Goal: Information Seeking & Learning: Check status

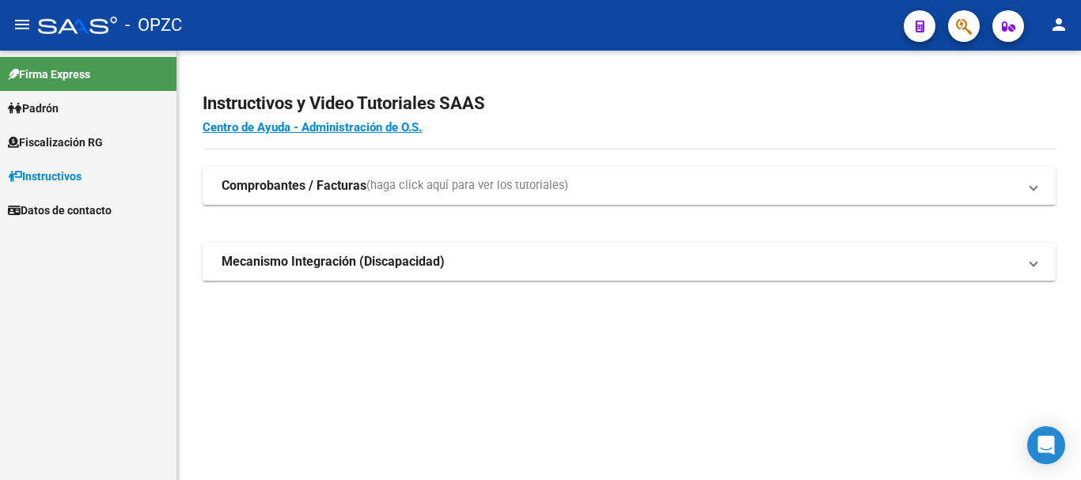
click at [51, 112] on span "Padrón" at bounding box center [33, 108] width 51 height 17
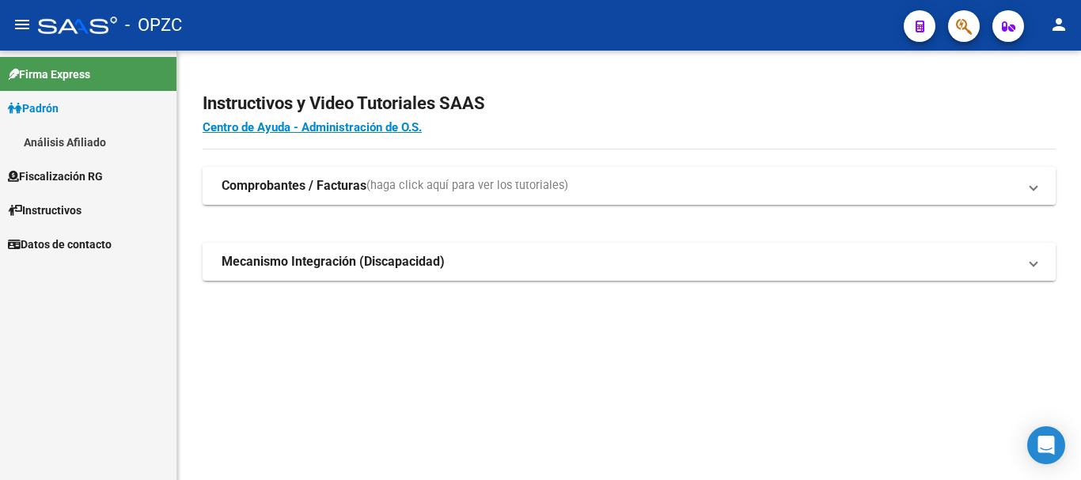
click at [61, 139] on link "Análisis Afiliado" at bounding box center [88, 142] width 176 height 34
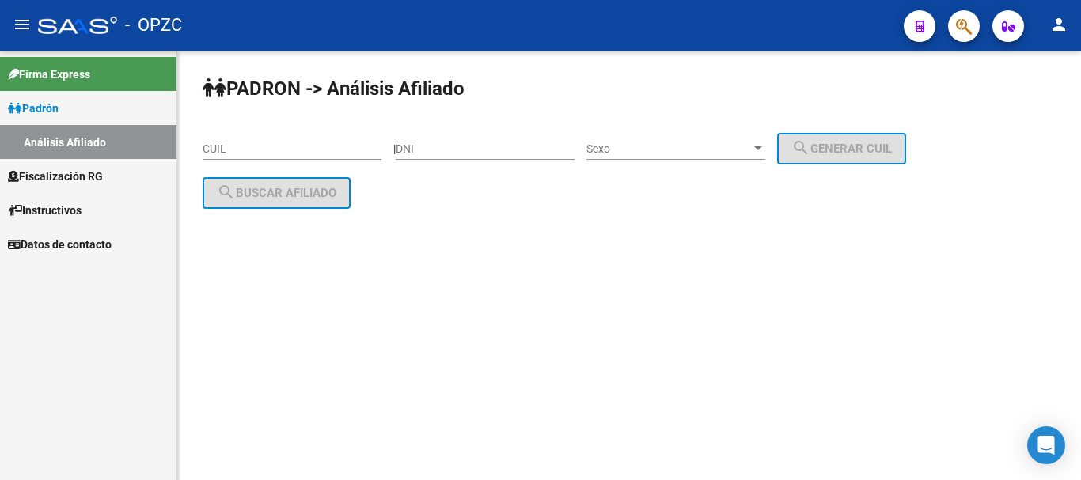
click at [456, 153] on input "DNI" at bounding box center [485, 148] width 179 height 13
type input "33596866"
click at [765, 146] on div at bounding box center [758, 148] width 14 height 13
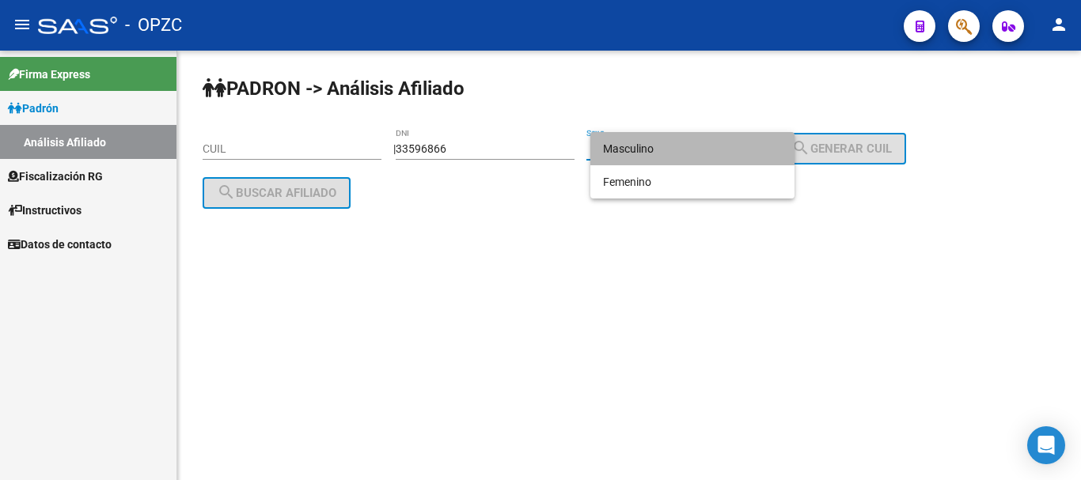
click at [687, 142] on span "Masculino" at bounding box center [692, 148] width 179 height 33
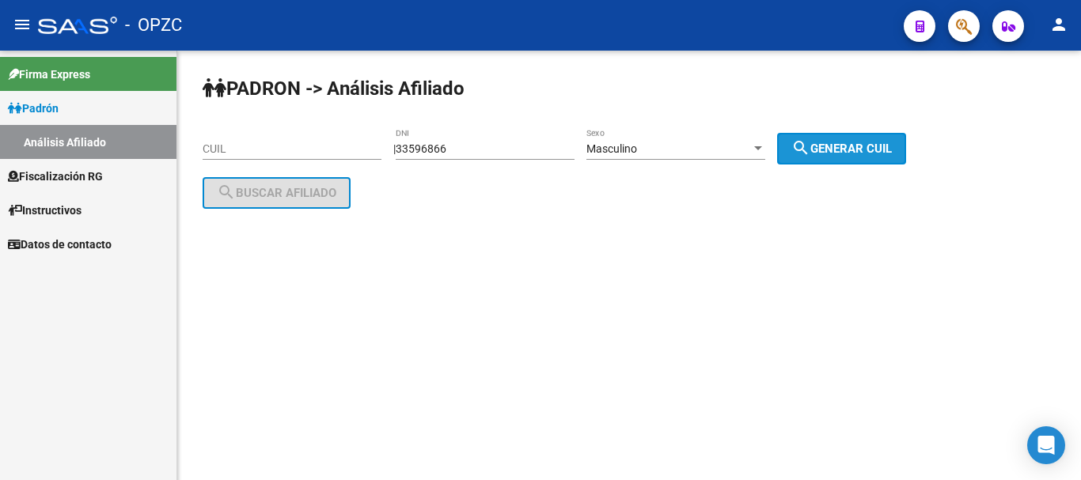
click at [846, 144] on span "search Generar CUIL" at bounding box center [841, 149] width 100 height 14
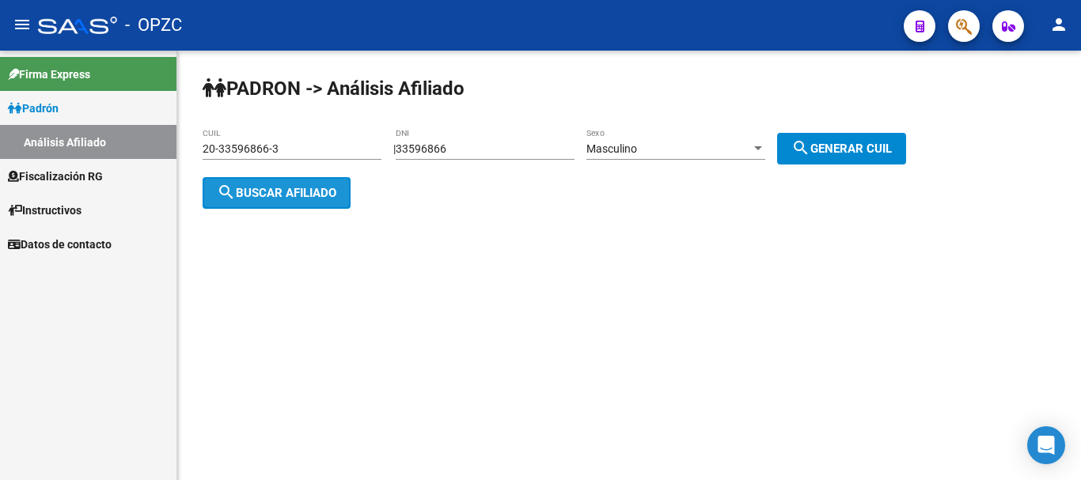
click at [304, 191] on span "search Buscar afiliado" at bounding box center [276, 193] width 119 height 14
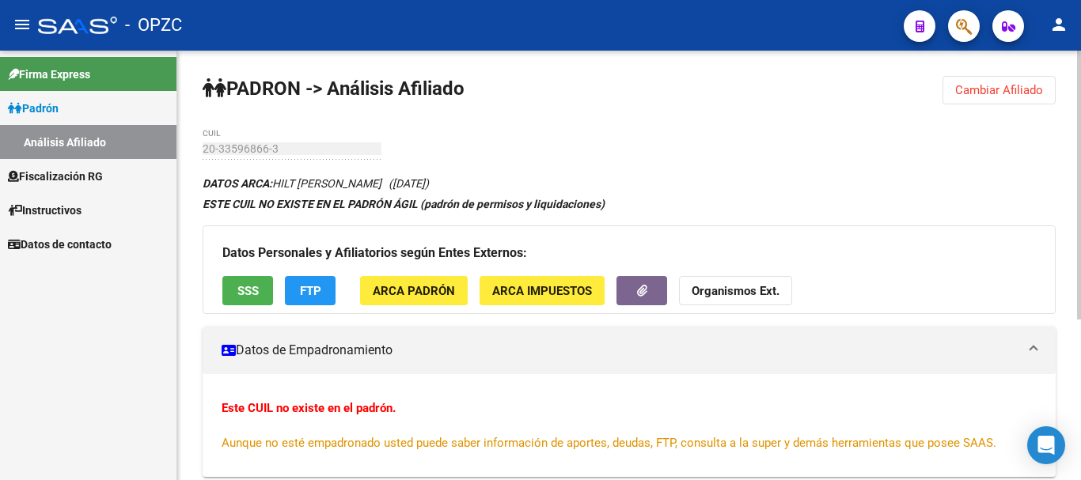
click at [582, 449] on span "Aunque no esté empadronado usted puede saber información de aportes, deudas, FT…" at bounding box center [609, 443] width 775 height 14
click at [1002, 82] on button "Cambiar Afiliado" at bounding box center [998, 90] width 113 height 28
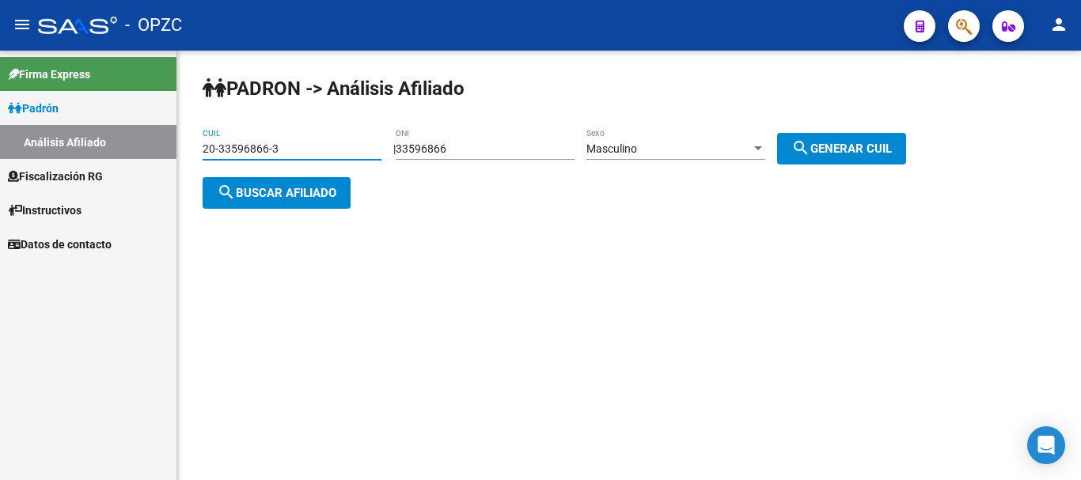
click at [355, 150] on input "20-33596866-3" at bounding box center [292, 148] width 179 height 13
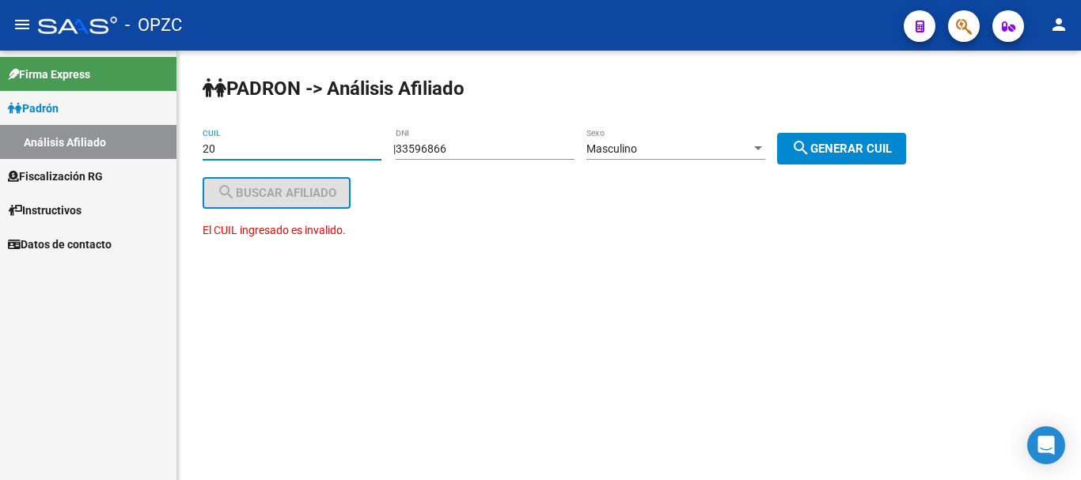
type input "2"
click at [494, 141] on div "33596866 DNI" at bounding box center [485, 144] width 179 height 32
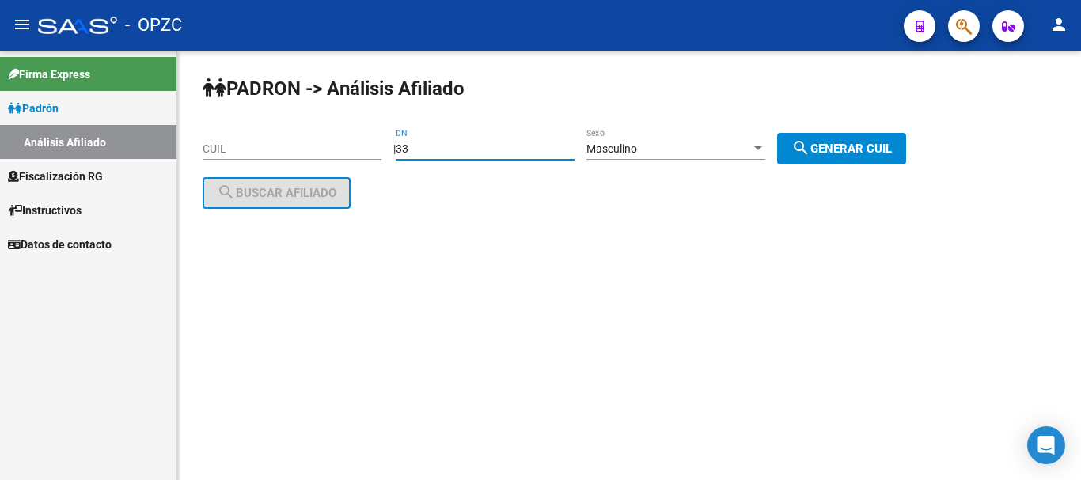
type input "3"
type input "40046793"
click at [844, 150] on span "search Generar CUIL" at bounding box center [841, 149] width 100 height 14
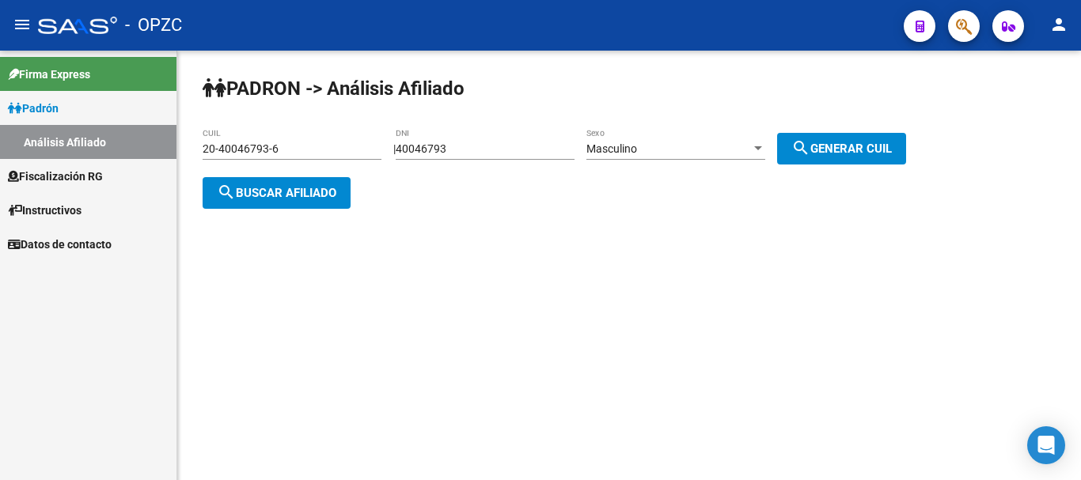
click at [263, 190] on span "search Buscar afiliado" at bounding box center [276, 193] width 119 height 14
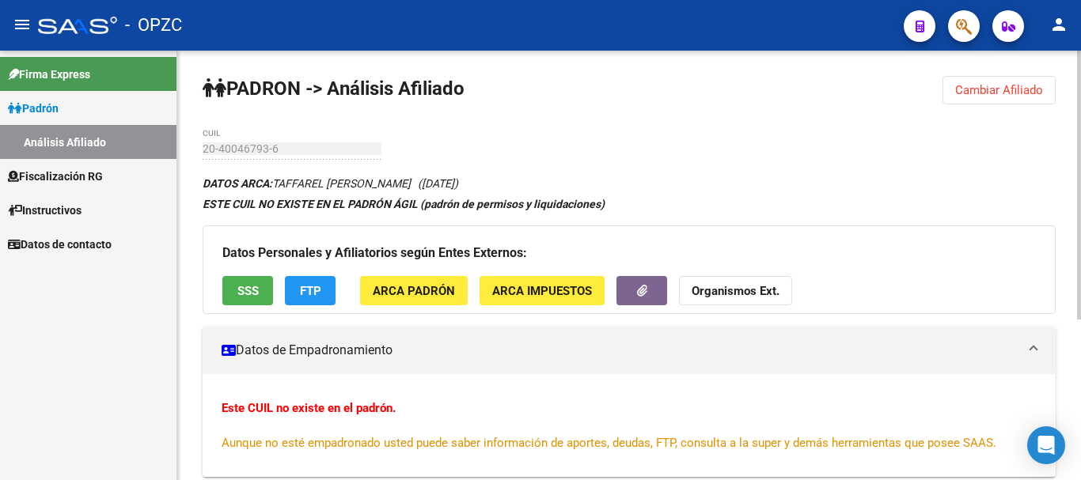
click at [995, 85] on span "Cambiar Afiliado" at bounding box center [999, 90] width 88 height 14
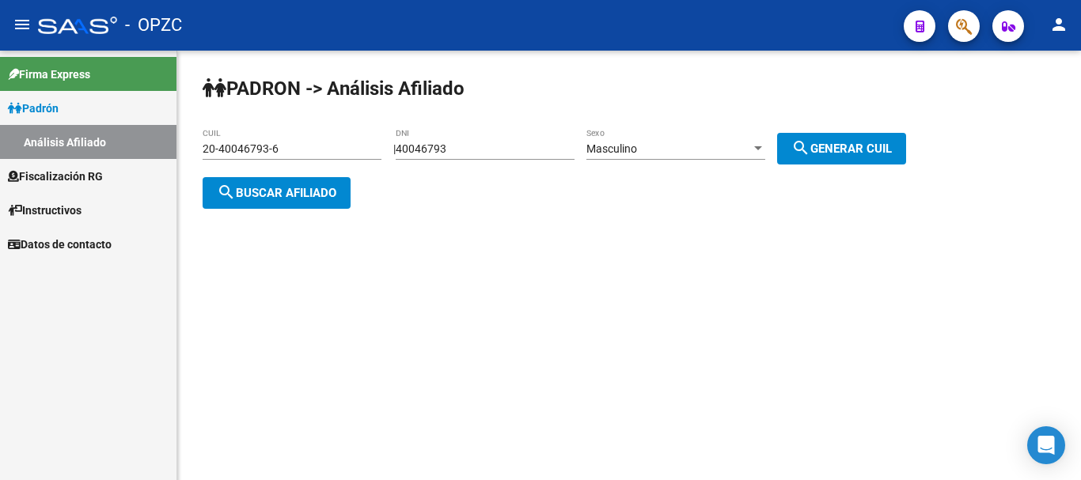
click at [297, 149] on input "20-40046793-6" at bounding box center [292, 148] width 179 height 13
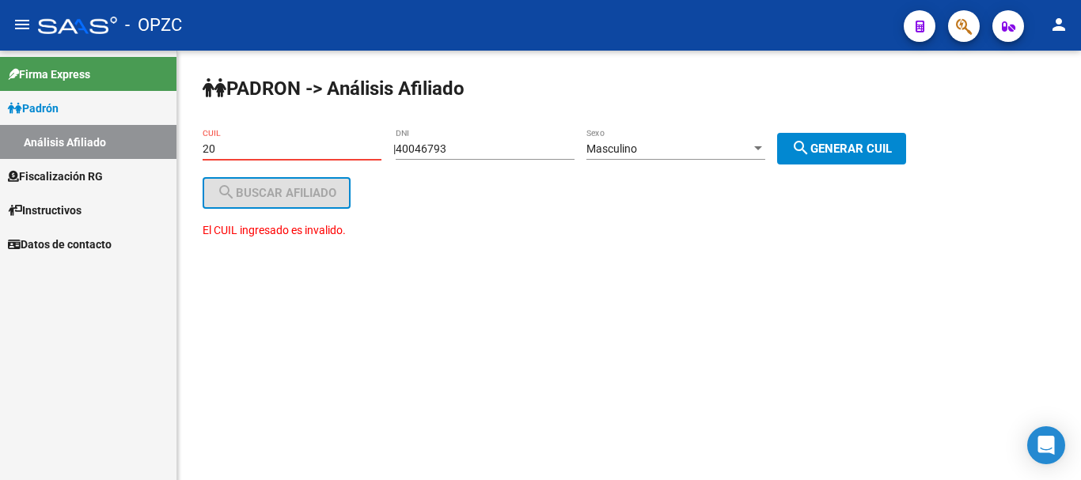
type input "2"
click at [473, 142] on input "40046793" at bounding box center [485, 148] width 179 height 13
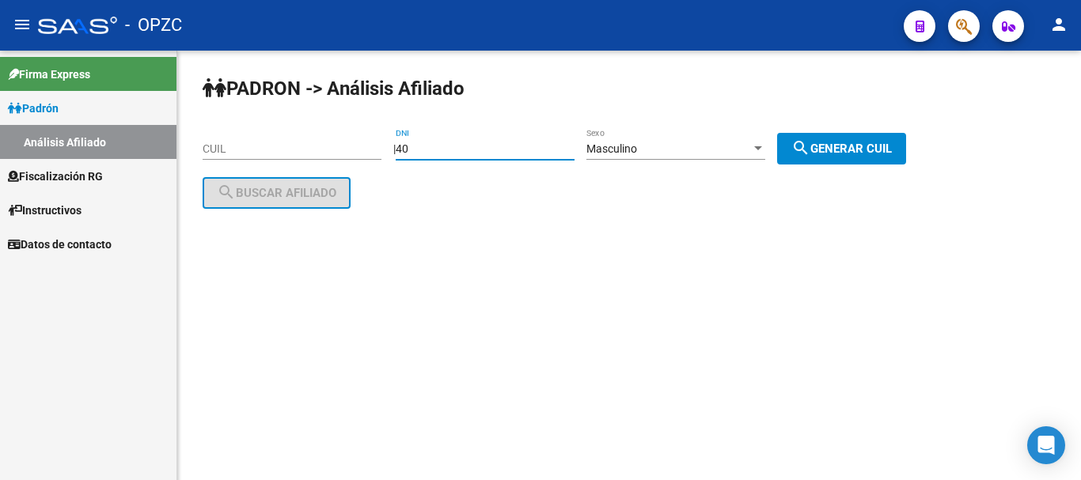
type input "4"
type input "31490183"
click at [889, 152] on span "search Generar CUIL" at bounding box center [841, 149] width 100 height 14
type input "20-31490183-6"
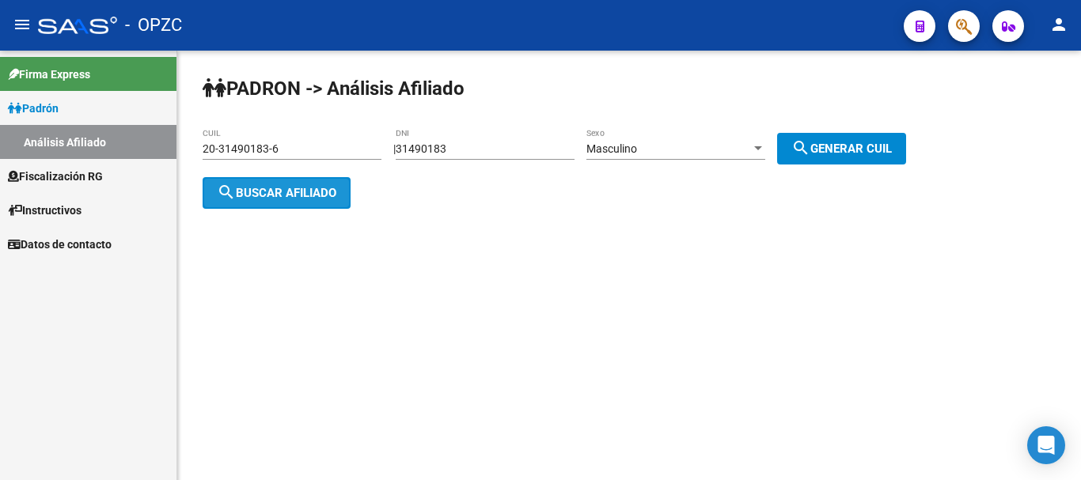
click at [296, 188] on span "search Buscar afiliado" at bounding box center [276, 193] width 119 height 14
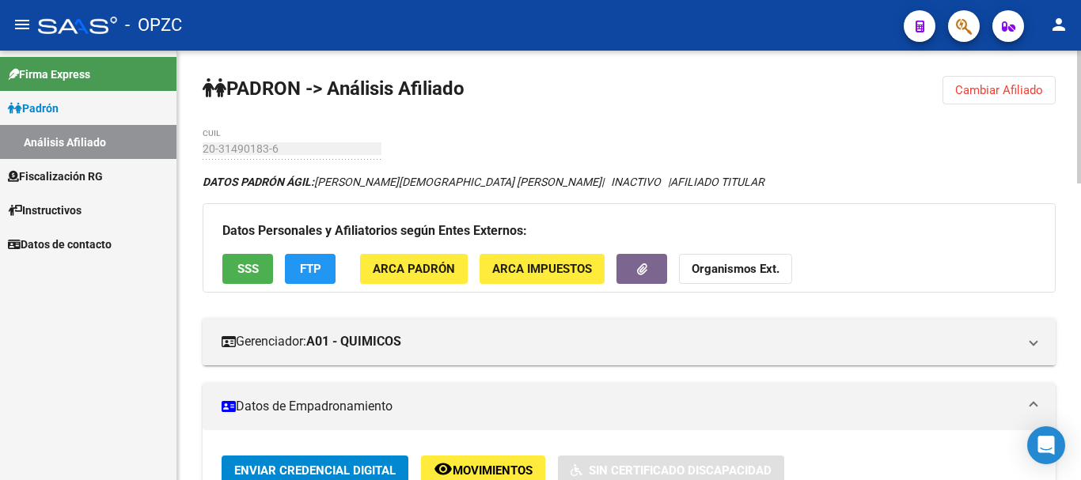
click at [1013, 93] on span "Cambiar Afiliado" at bounding box center [999, 90] width 88 height 14
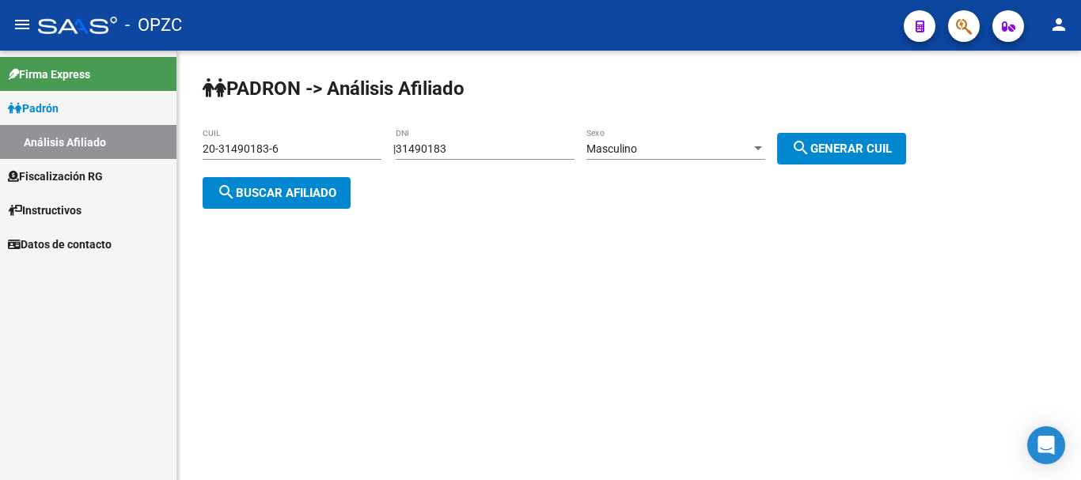
click at [481, 145] on input "31490183" at bounding box center [485, 148] width 179 height 13
type input "3"
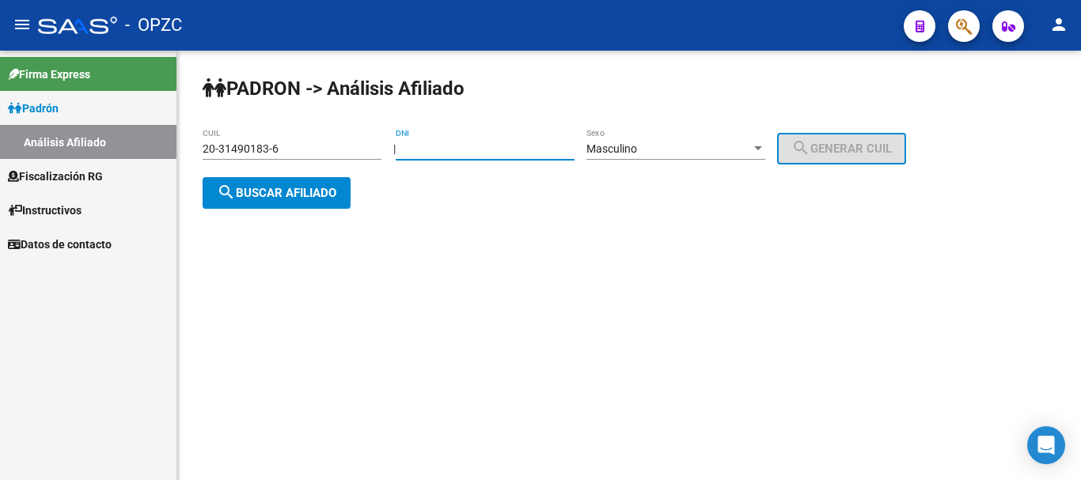
click at [287, 146] on input "20-31490183-6" at bounding box center [292, 148] width 179 height 13
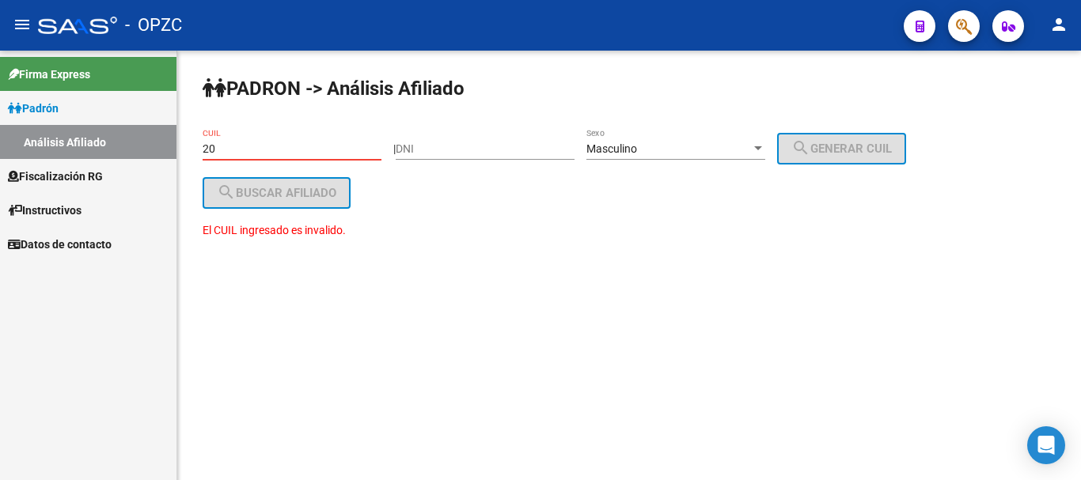
type input "2"
click at [431, 148] on input "DNI" at bounding box center [485, 148] width 179 height 13
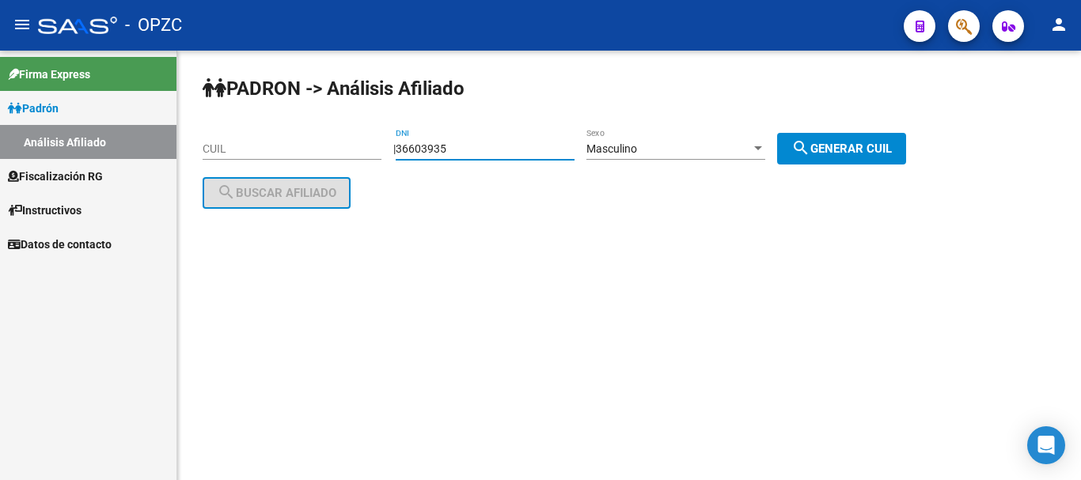
type input "36603935"
click at [810, 147] on mat-icon "search" at bounding box center [800, 147] width 19 height 19
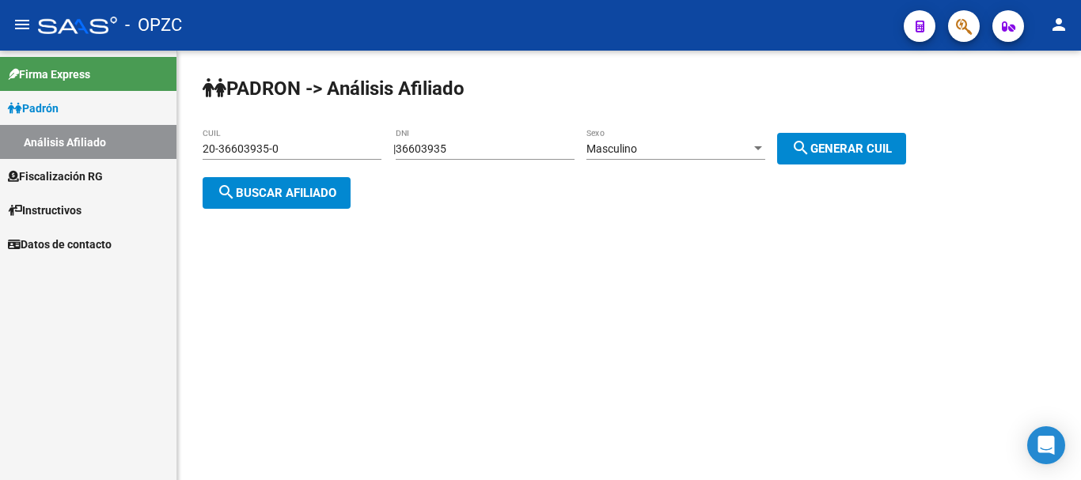
click at [320, 196] on span "search Buscar afiliado" at bounding box center [276, 193] width 119 height 14
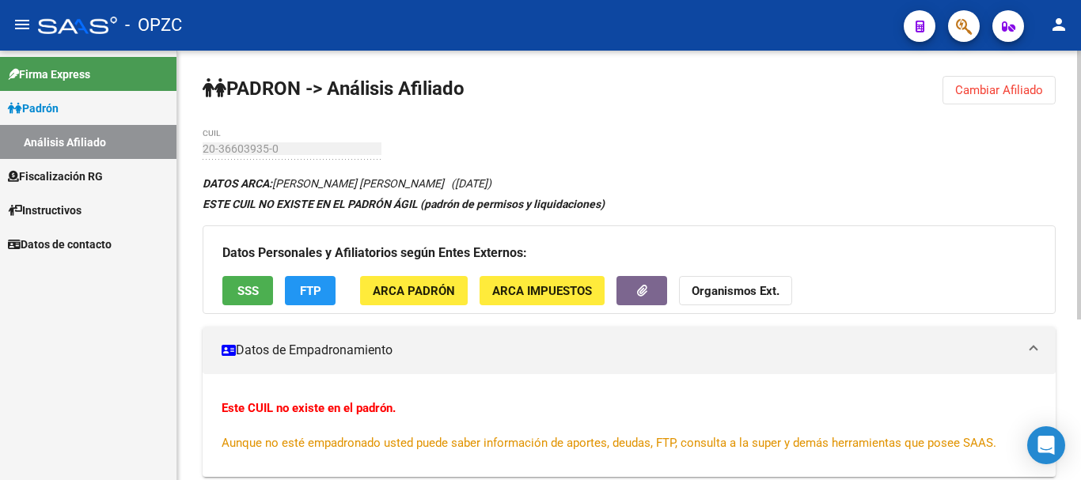
click at [979, 85] on span "Cambiar Afiliado" at bounding box center [999, 90] width 88 height 14
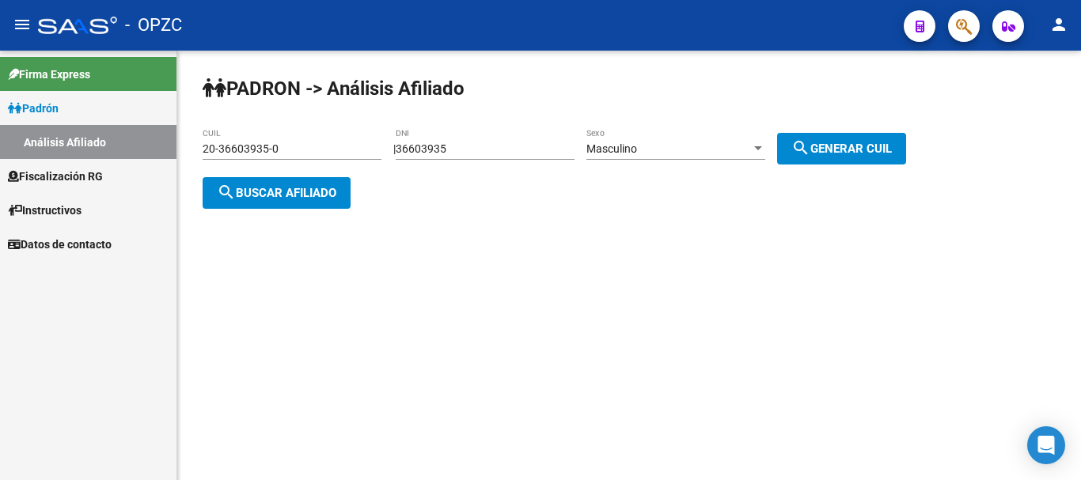
click at [307, 147] on input "20-36603935-0" at bounding box center [292, 148] width 179 height 13
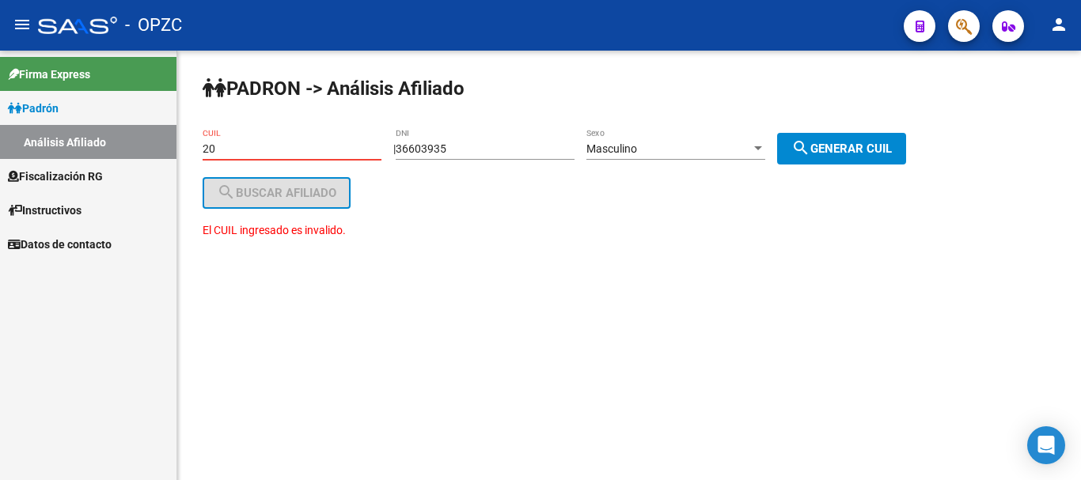
type input "2"
click at [472, 150] on input "36603935" at bounding box center [485, 148] width 179 height 13
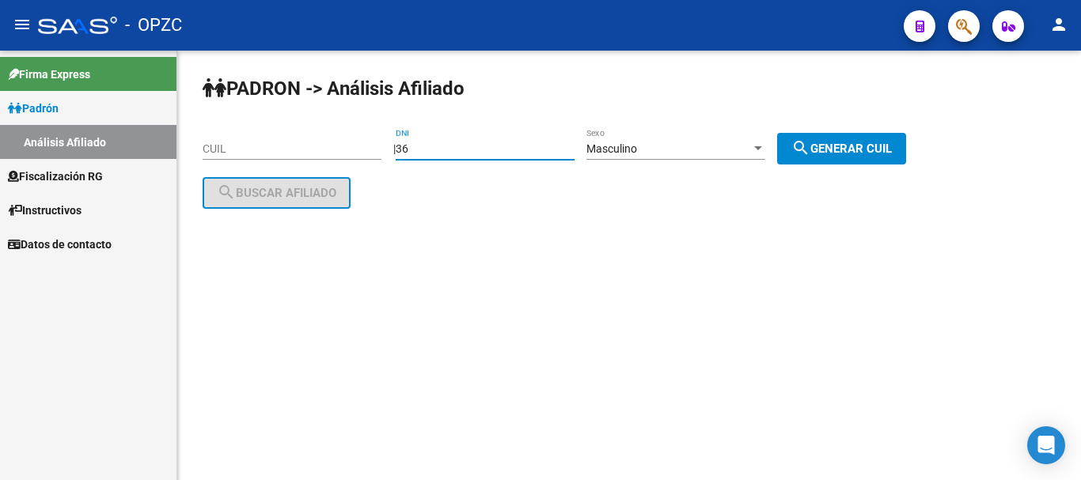
type input "3"
type input "42211842"
click at [828, 150] on span "search Generar CUIL" at bounding box center [841, 149] width 100 height 14
type input "20-42211842-0"
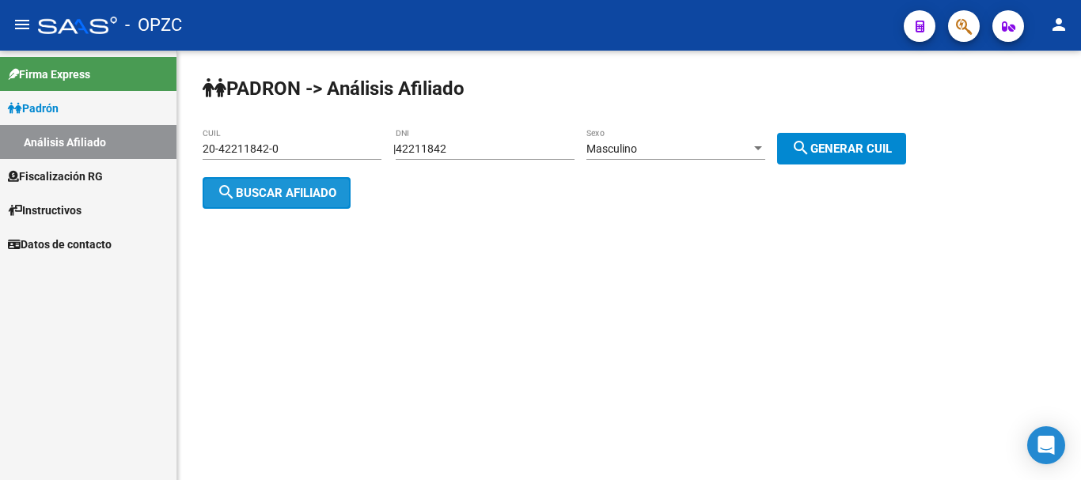
click at [286, 191] on span "search Buscar afiliado" at bounding box center [276, 193] width 119 height 14
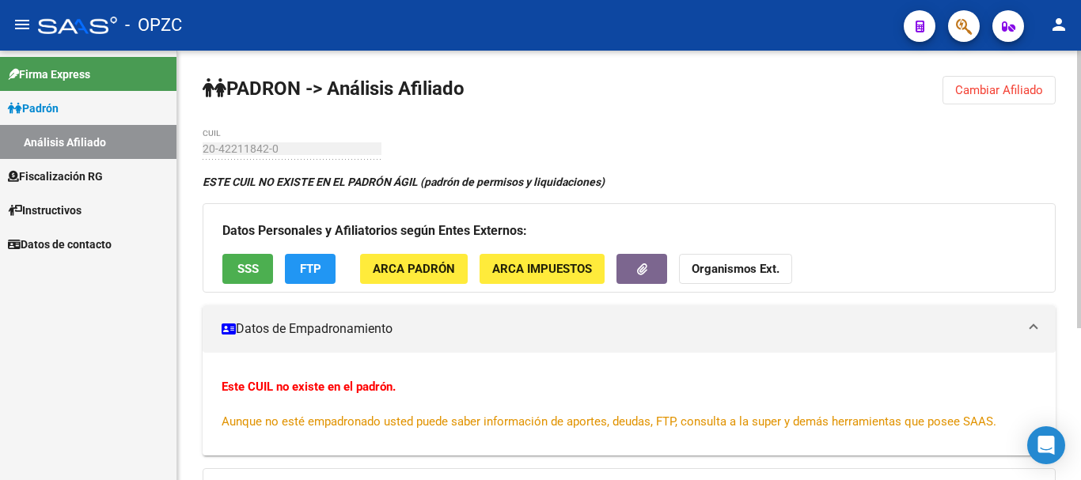
click at [464, 195] on div "ESTE CUIL NO EXISTE EN EL PADRÓN ÁGIL (padrón de permisos y liquidaciones) Dato…" at bounding box center [629, 424] width 853 height 503
click at [515, 264] on span "ARCA Impuestos" at bounding box center [542, 270] width 100 height 14
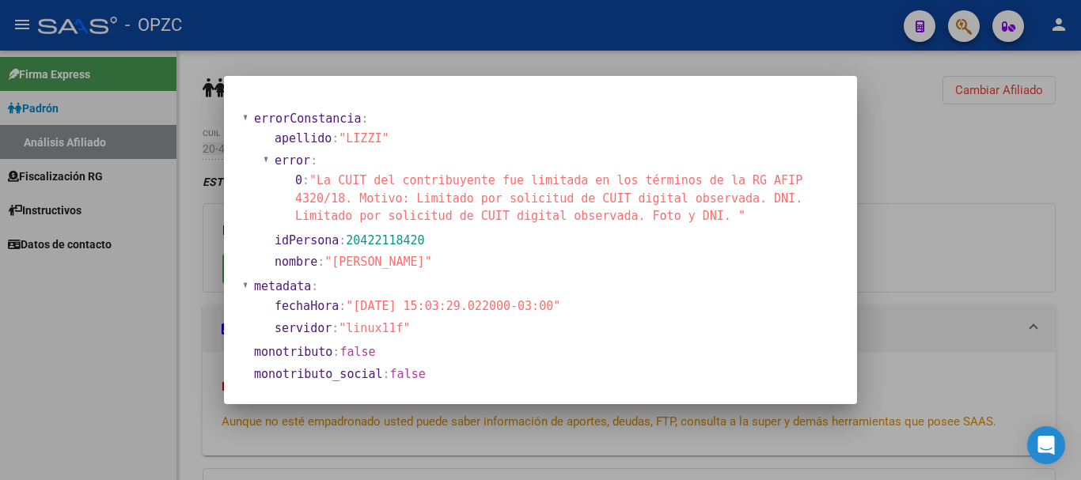
click at [215, 235] on div at bounding box center [540, 240] width 1081 height 480
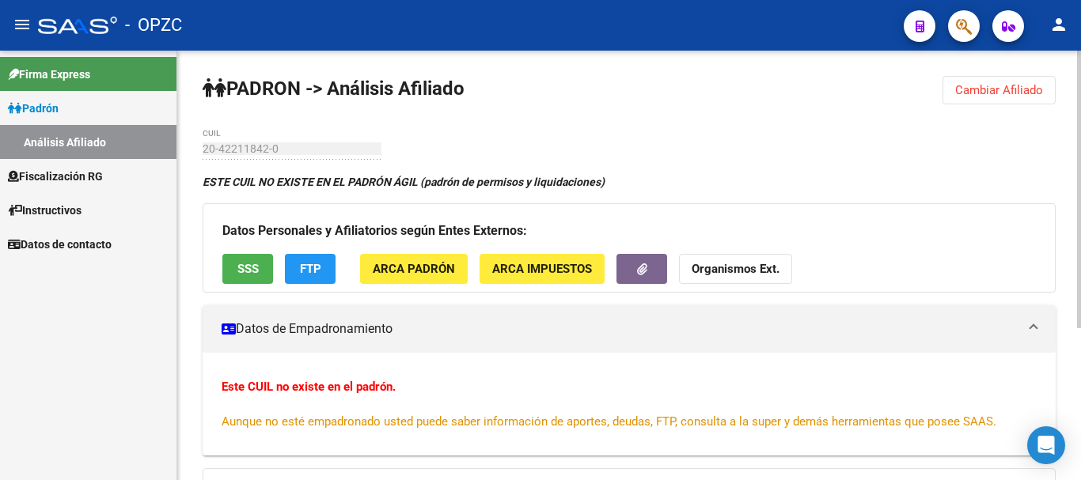
click at [413, 266] on span "ARCA Padrón" at bounding box center [414, 270] width 82 height 14
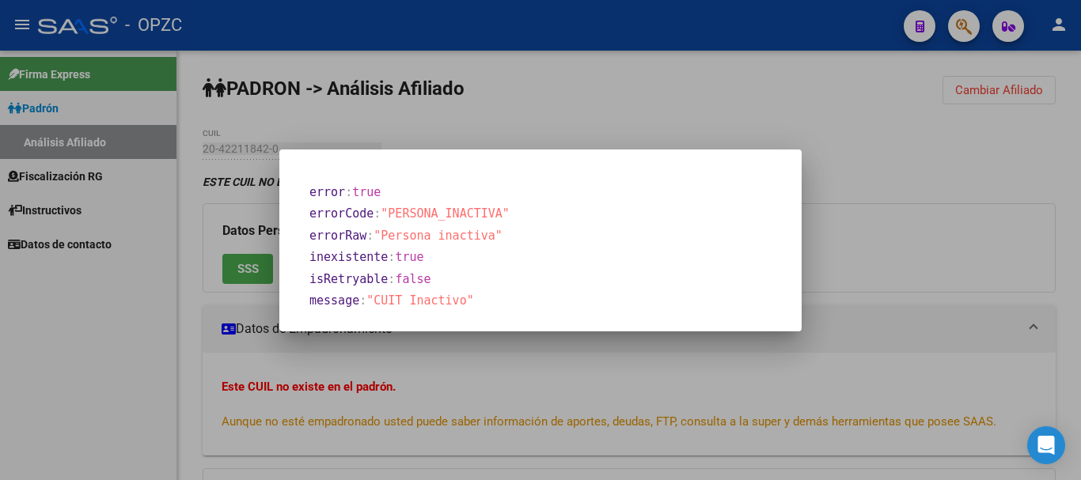
click at [586, 114] on div at bounding box center [540, 240] width 1081 height 480
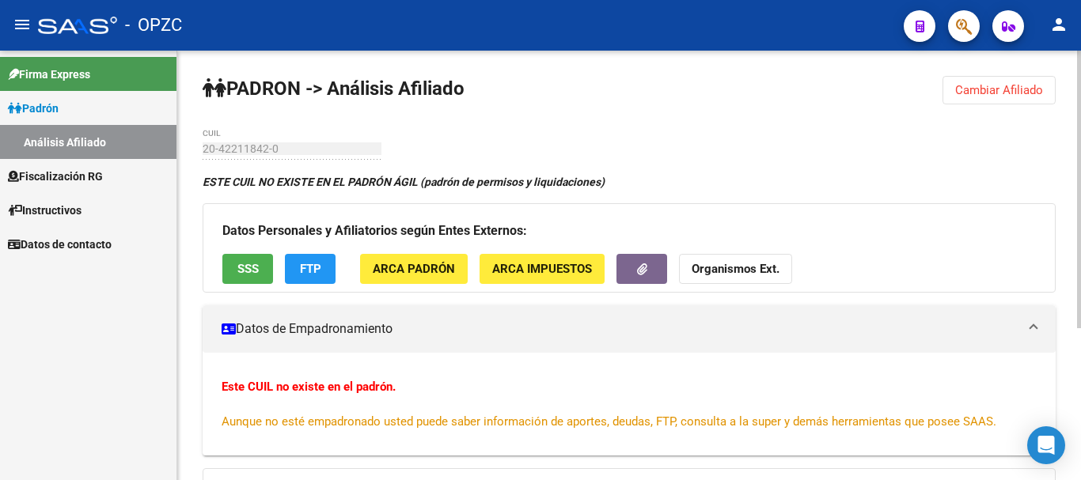
click at [275, 284] on div "Datos Personales y Afiliatorios según Entes Externos: SSS FTP ARCA Padrón ARCA …" at bounding box center [629, 247] width 853 height 89
click at [258, 270] on span "SSS" at bounding box center [247, 270] width 21 height 14
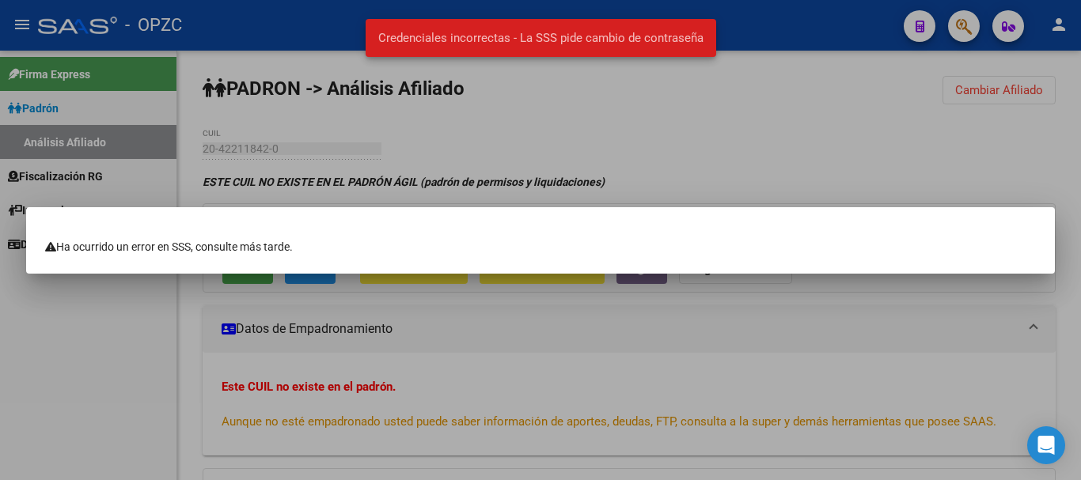
click at [554, 145] on div at bounding box center [540, 240] width 1081 height 480
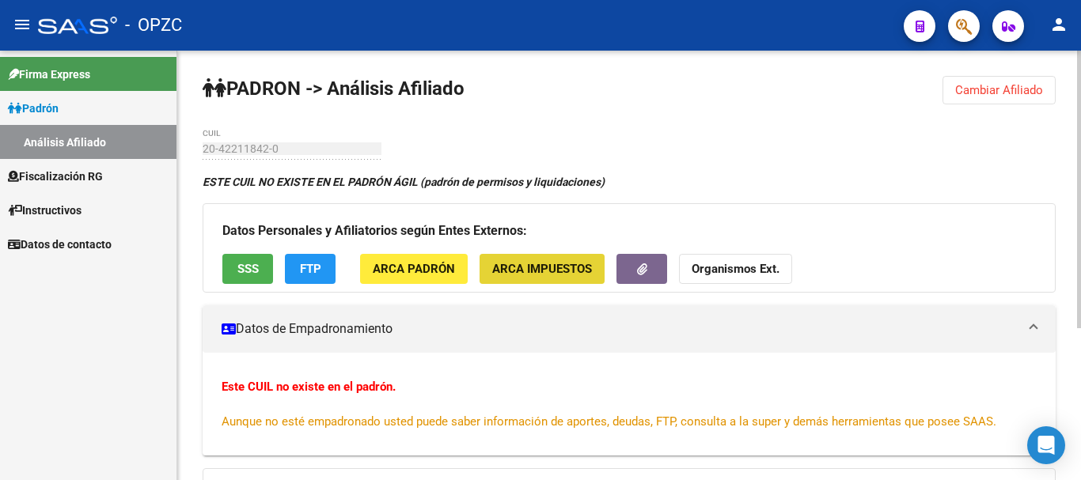
click at [543, 263] on span "ARCA Impuestos" at bounding box center [542, 270] width 100 height 14
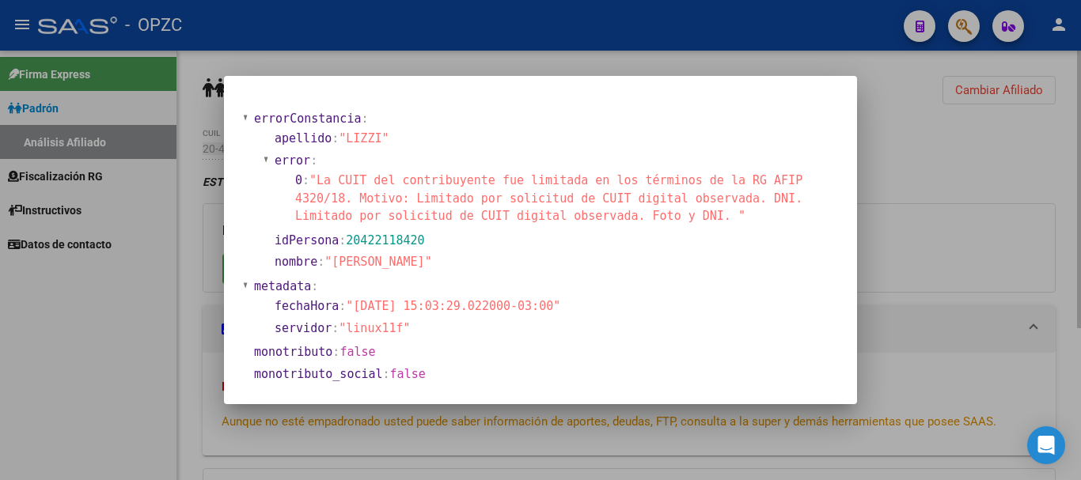
click at [543, 263] on section "nombre : "[PERSON_NAME]"" at bounding box center [554, 262] width 559 height 18
click at [546, 55] on div at bounding box center [540, 240] width 1081 height 480
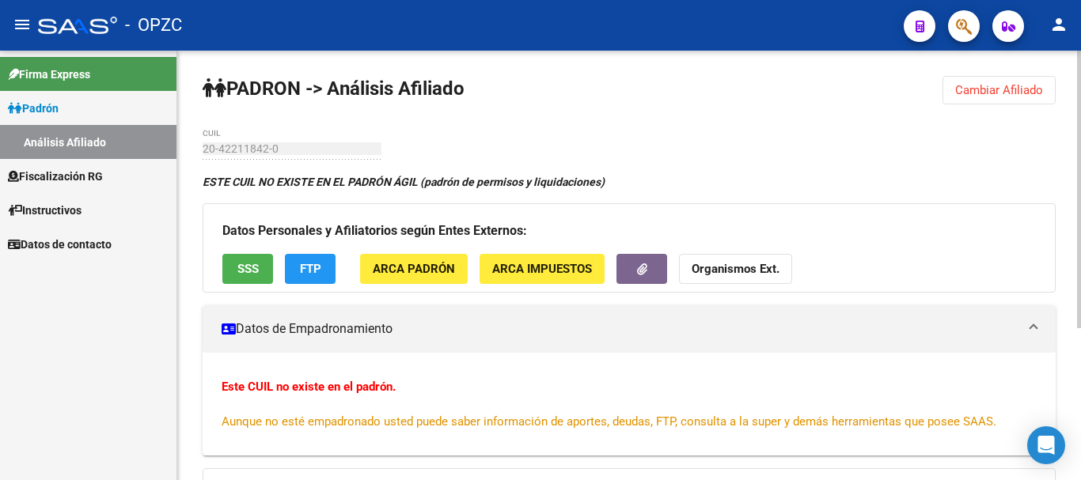
click at [1019, 84] on span "Cambiar Afiliado" at bounding box center [999, 90] width 88 height 14
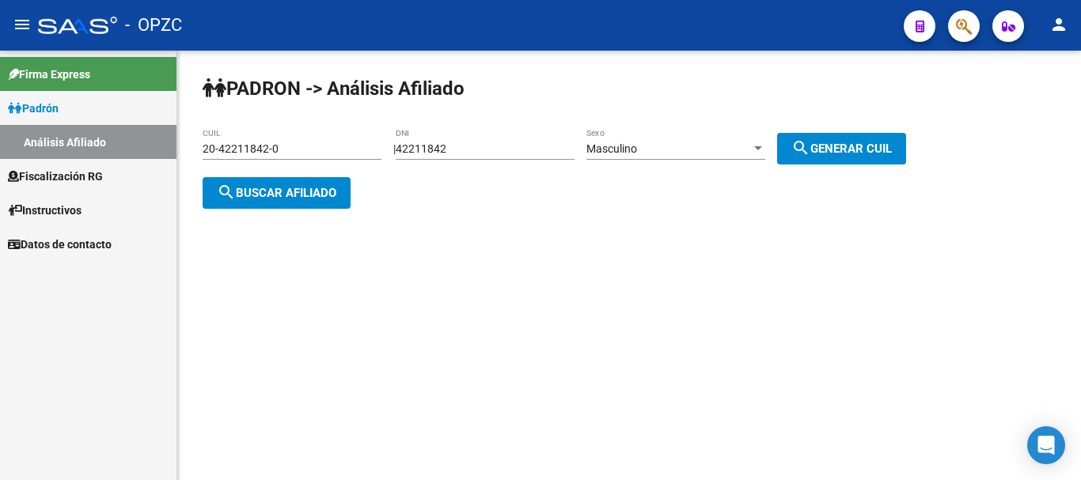
click at [491, 147] on input "42211842" at bounding box center [485, 148] width 179 height 13
type input "4"
type input "27200314"
click at [846, 150] on span "search Generar CUIL" at bounding box center [841, 149] width 100 height 14
type input "23-27200314-9"
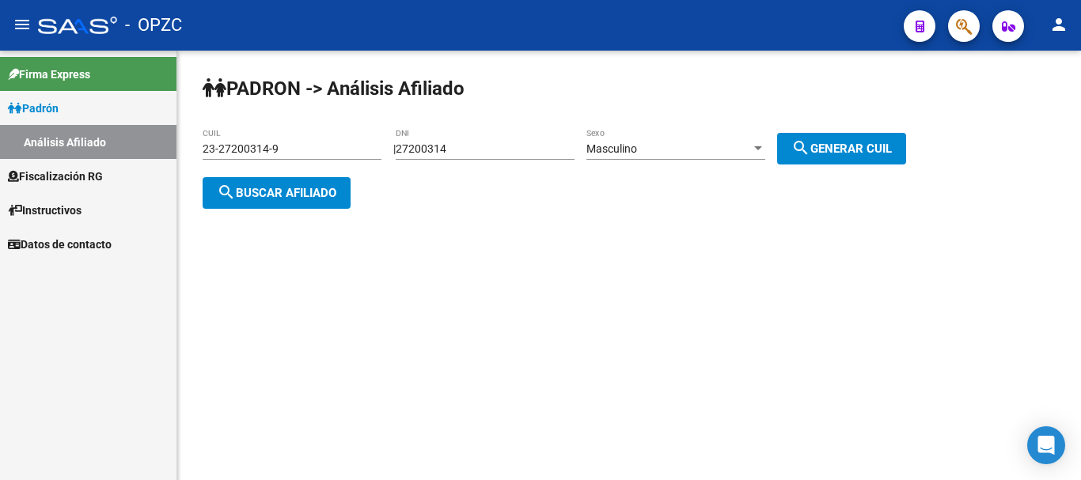
click at [286, 188] on span "search Buscar afiliado" at bounding box center [276, 193] width 119 height 14
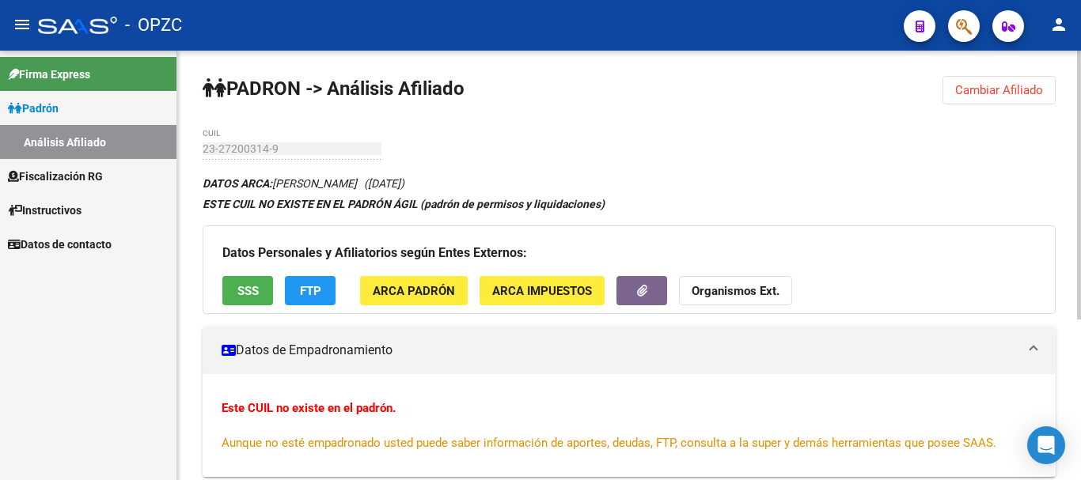
click at [981, 81] on button "Cambiar Afiliado" at bounding box center [998, 90] width 113 height 28
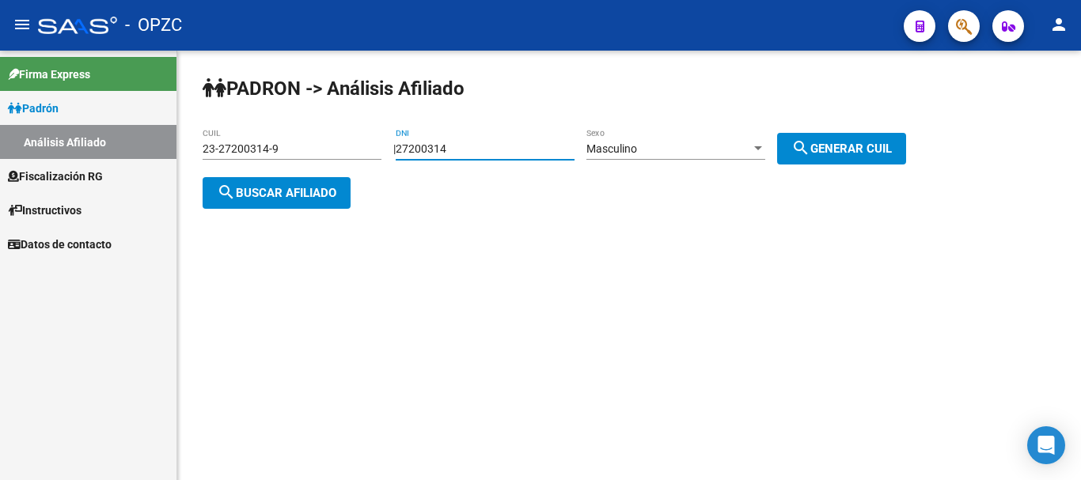
click at [500, 149] on input "27200314" at bounding box center [485, 148] width 179 height 13
type input "2"
type input "31202570"
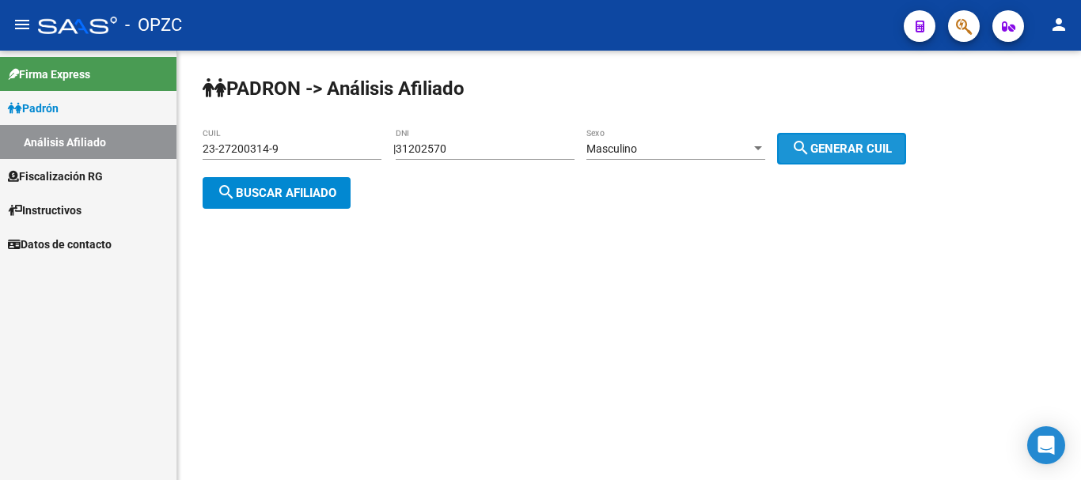
click at [829, 144] on span "search Generar CUIL" at bounding box center [841, 149] width 100 height 14
type input "20-31202570-2"
click at [294, 193] on span "search Buscar afiliado" at bounding box center [276, 193] width 119 height 14
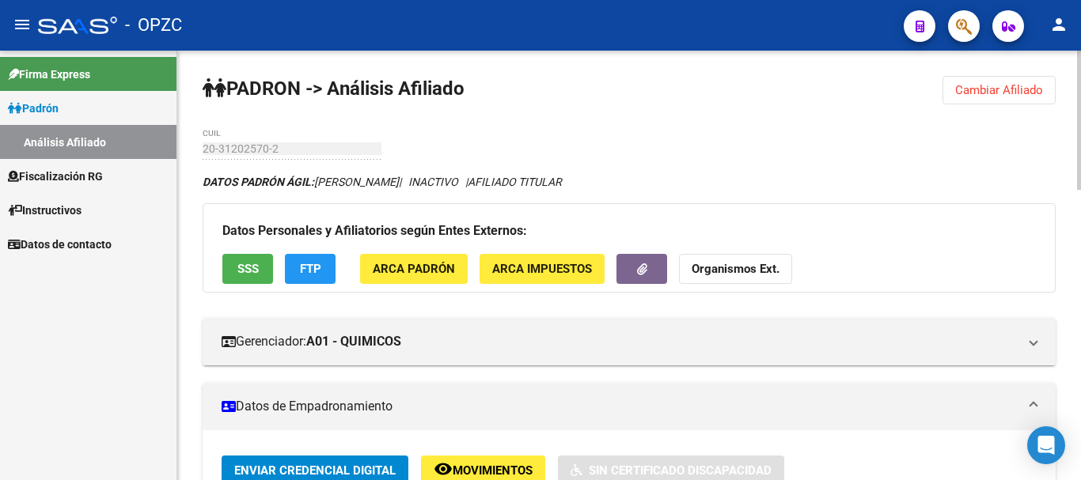
click at [1016, 93] on span "Cambiar Afiliado" at bounding box center [999, 90] width 88 height 14
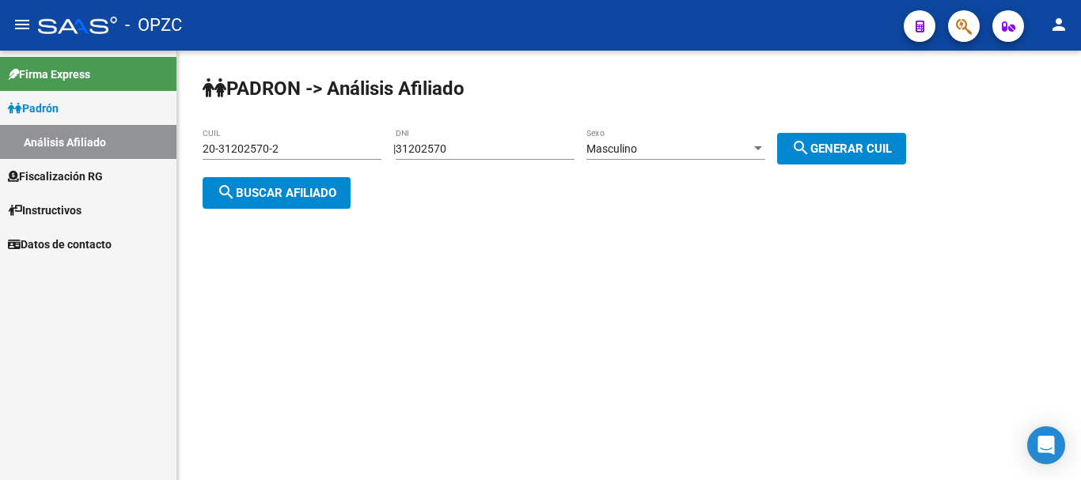
click at [495, 152] on input "31202570" at bounding box center [485, 148] width 179 height 13
type input "3"
type input "36485979"
click at [810, 138] on mat-icon "search" at bounding box center [800, 147] width 19 height 19
type input "20-36485979-2"
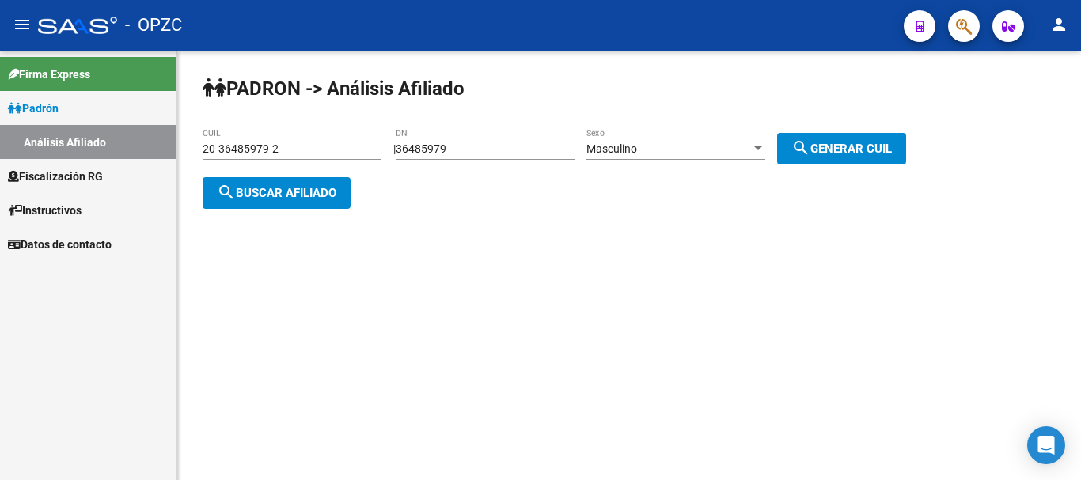
click at [302, 193] on span "search Buscar afiliado" at bounding box center [276, 193] width 119 height 14
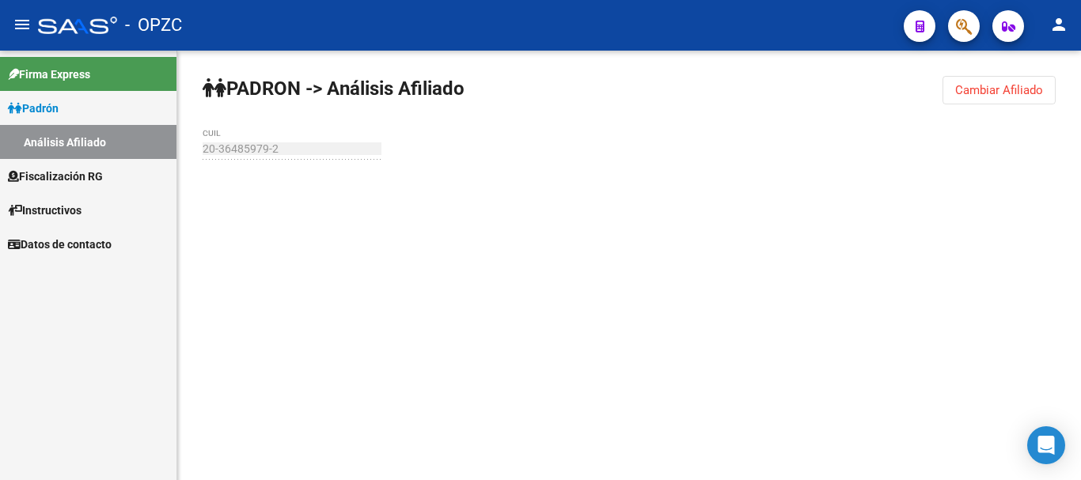
click at [302, 193] on div at bounding box center [629, 190] width 853 height 35
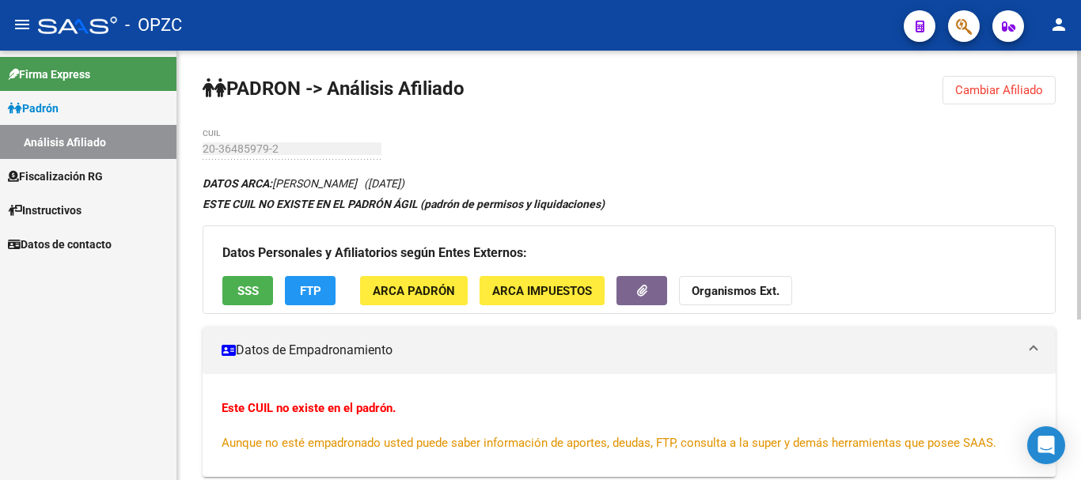
click at [1002, 96] on span "Cambiar Afiliado" at bounding box center [999, 90] width 88 height 14
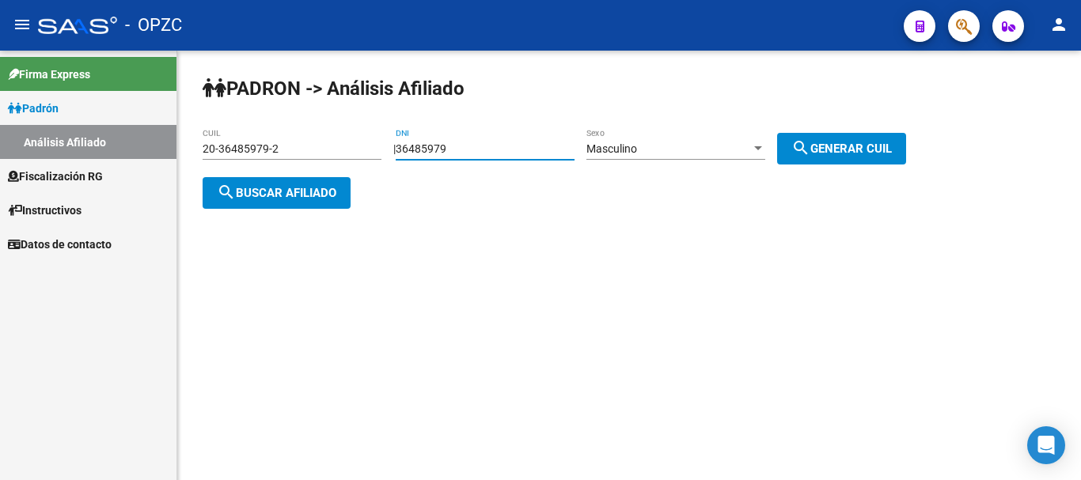
click at [521, 153] on input "36485979" at bounding box center [485, 148] width 179 height 13
type input "3"
type input "40046735"
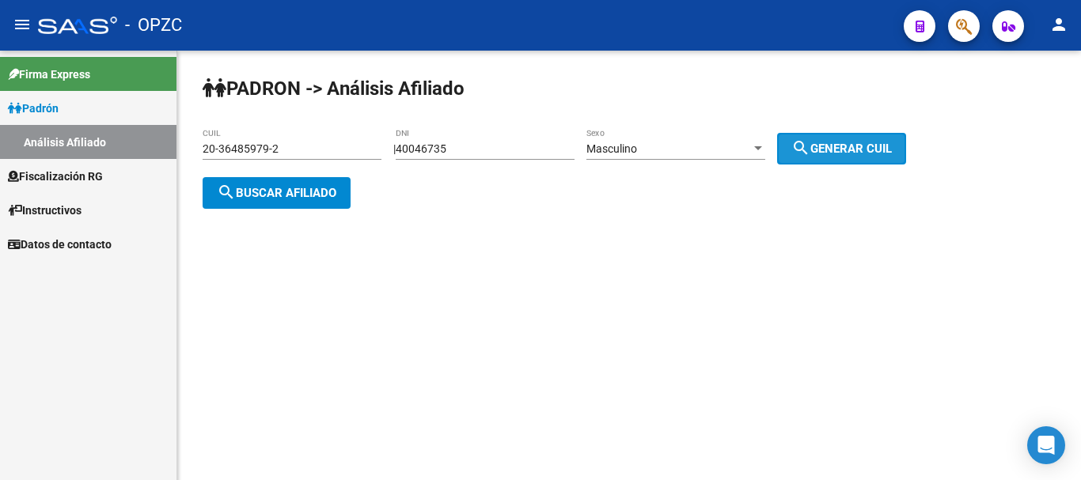
click at [857, 153] on span "search Generar CUIL" at bounding box center [841, 149] width 100 height 14
type input "20-40046735-9"
click at [264, 181] on button "search Buscar afiliado" at bounding box center [277, 193] width 148 height 32
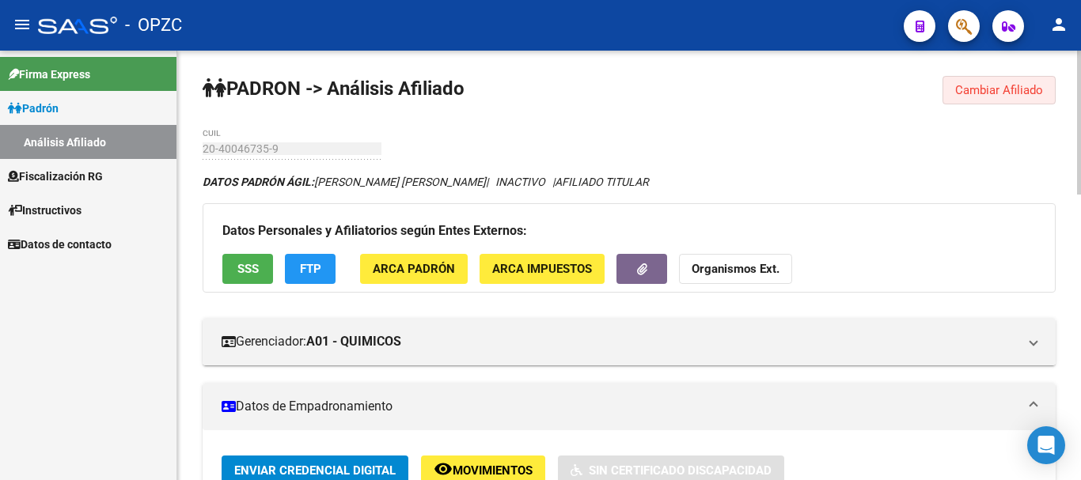
click at [991, 90] on span "Cambiar Afiliado" at bounding box center [999, 90] width 88 height 14
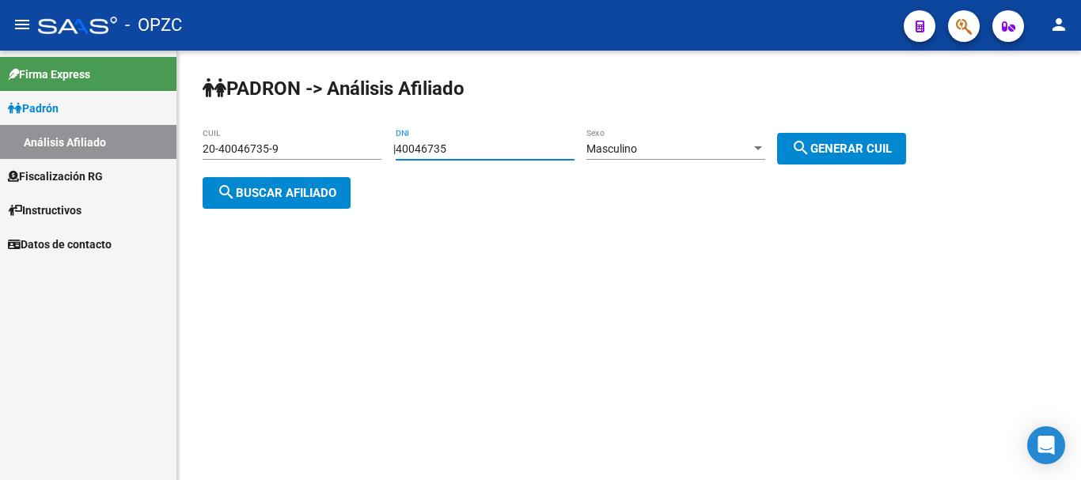
click at [484, 147] on input "40046735" at bounding box center [485, 148] width 179 height 13
type input "4"
type input "42211836"
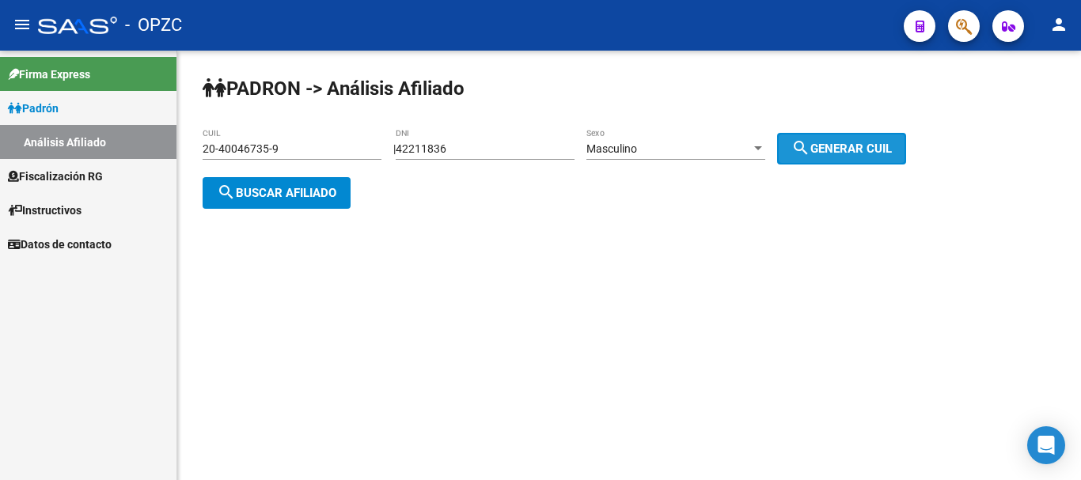
click at [836, 148] on span "search Generar CUIL" at bounding box center [841, 149] width 100 height 14
type input "20-42211836-6"
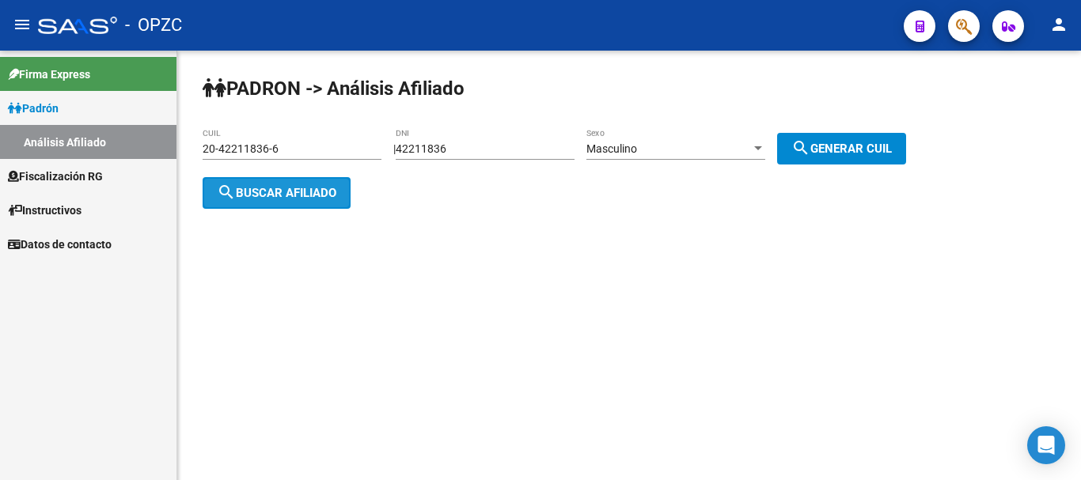
click at [323, 195] on span "search Buscar afiliado" at bounding box center [276, 193] width 119 height 14
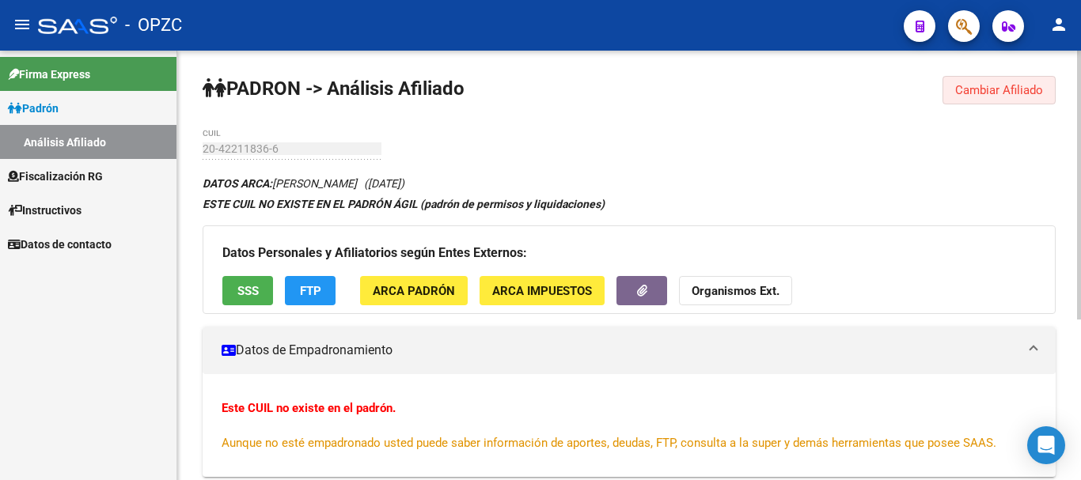
click at [1001, 89] on span "Cambiar Afiliado" at bounding box center [999, 90] width 88 height 14
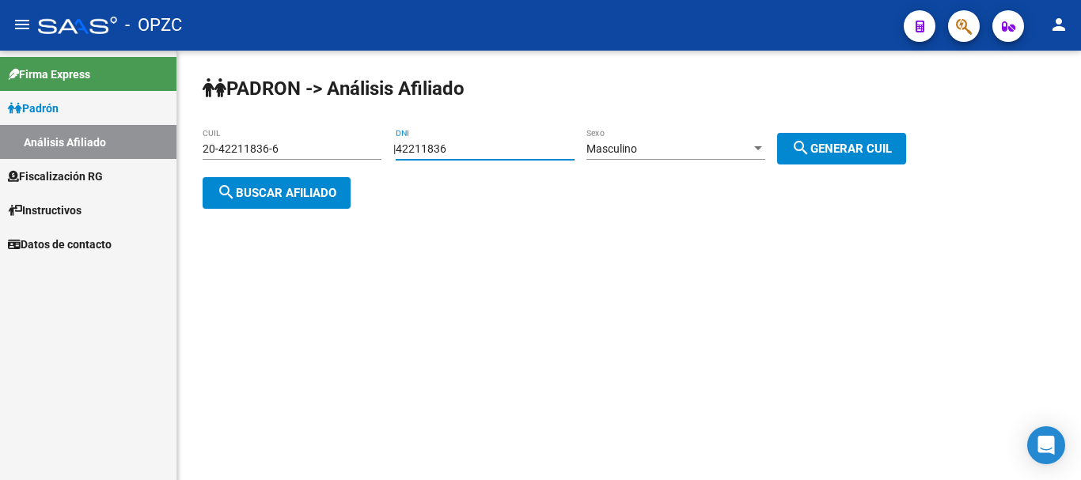
click at [506, 149] on input "42211836" at bounding box center [485, 148] width 179 height 13
type input "4"
type input "31230045"
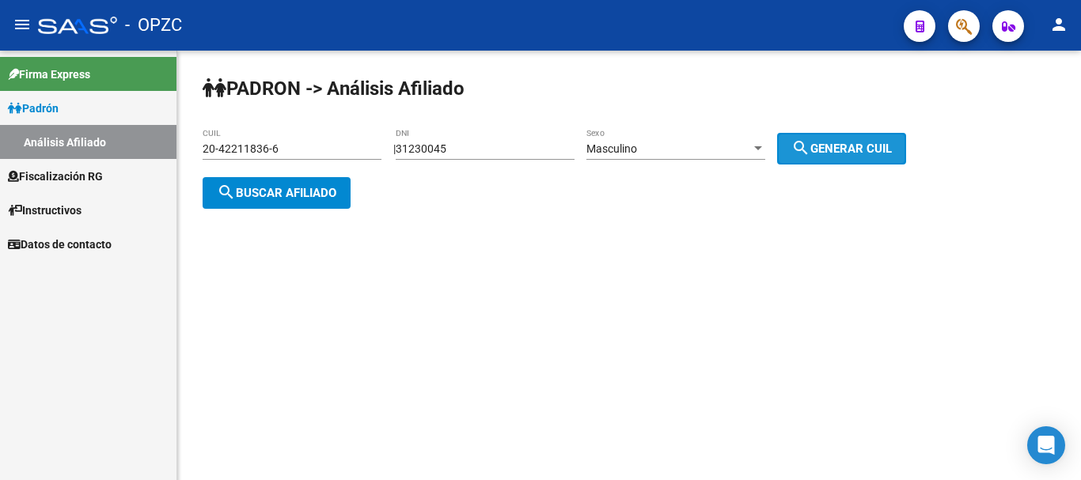
click at [846, 150] on span "search Generar CUIL" at bounding box center [841, 149] width 100 height 14
type input "20-31230045-2"
click at [309, 186] on span "search Buscar afiliado" at bounding box center [276, 193] width 119 height 14
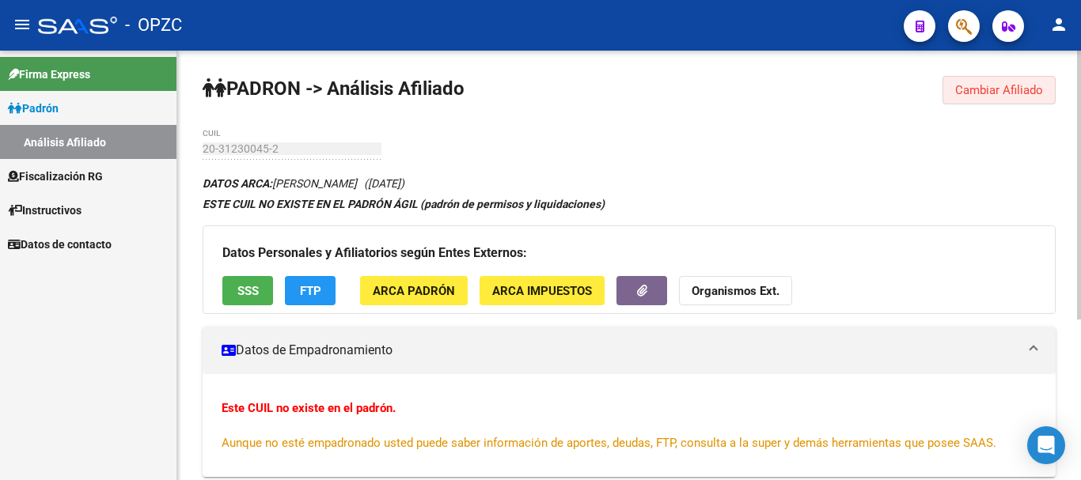
click at [960, 92] on span "Cambiar Afiliado" at bounding box center [999, 90] width 88 height 14
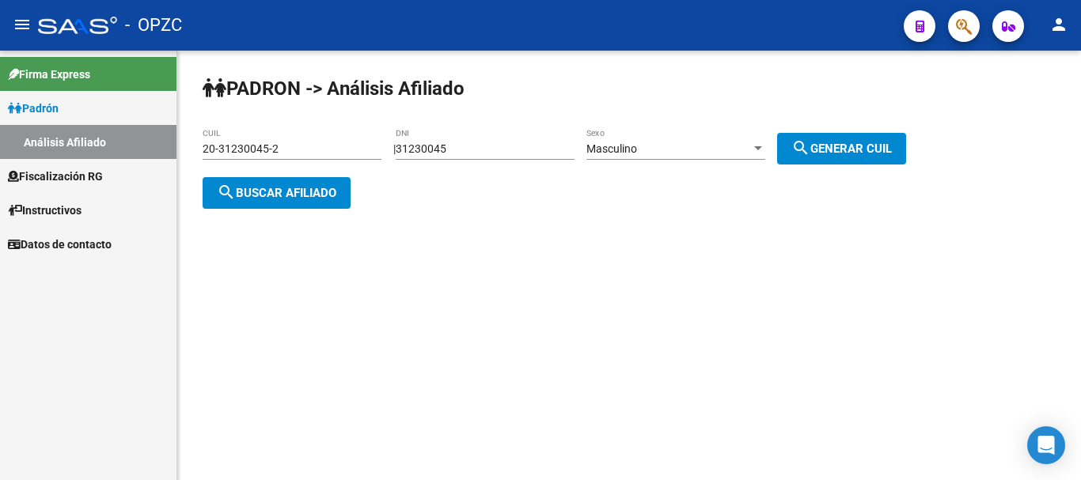
click at [492, 146] on input "31230045" at bounding box center [485, 148] width 179 height 13
type input "3"
type input "34467330"
click at [844, 142] on span "search Generar CUIL" at bounding box center [841, 149] width 100 height 14
type input "20-34467330-7"
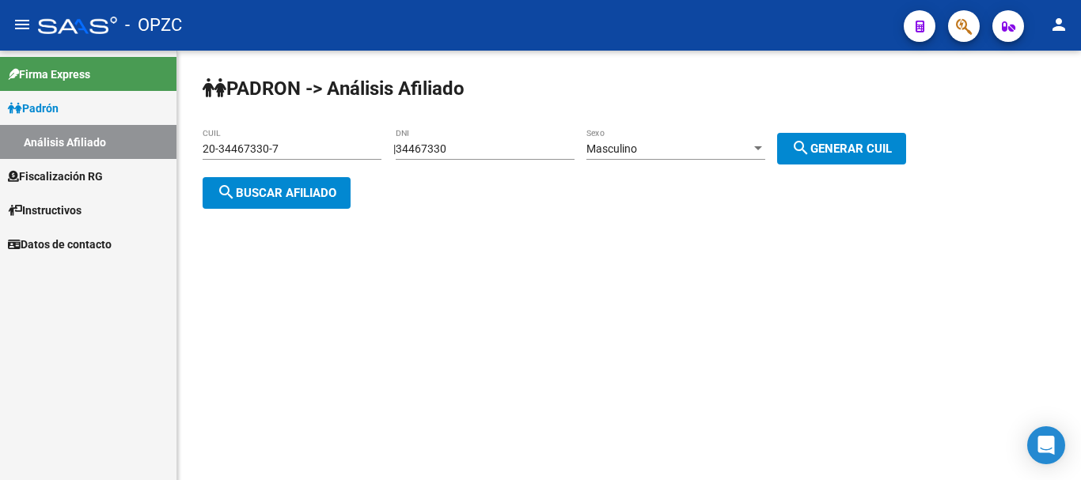
click at [289, 186] on span "search Buscar afiliado" at bounding box center [276, 193] width 119 height 14
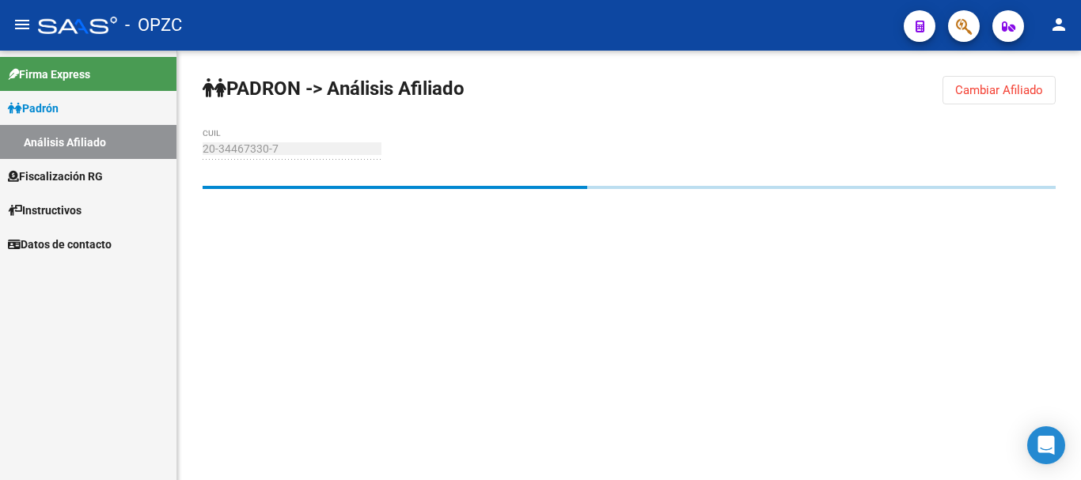
click at [290, 189] on div at bounding box center [629, 211] width 853 height 51
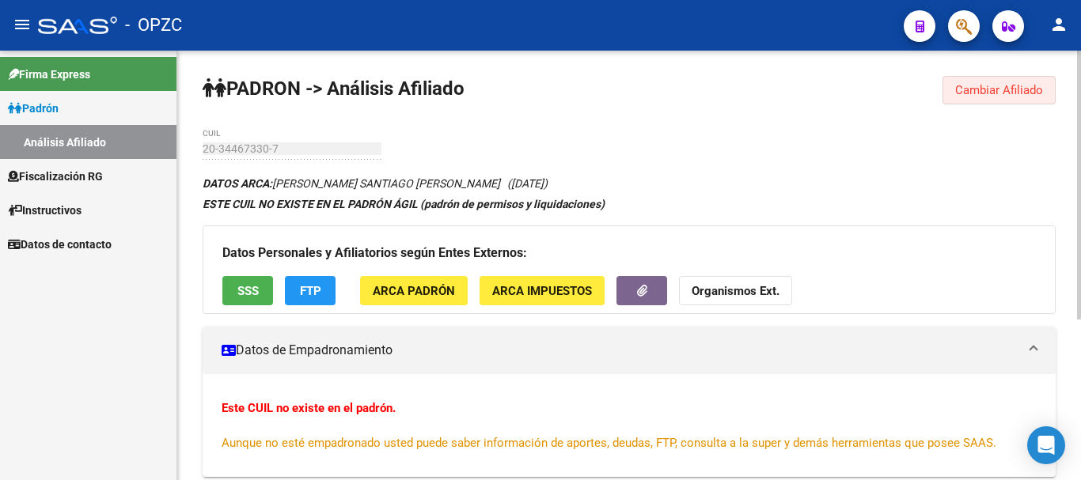
click at [1011, 88] on span "Cambiar Afiliado" at bounding box center [999, 90] width 88 height 14
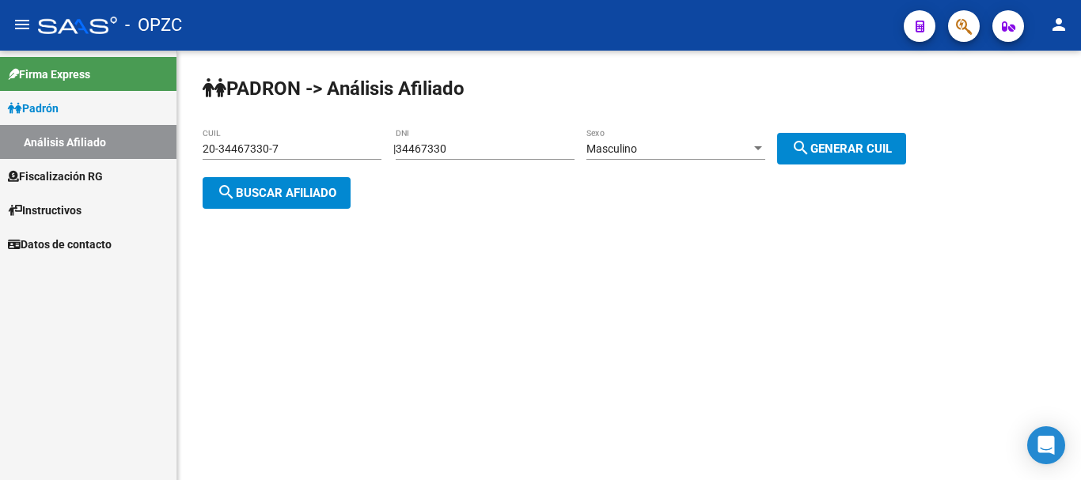
click at [489, 145] on input "34467330" at bounding box center [485, 148] width 179 height 13
type input "3"
type input "35299721"
click at [874, 152] on span "search Generar CUIL" at bounding box center [841, 149] width 100 height 14
type input "20-35299721-9"
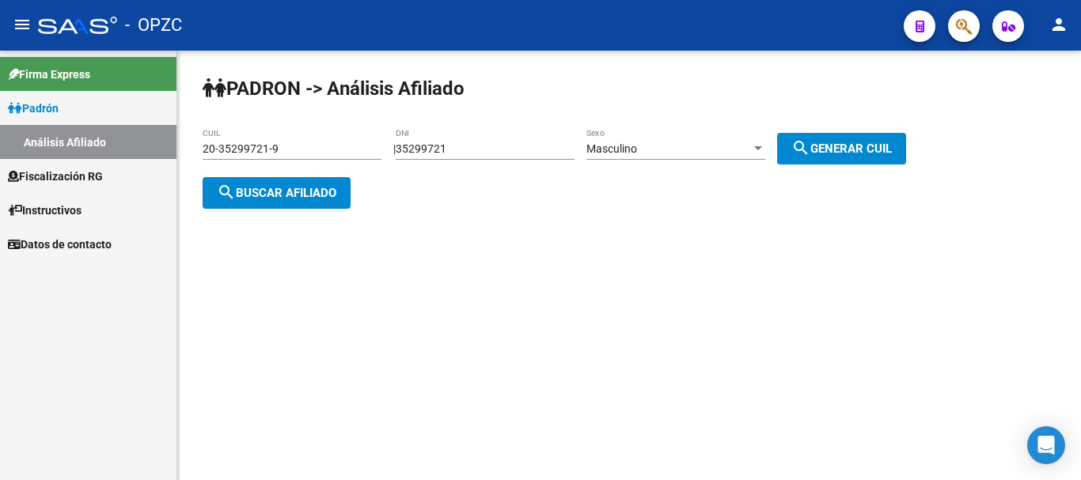
click at [318, 193] on span "search Buscar afiliado" at bounding box center [276, 193] width 119 height 14
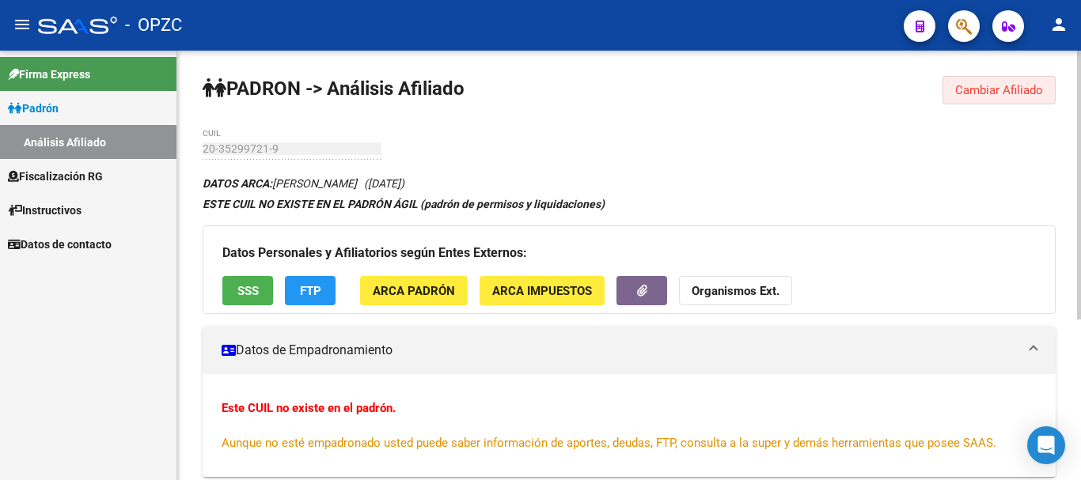
click at [1004, 93] on span "Cambiar Afiliado" at bounding box center [999, 90] width 88 height 14
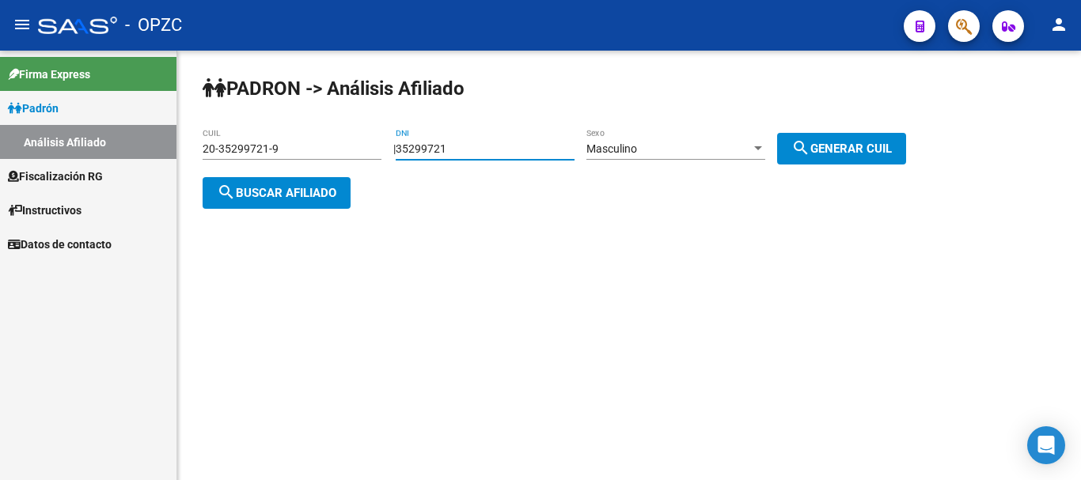
click at [488, 146] on input "35299721" at bounding box center [485, 148] width 179 height 13
type input "34467317"
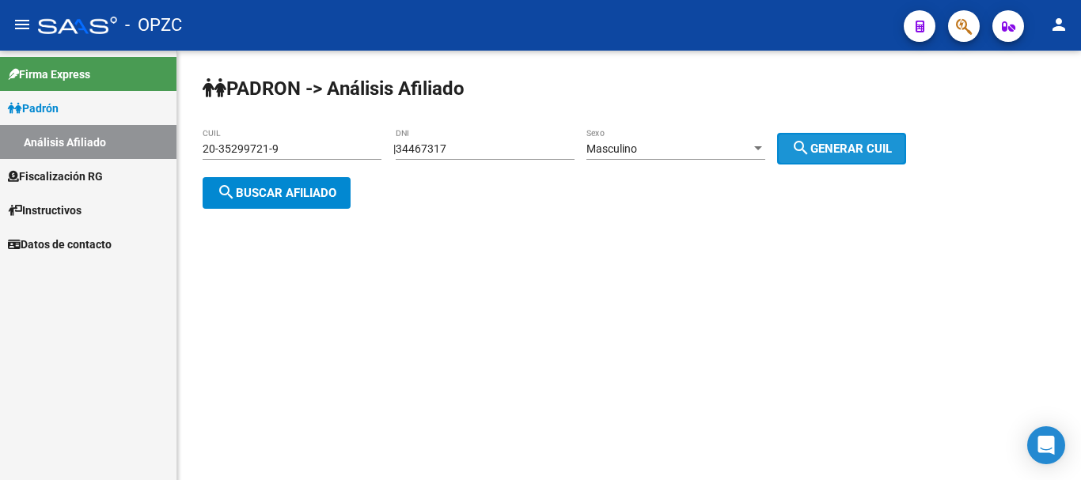
click at [828, 151] on span "search Generar CUIL" at bounding box center [841, 149] width 100 height 14
type input "23-34467317-9"
click at [293, 188] on span "search Buscar afiliado" at bounding box center [276, 193] width 119 height 14
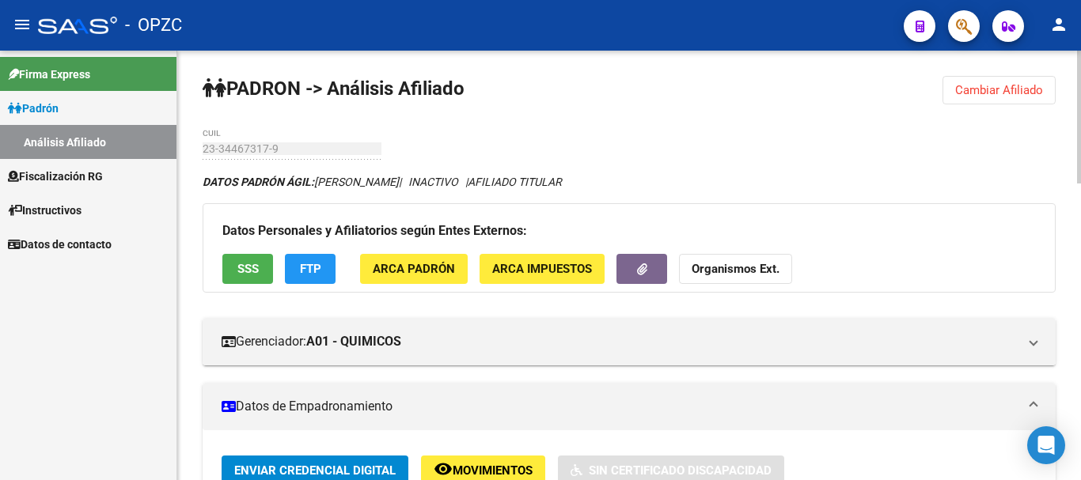
click at [996, 99] on button "Cambiar Afiliado" at bounding box center [998, 90] width 113 height 28
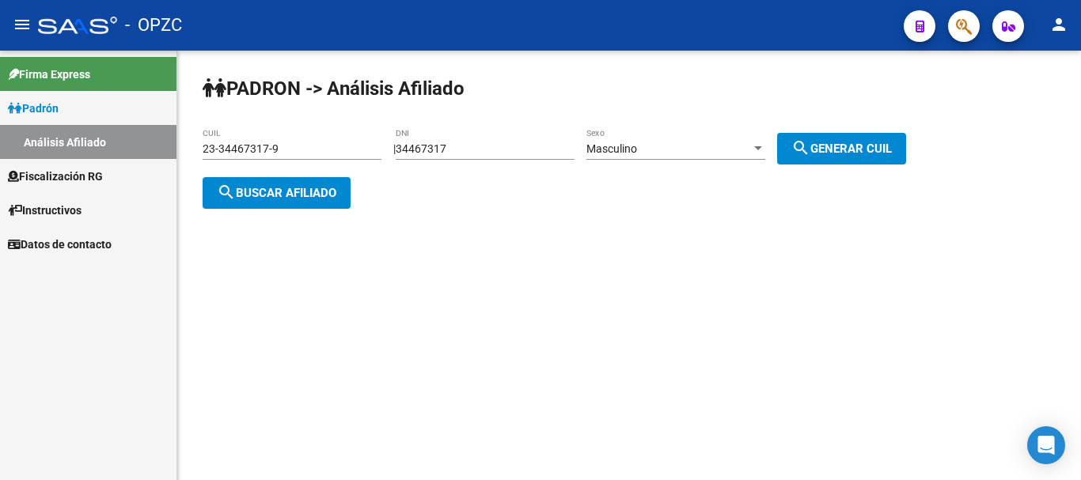
click at [497, 145] on input "34467317" at bounding box center [485, 148] width 179 height 13
type input "33596828"
click at [874, 143] on span "search Generar CUIL" at bounding box center [841, 149] width 100 height 14
type input "20-33596828-0"
click at [330, 191] on span "search Buscar afiliado" at bounding box center [276, 193] width 119 height 14
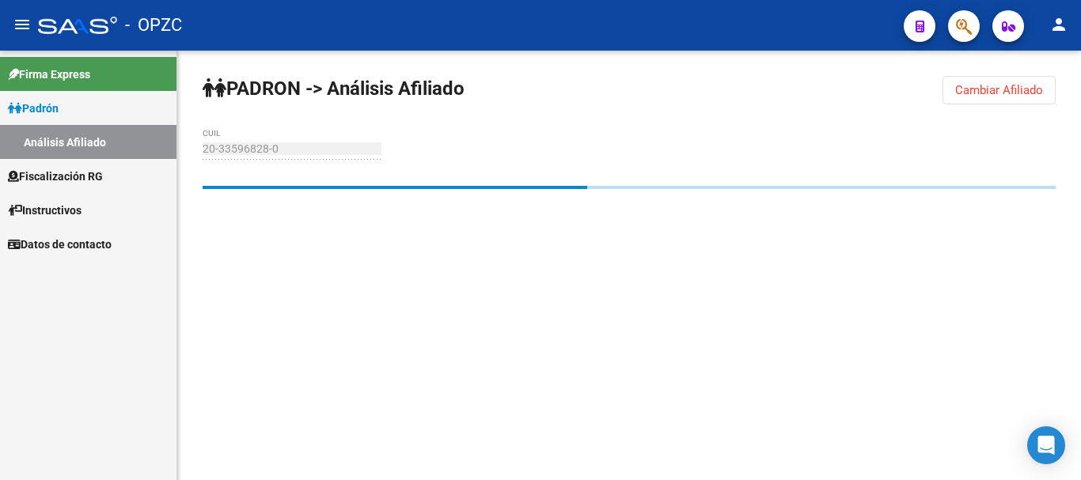
click at [330, 191] on div at bounding box center [629, 211] width 853 height 51
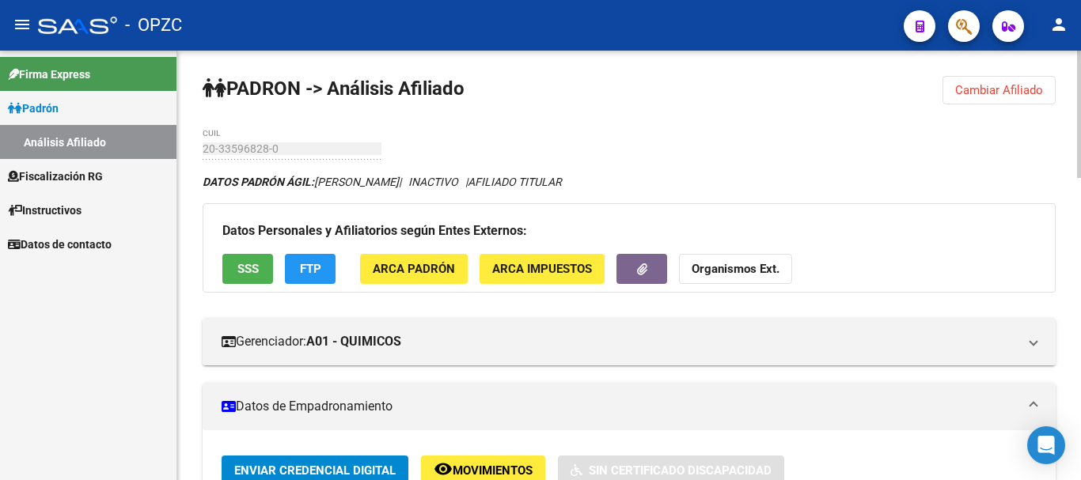
click at [982, 93] on span "Cambiar Afiliado" at bounding box center [999, 90] width 88 height 14
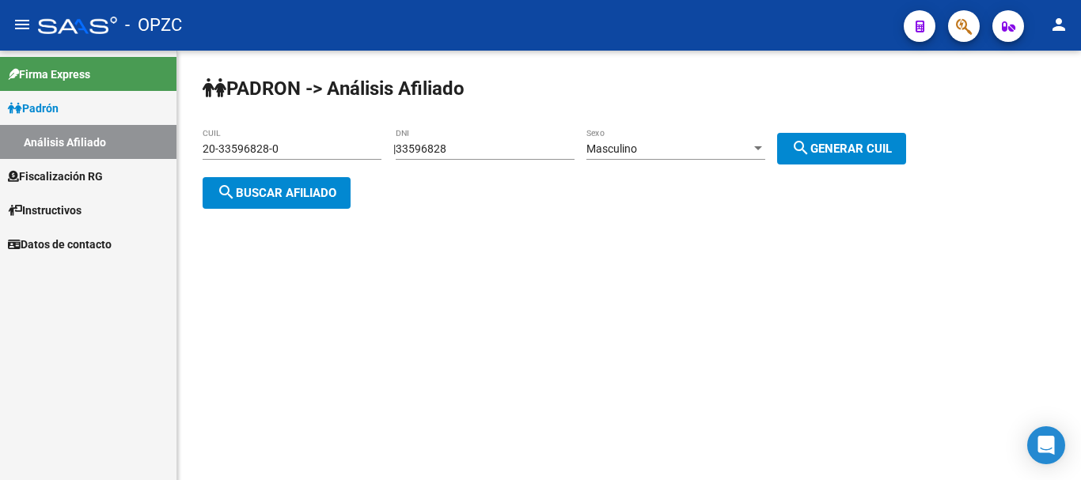
click at [493, 144] on input "33596828" at bounding box center [485, 148] width 179 height 13
type input "3"
type input "31718017"
click at [875, 148] on span "search Generar CUIL" at bounding box center [841, 149] width 100 height 14
type input "23-31718017-9"
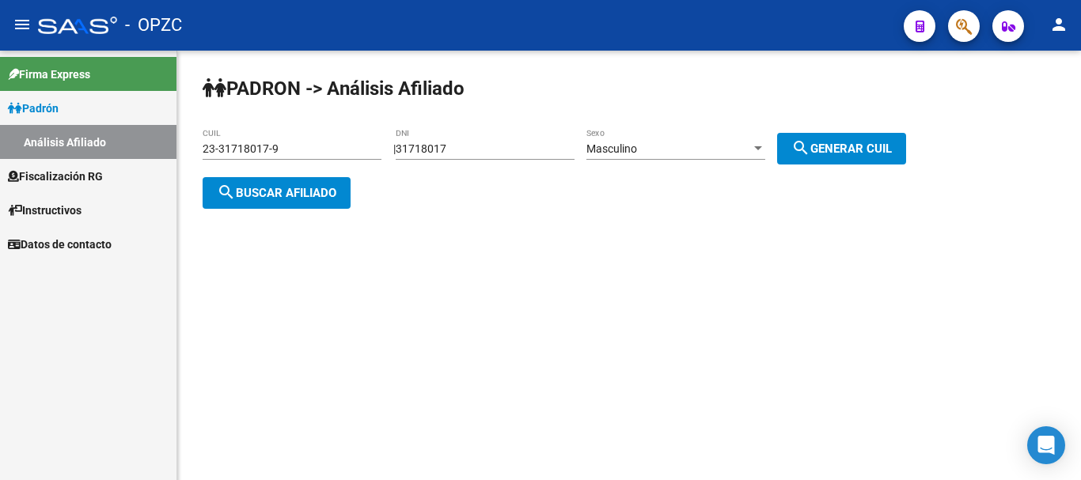
click at [317, 186] on span "search Buscar afiliado" at bounding box center [276, 193] width 119 height 14
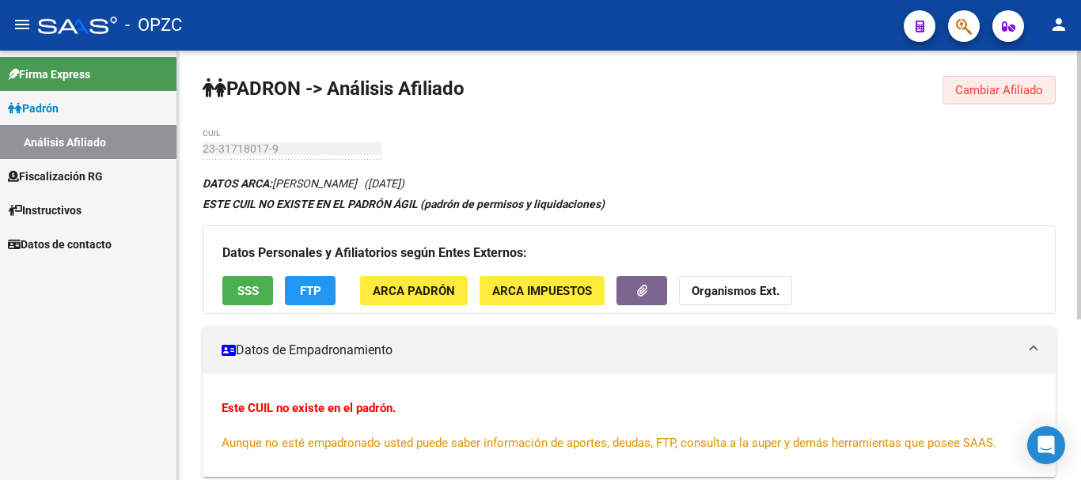
click at [998, 89] on span "Cambiar Afiliado" at bounding box center [999, 90] width 88 height 14
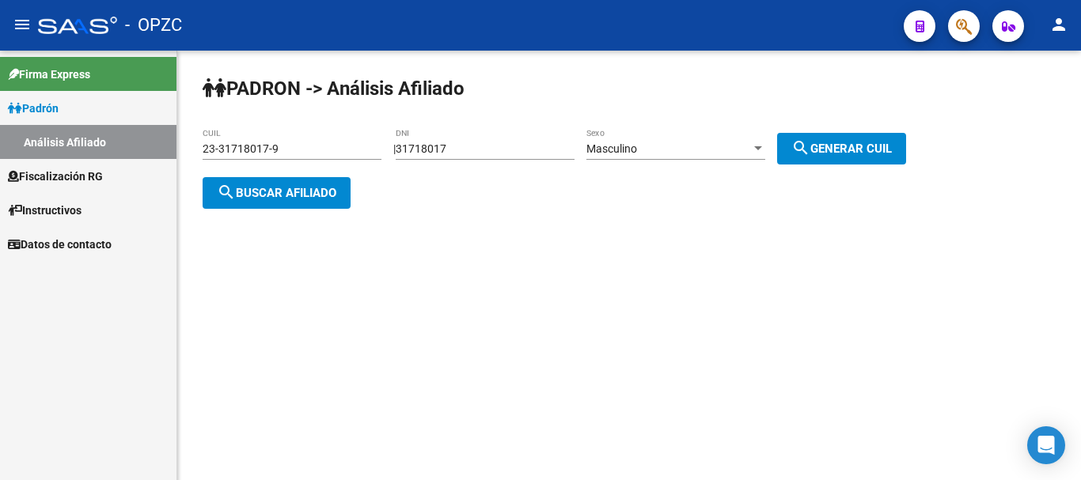
click at [483, 151] on input "31718017" at bounding box center [485, 148] width 179 height 13
type input "3"
type input "41320541"
click at [856, 142] on span "search Generar CUIL" at bounding box center [841, 149] width 100 height 14
type input "20-41320541-8"
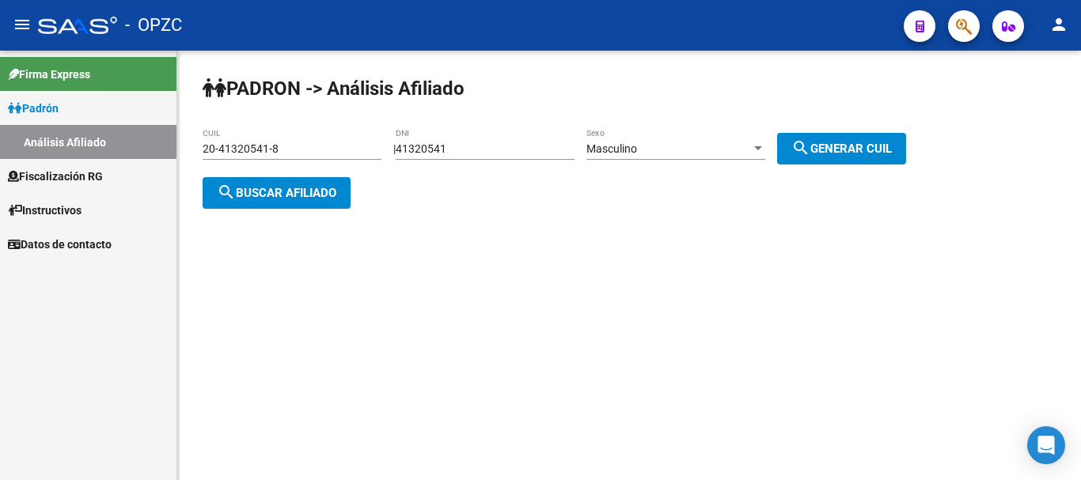
click at [312, 188] on span "search Buscar afiliado" at bounding box center [276, 193] width 119 height 14
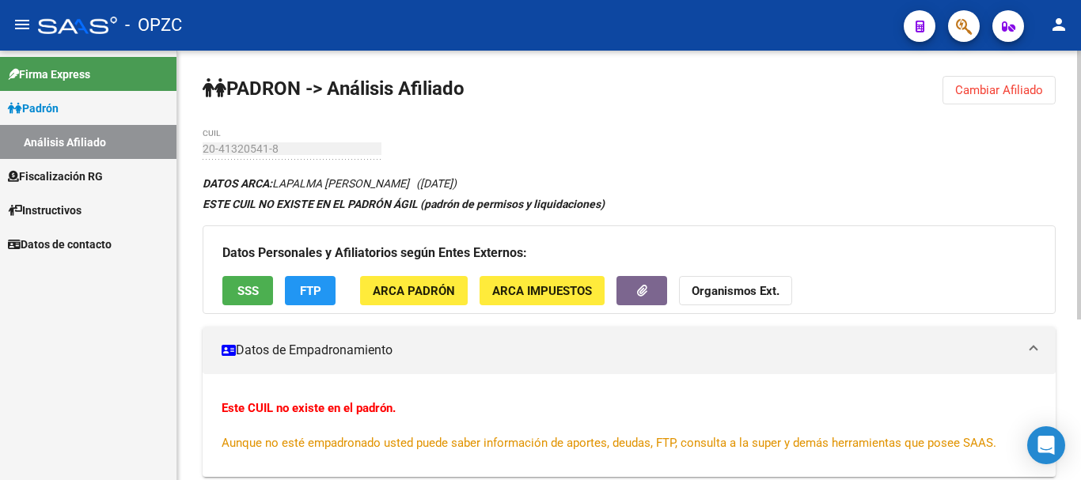
click at [1021, 91] on span "Cambiar Afiliado" at bounding box center [999, 90] width 88 height 14
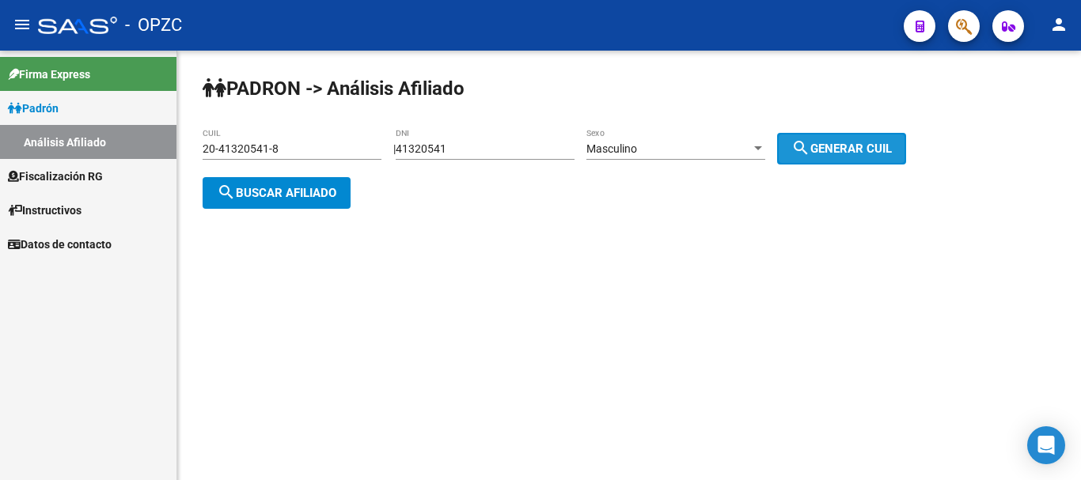
click at [890, 139] on button "search Generar CUIL" at bounding box center [841, 149] width 129 height 32
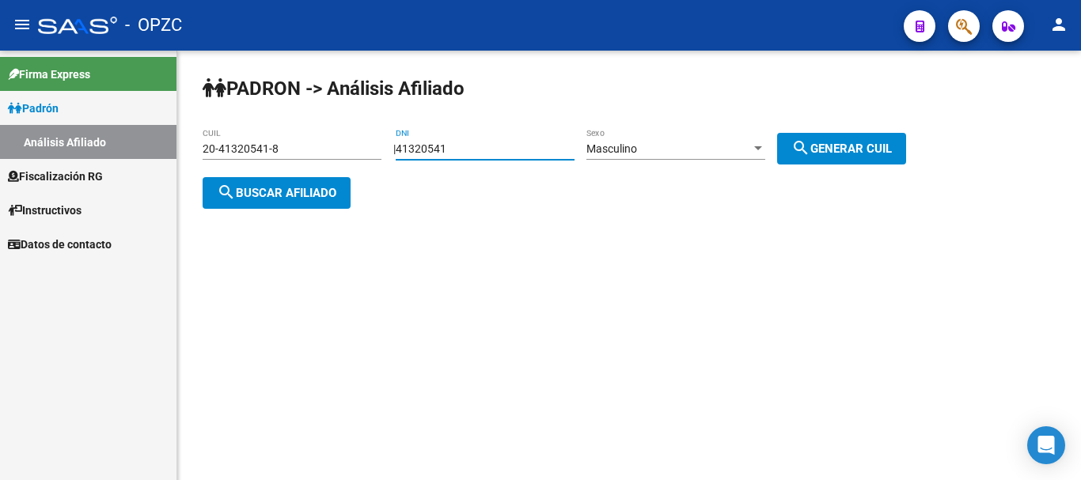
click at [496, 148] on input "41320541" at bounding box center [485, 148] width 179 height 13
type input "4"
type input "24596561"
click at [892, 150] on span "search Generar CUIL" at bounding box center [841, 149] width 100 height 14
type input "20-24596561-4"
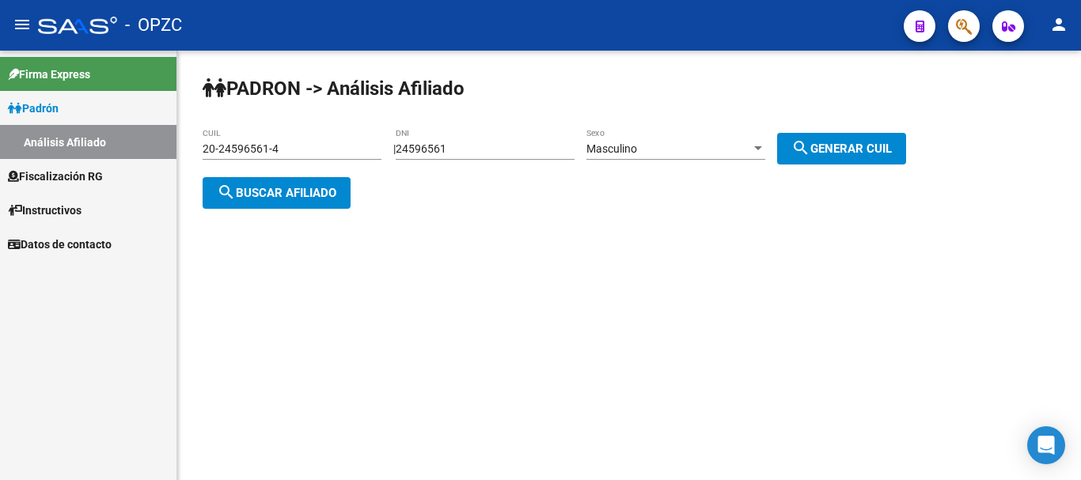
click at [291, 190] on span "search Buscar afiliado" at bounding box center [276, 193] width 119 height 14
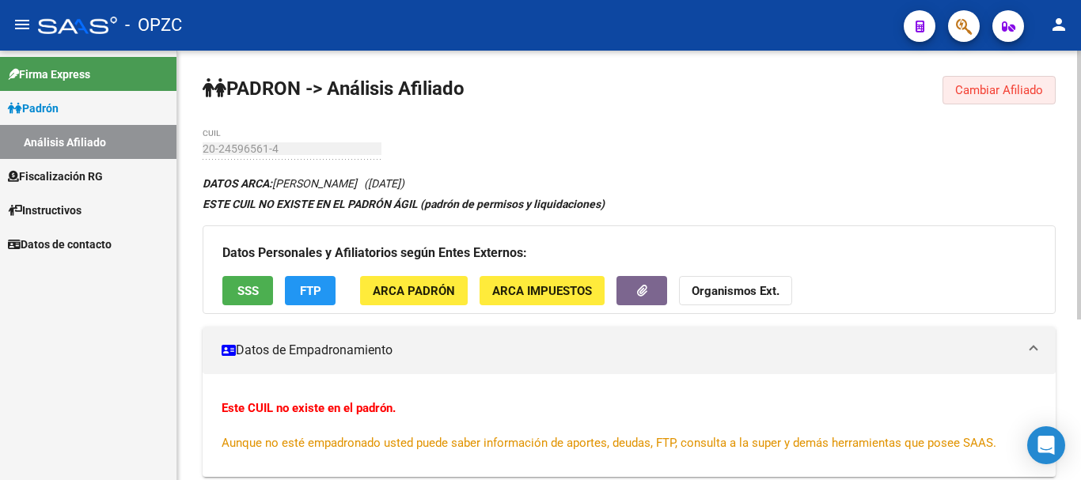
click at [1016, 90] on span "Cambiar Afiliado" at bounding box center [999, 90] width 88 height 14
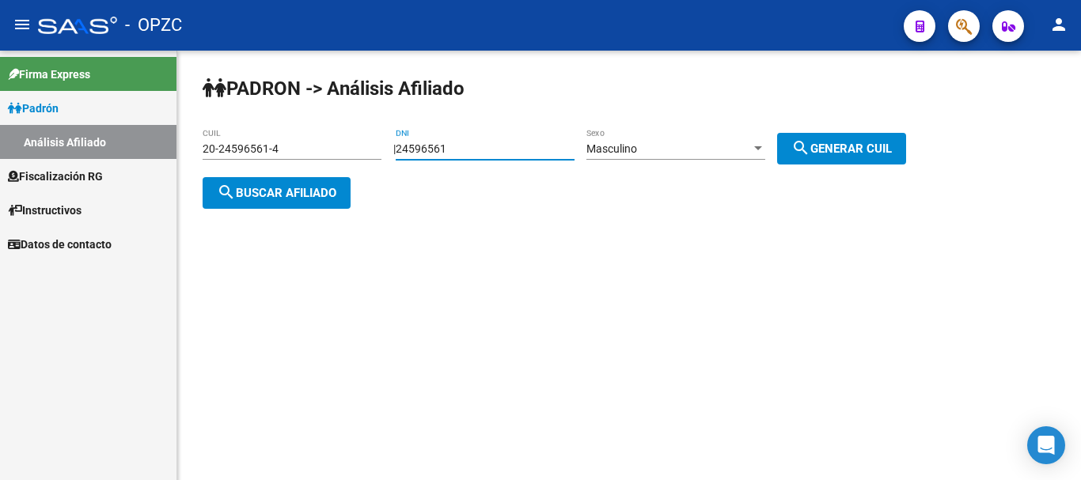
click at [530, 146] on input "24596561" at bounding box center [485, 148] width 179 height 13
type input "2"
type input "21789170"
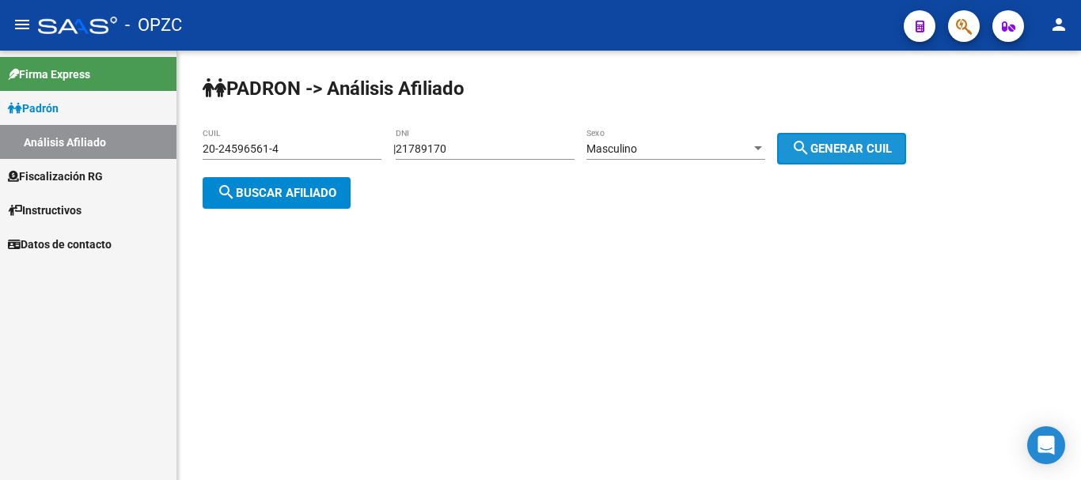
click at [830, 146] on span "search Generar CUIL" at bounding box center [841, 149] width 100 height 14
type input "20-21789170-2"
click at [273, 191] on span "search Buscar afiliado" at bounding box center [276, 193] width 119 height 14
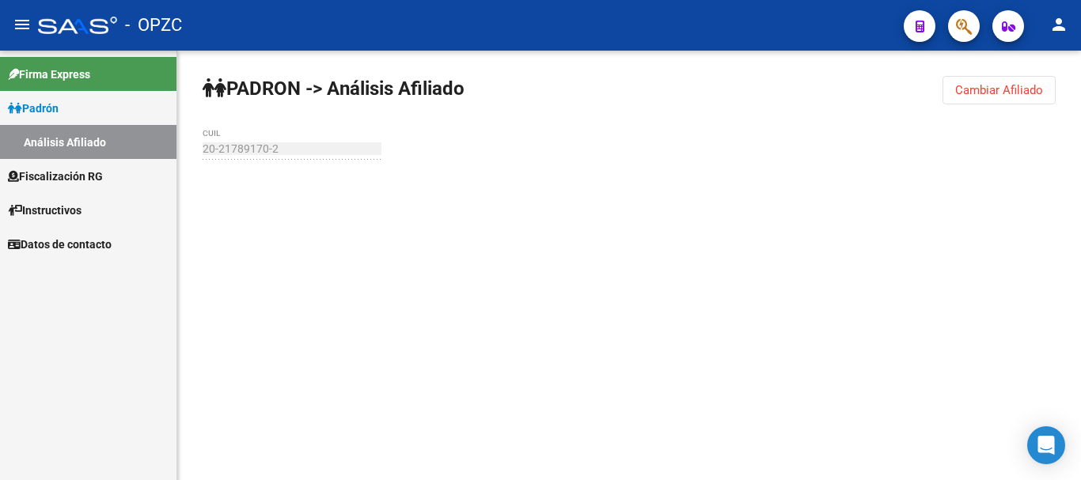
click at [273, 191] on div at bounding box center [629, 190] width 853 height 35
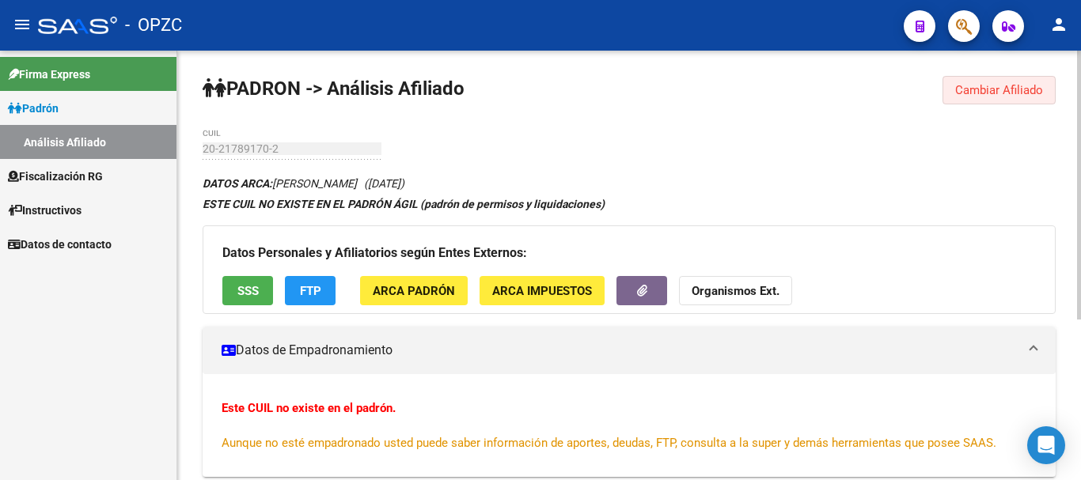
click at [1020, 84] on span "Cambiar Afiliado" at bounding box center [999, 90] width 88 height 14
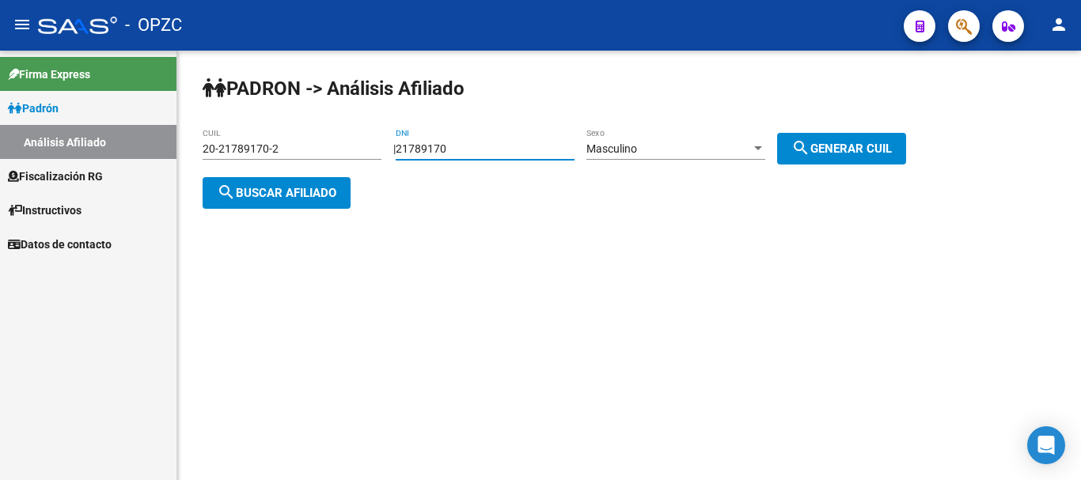
click at [486, 146] on input "21789170" at bounding box center [485, 148] width 179 height 13
type input "2"
type input "25992223"
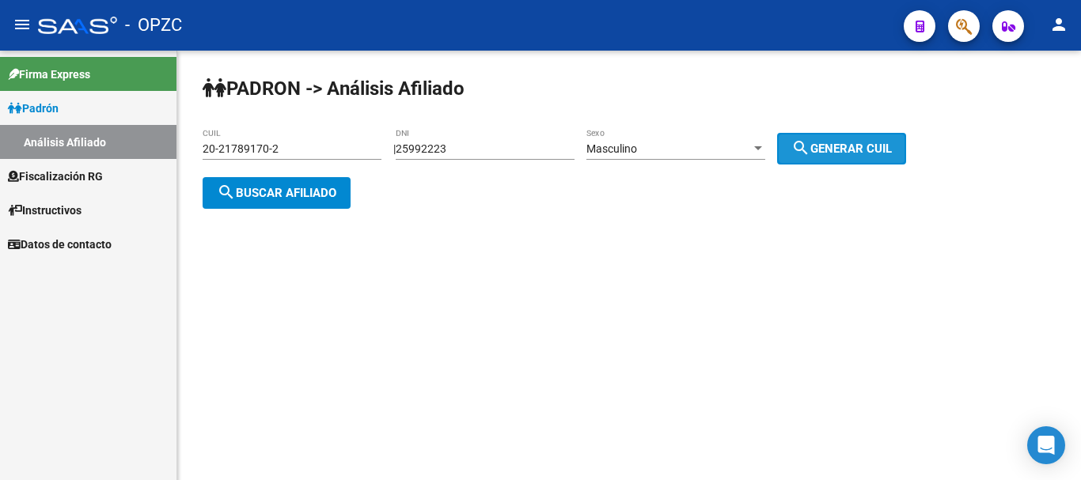
click at [876, 138] on button "search Generar CUIL" at bounding box center [841, 149] width 129 height 32
type input "20-25992223-3"
click at [247, 186] on span "search Buscar afiliado" at bounding box center [276, 193] width 119 height 14
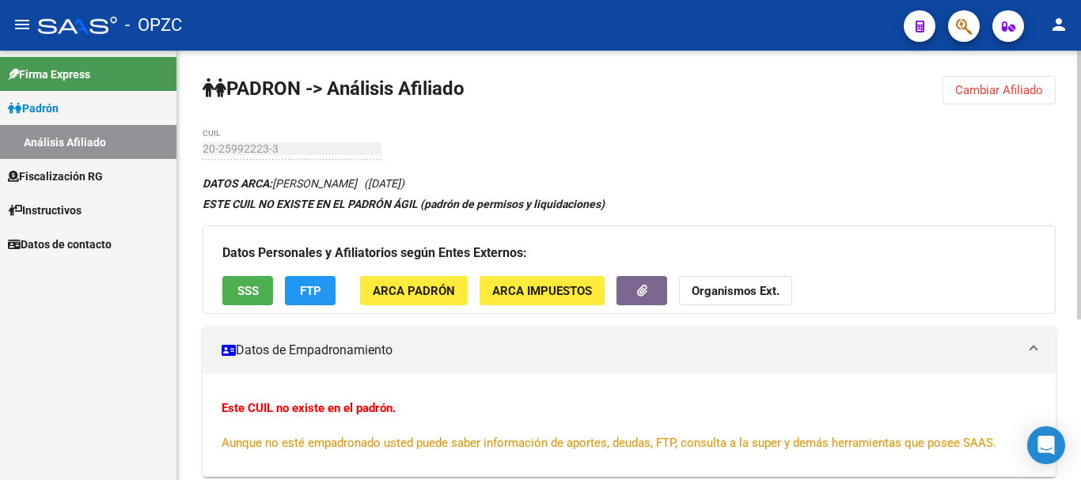
click at [1018, 97] on button "Cambiar Afiliado" at bounding box center [998, 90] width 113 height 28
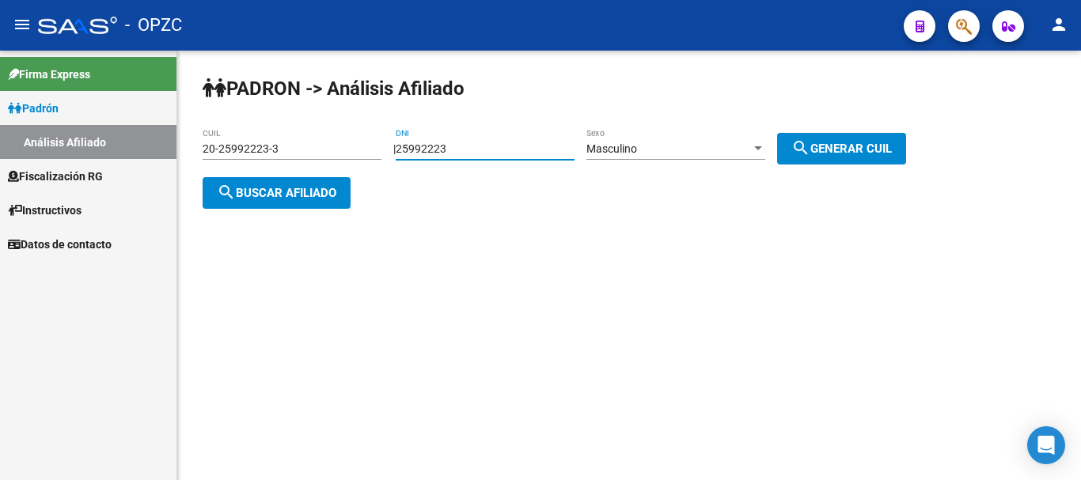
click at [508, 144] on input "25992223" at bounding box center [485, 148] width 179 height 13
type input "2"
type input "37544242"
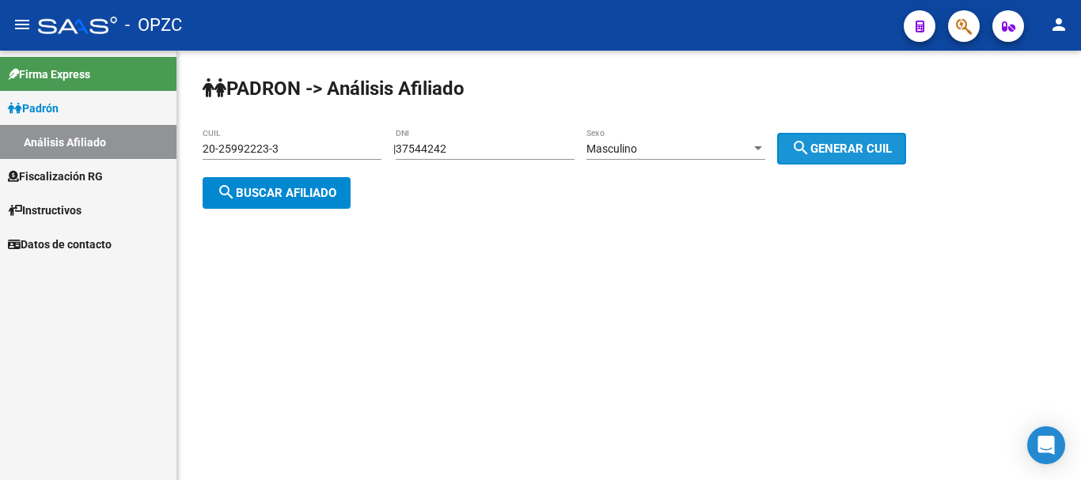
click at [898, 139] on button "search Generar CUIL" at bounding box center [841, 149] width 129 height 32
type input "20-37544242-7"
click at [332, 182] on button "search Buscar afiliado" at bounding box center [277, 193] width 148 height 32
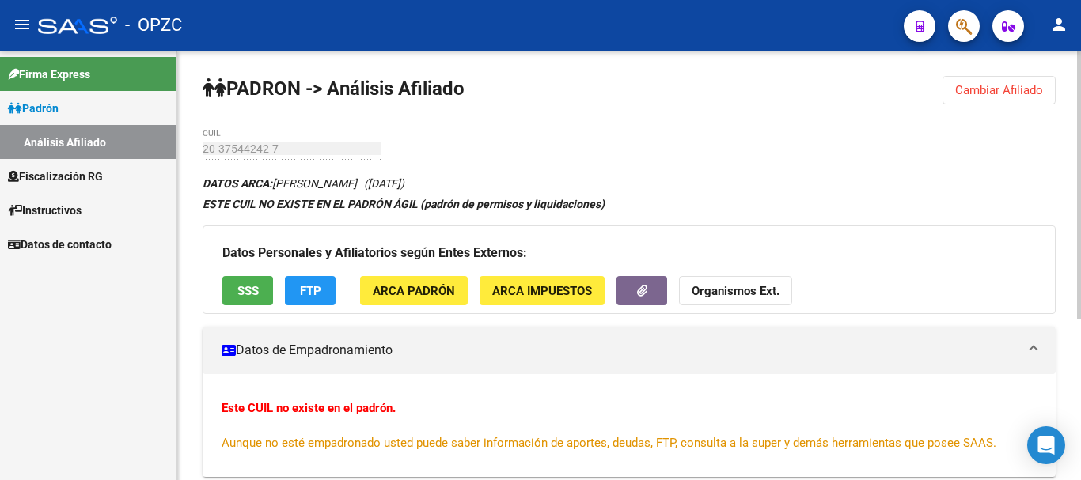
click at [1000, 86] on span "Cambiar Afiliado" at bounding box center [999, 90] width 88 height 14
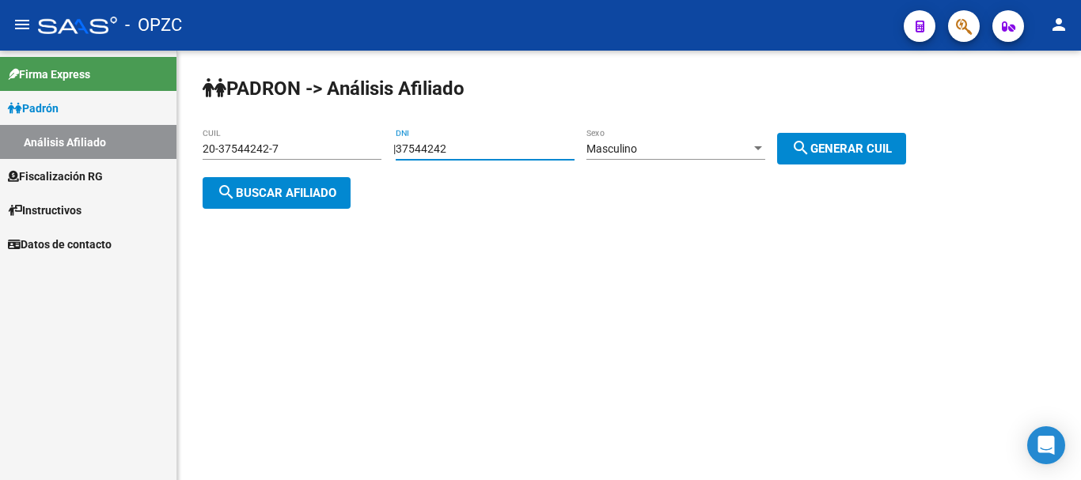
click at [485, 146] on input "37544242" at bounding box center [485, 148] width 179 height 13
type input "3"
type input "30623821"
click at [869, 142] on span "search Generar CUIL" at bounding box center [841, 149] width 100 height 14
type input "20-30623821-4"
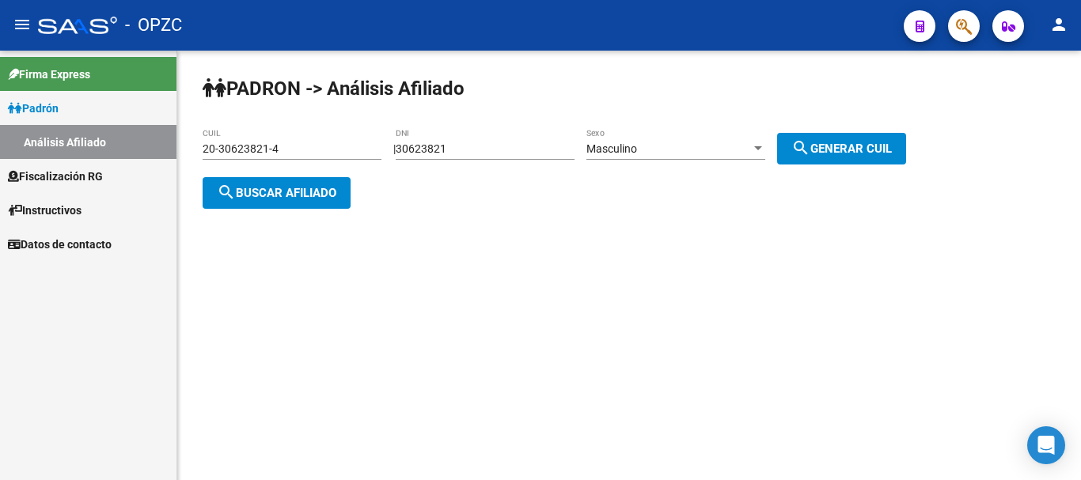
click at [305, 186] on span "search Buscar afiliado" at bounding box center [276, 193] width 119 height 14
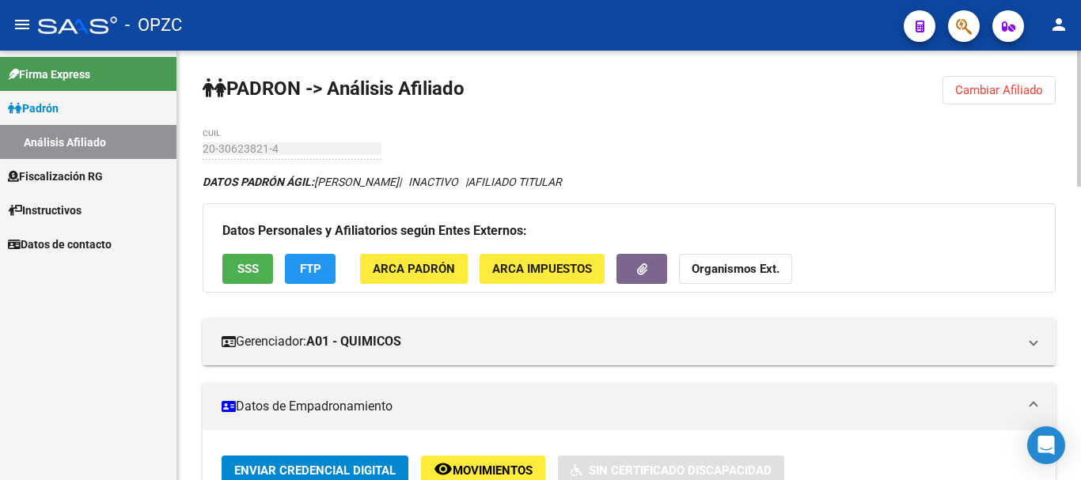
click at [1006, 97] on button "Cambiar Afiliado" at bounding box center [998, 90] width 113 height 28
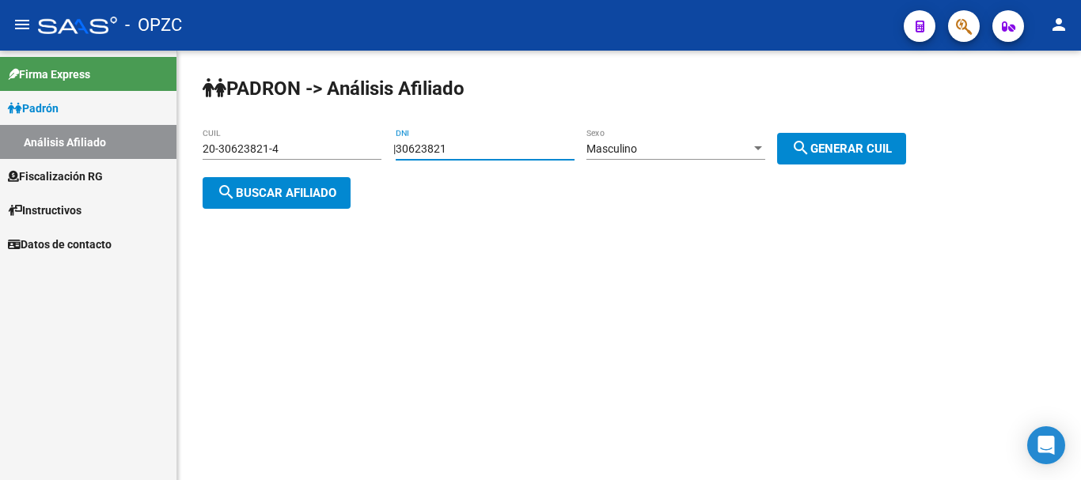
click at [490, 153] on input "30623821" at bounding box center [485, 148] width 179 height 13
type input "3"
type input "39685958"
click at [860, 142] on span "search Generar CUIL" at bounding box center [841, 149] width 100 height 14
type input "20-39685958-1"
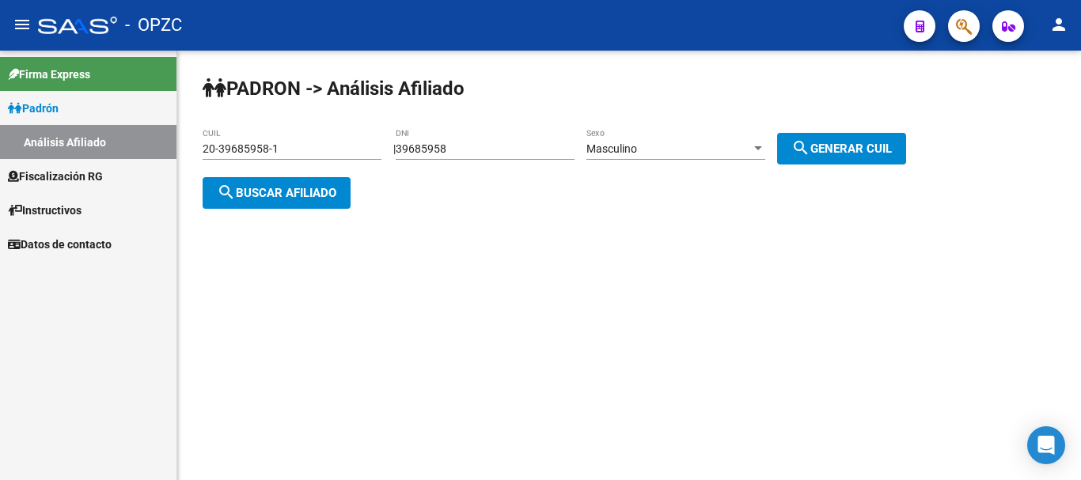
click at [315, 191] on span "search Buscar afiliado" at bounding box center [276, 193] width 119 height 14
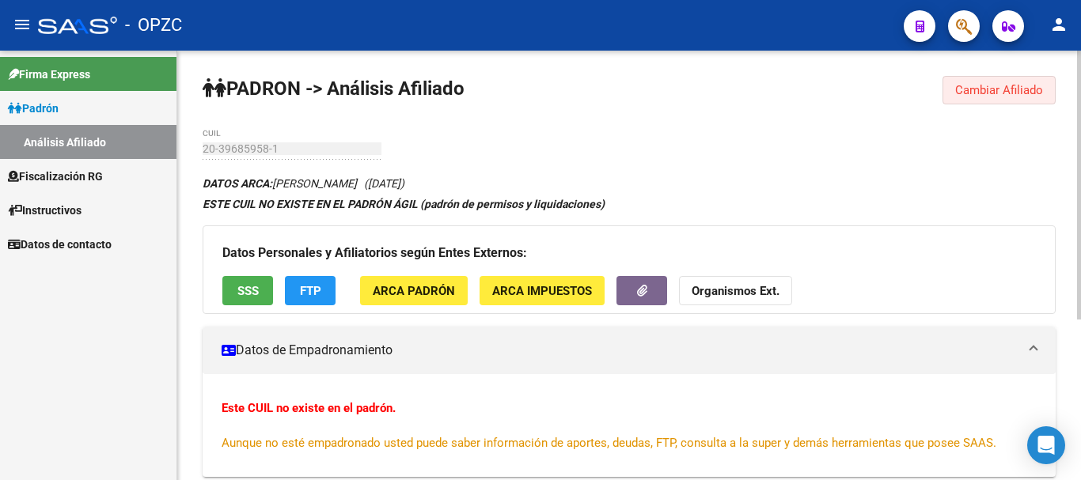
click at [1017, 85] on span "Cambiar Afiliado" at bounding box center [999, 90] width 88 height 14
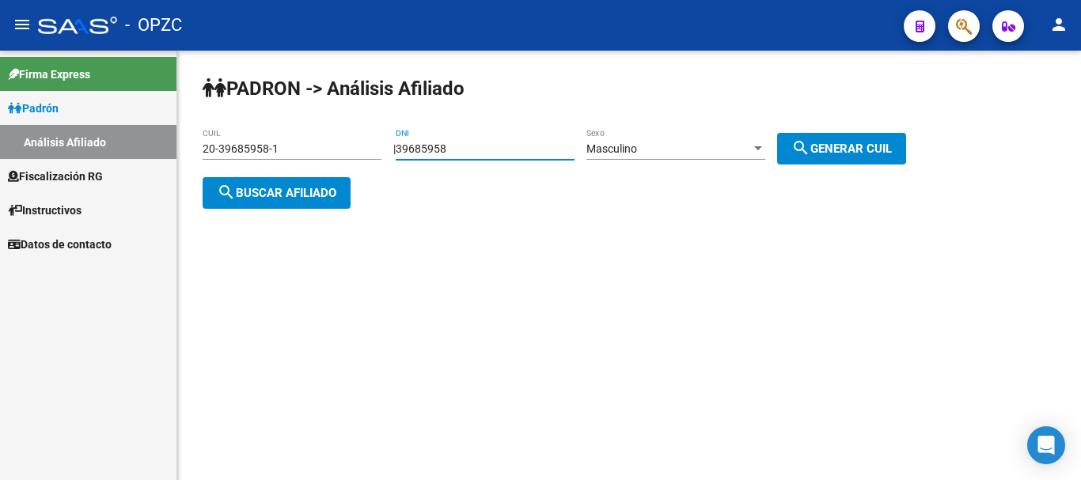
click at [484, 143] on input "39685958" at bounding box center [485, 148] width 179 height 13
type input "3"
type input "31093888"
click at [829, 146] on span "search Generar CUIL" at bounding box center [841, 149] width 100 height 14
type input "20-31093888-3"
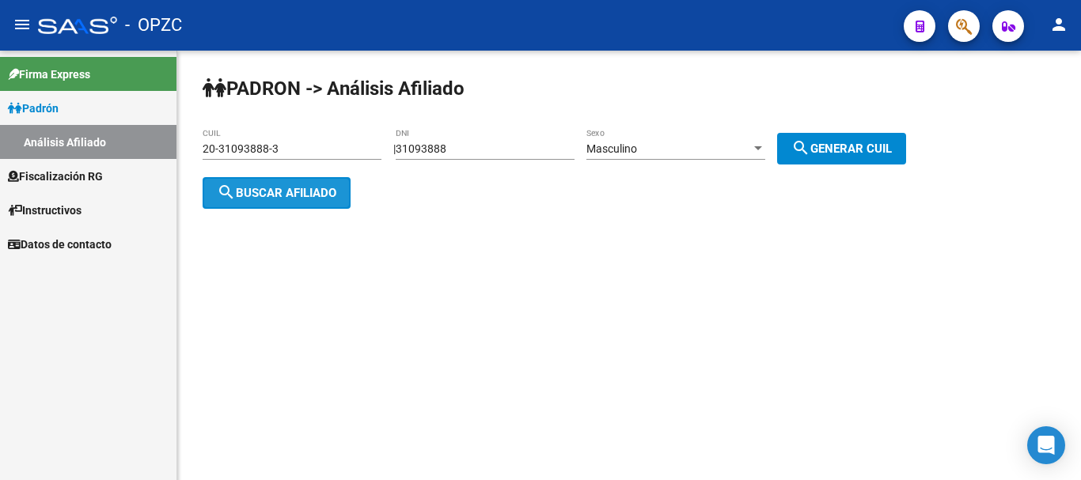
click at [288, 191] on span "search Buscar afiliado" at bounding box center [276, 193] width 119 height 14
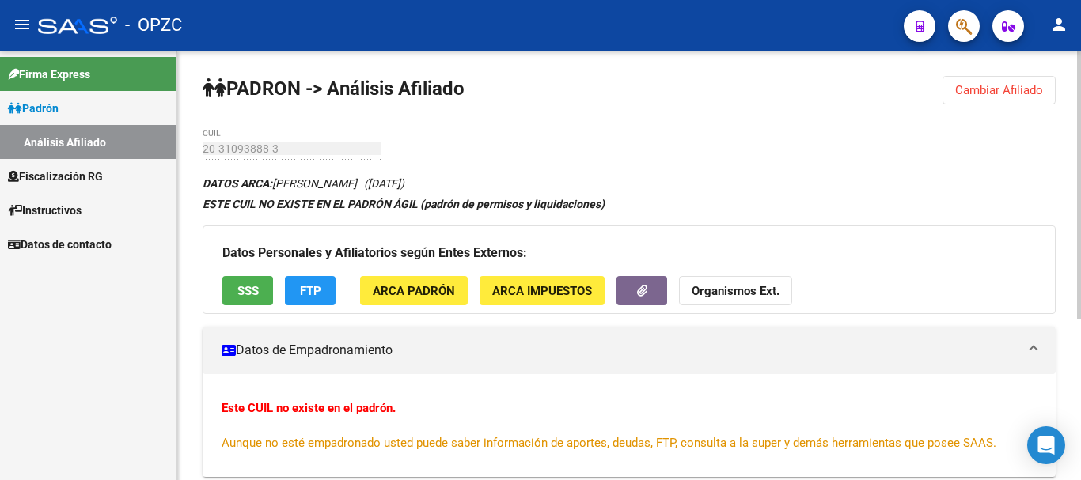
click at [1012, 87] on span "Cambiar Afiliado" at bounding box center [999, 90] width 88 height 14
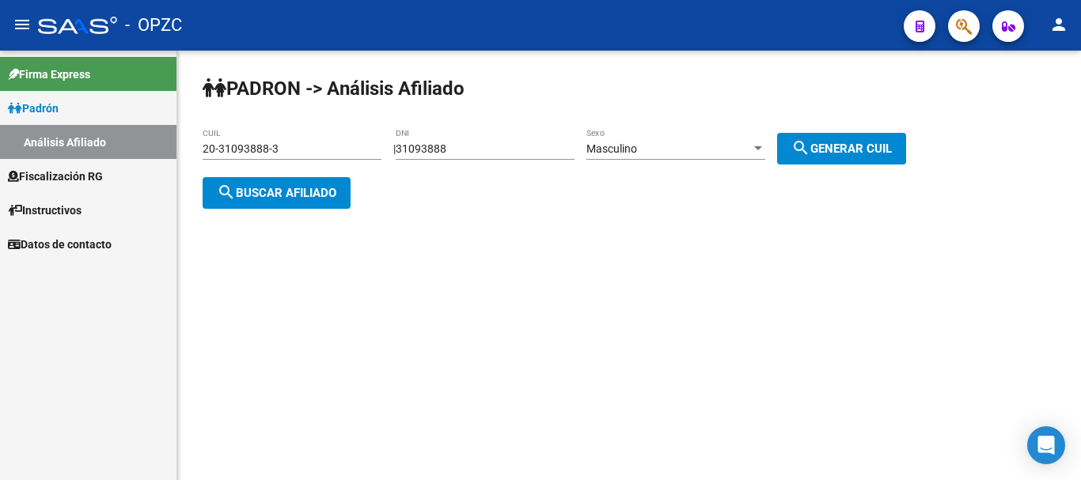
click at [476, 149] on input "31093888" at bounding box center [485, 148] width 179 height 13
type input "3"
type input "39285233"
click at [855, 153] on span "search Generar CUIL" at bounding box center [841, 149] width 100 height 14
type input "20-39285233-7"
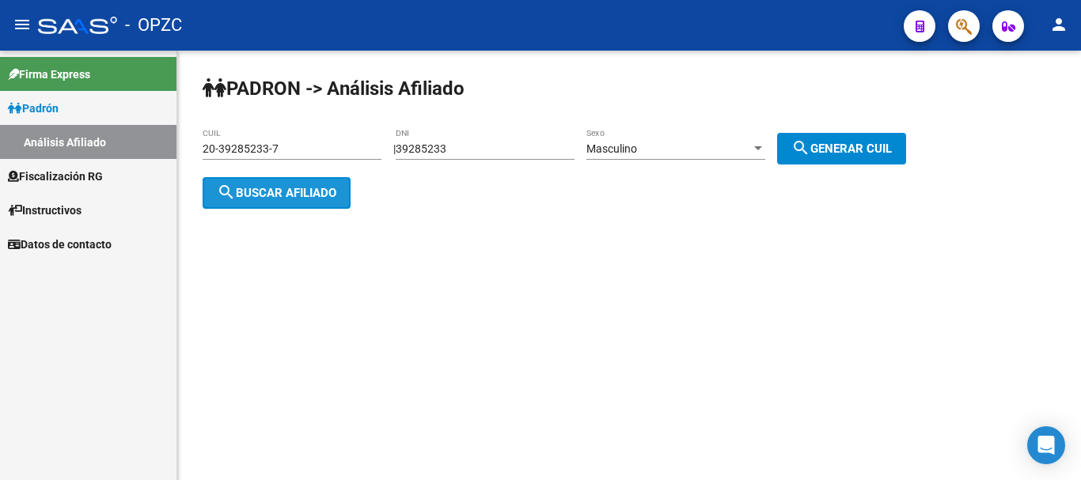
click at [279, 186] on span "search Buscar afiliado" at bounding box center [276, 193] width 119 height 14
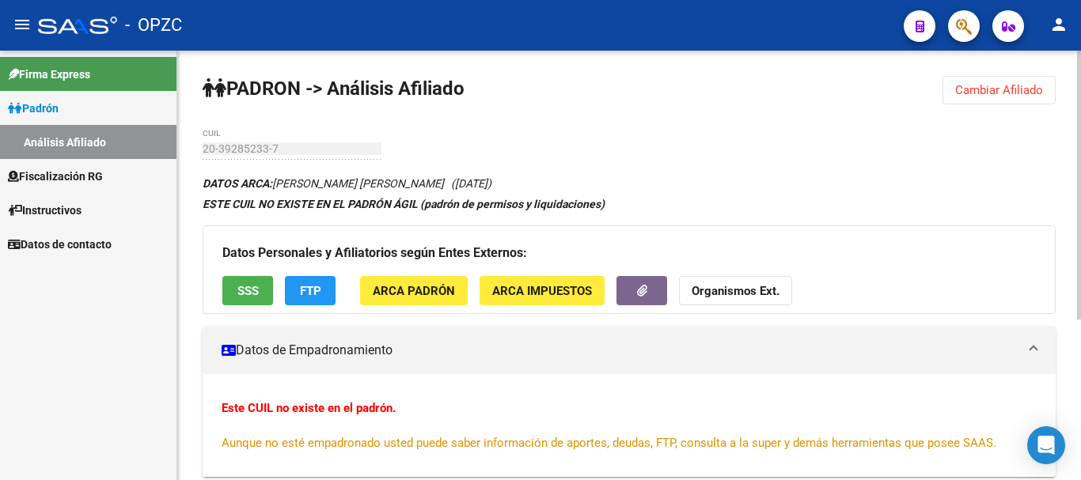
click at [994, 90] on span "Cambiar Afiliado" at bounding box center [999, 90] width 88 height 14
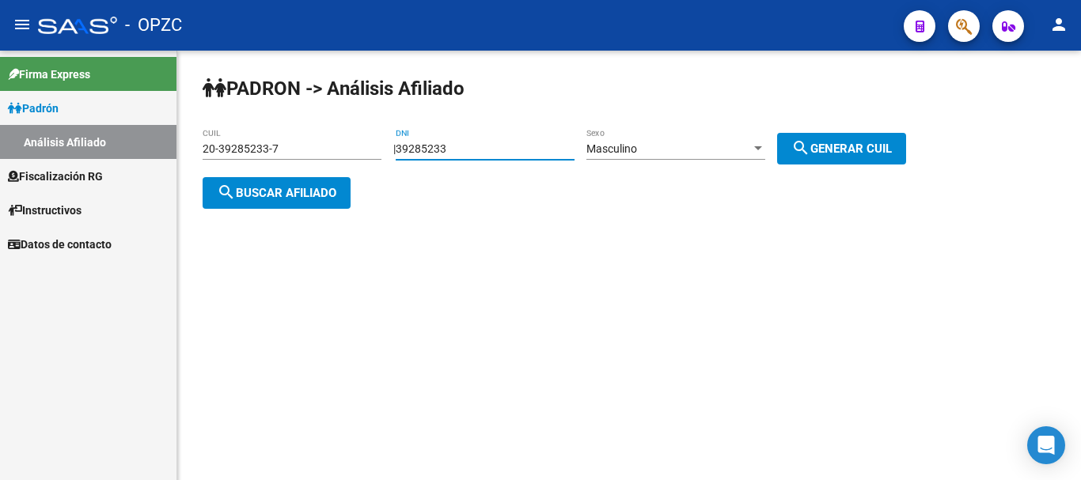
click at [437, 150] on input "39285233" at bounding box center [485, 148] width 179 height 13
type input "39265233"
click at [886, 144] on span "search Generar CUIL" at bounding box center [841, 149] width 100 height 14
type input "20-39265233-8"
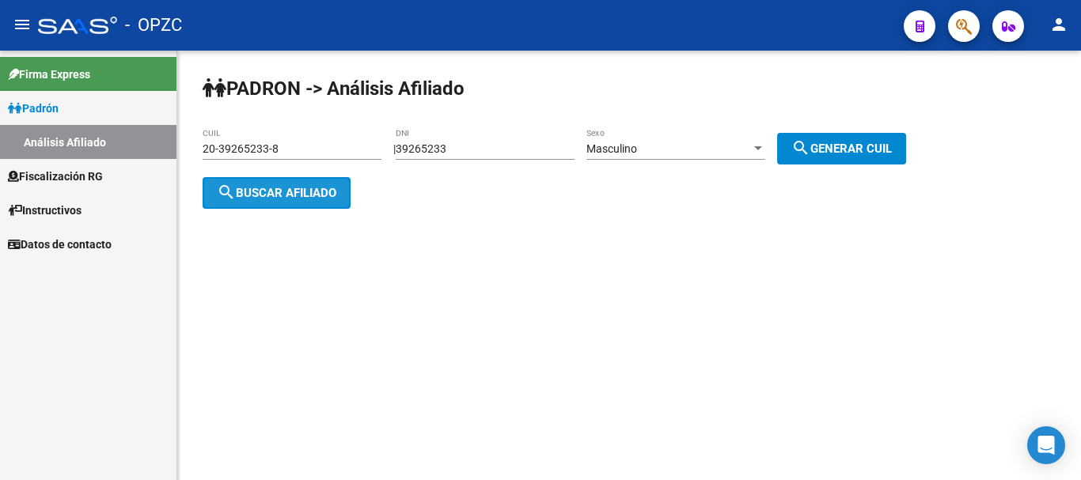
click at [290, 187] on span "search Buscar afiliado" at bounding box center [276, 193] width 119 height 14
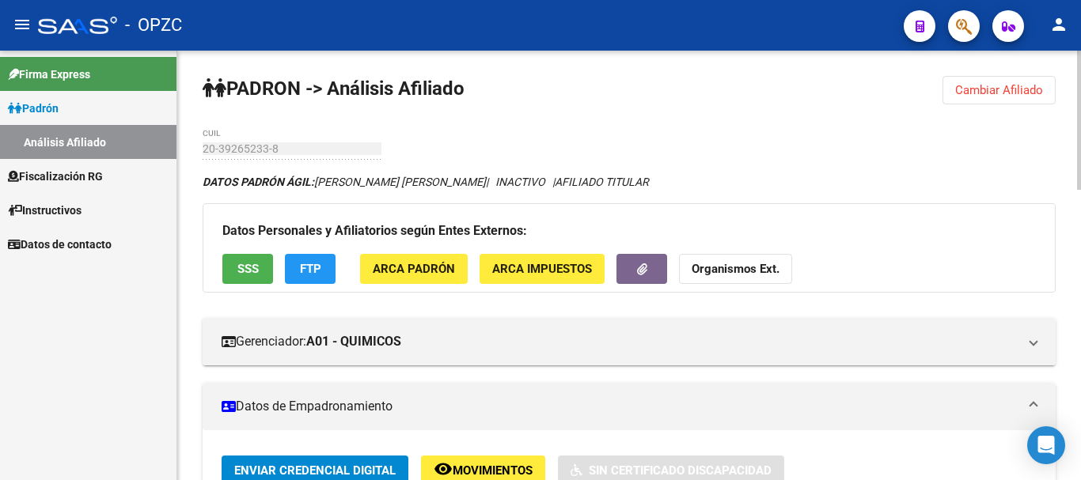
click at [81, 172] on span "Fiscalización RG" at bounding box center [55, 176] width 95 height 17
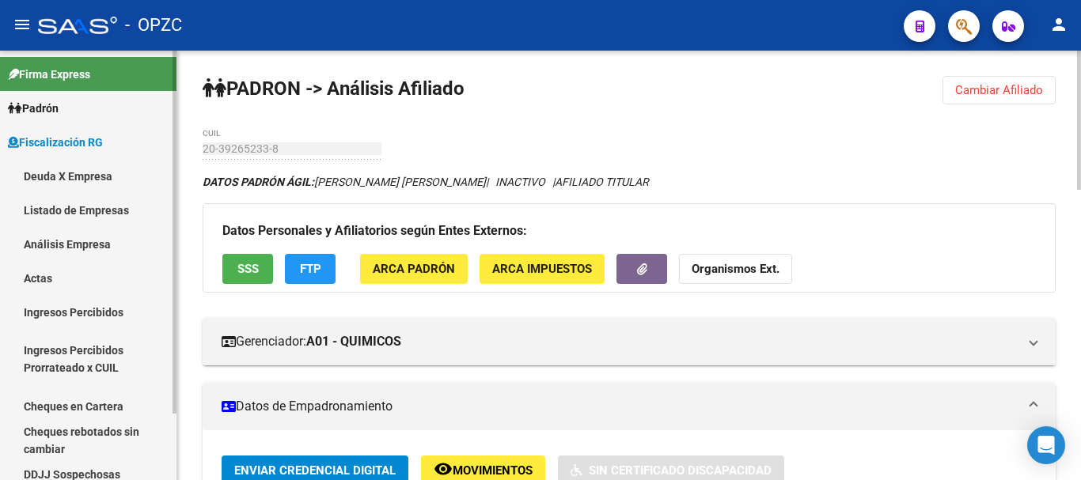
click at [89, 171] on link "Deuda X Empresa" at bounding box center [88, 176] width 176 height 34
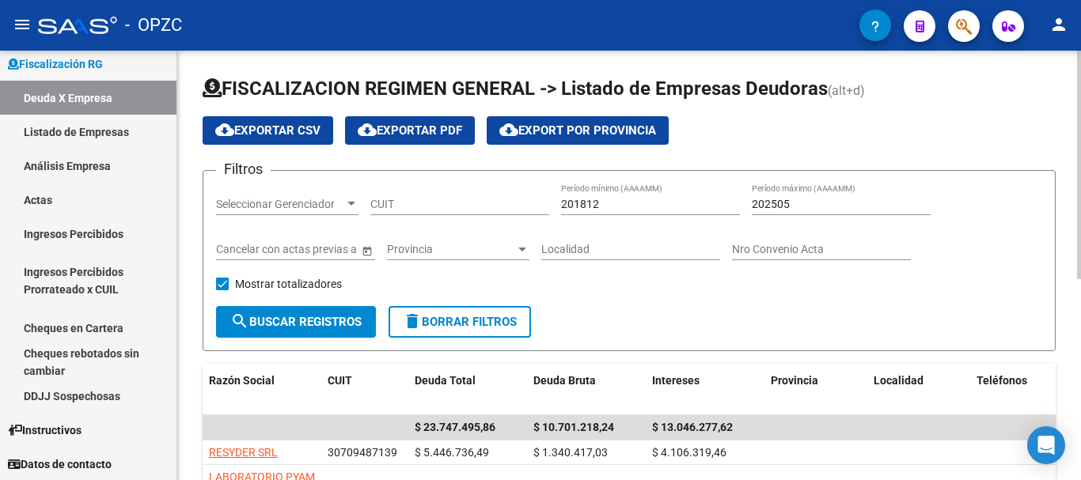
scroll to position [79, 0]
click at [987, 334] on form "Filtros Seleccionar Gerenciador Seleccionar Gerenciador CUIT 201812 Período mín…" at bounding box center [629, 260] width 853 height 181
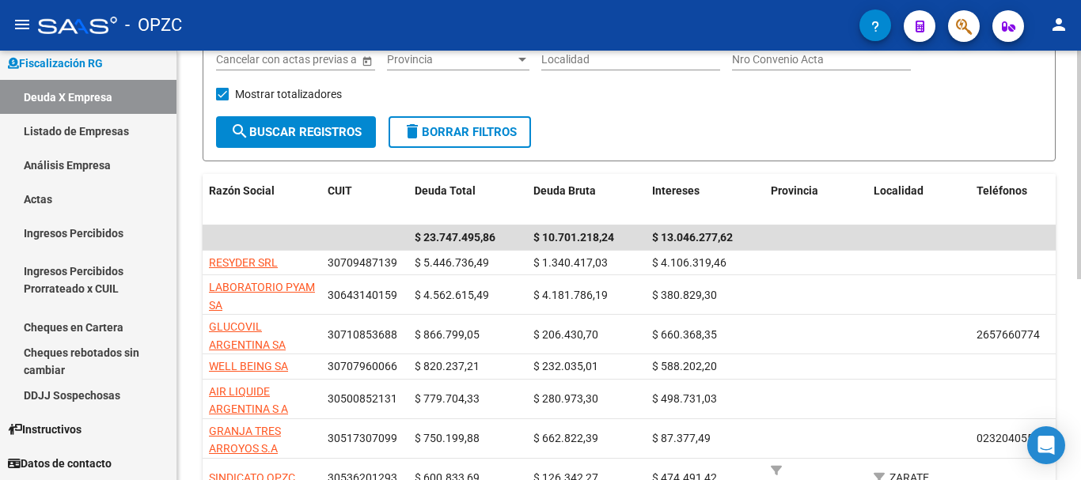
scroll to position [222, 0]
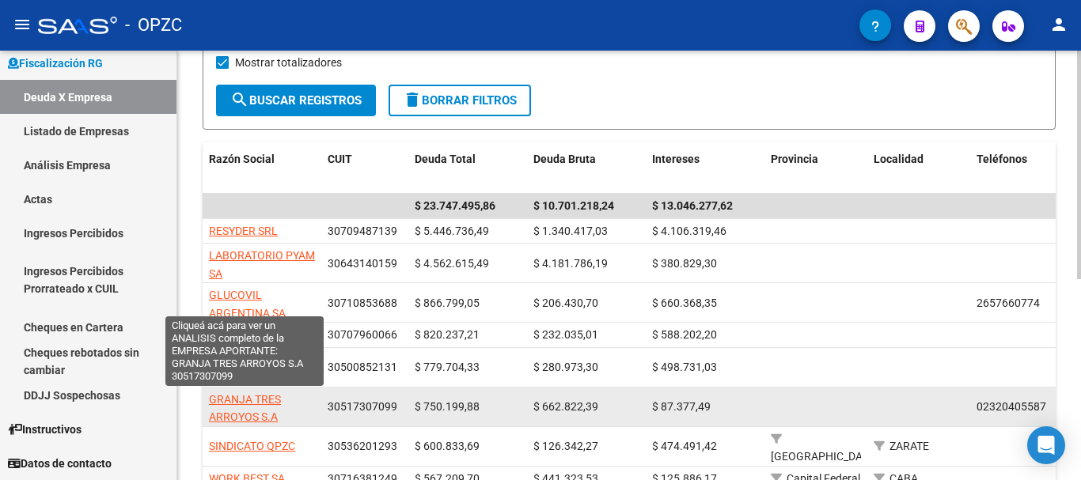
click at [259, 398] on span "GRANJA TRES ARROYOS S.A" at bounding box center [245, 408] width 72 height 31
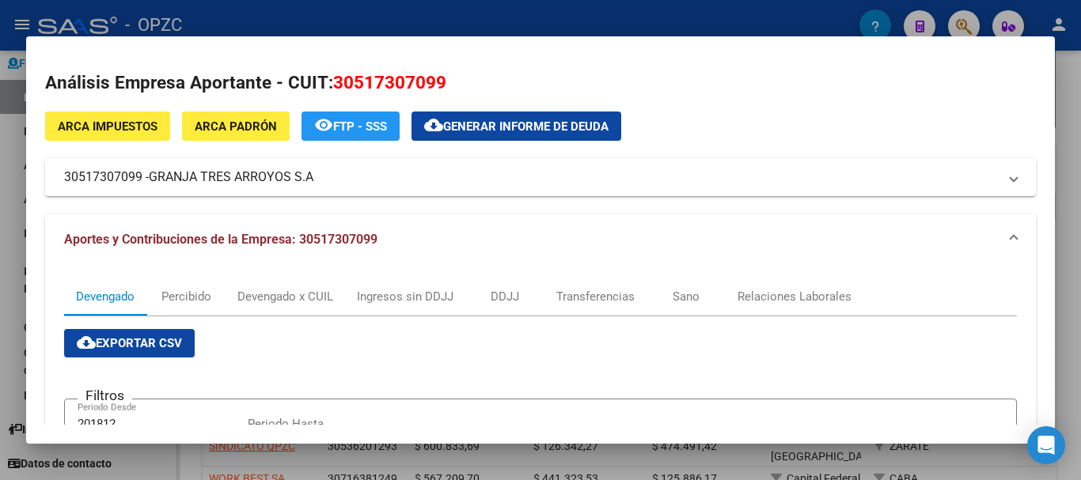
click at [1059, 261] on div at bounding box center [540, 240] width 1081 height 480
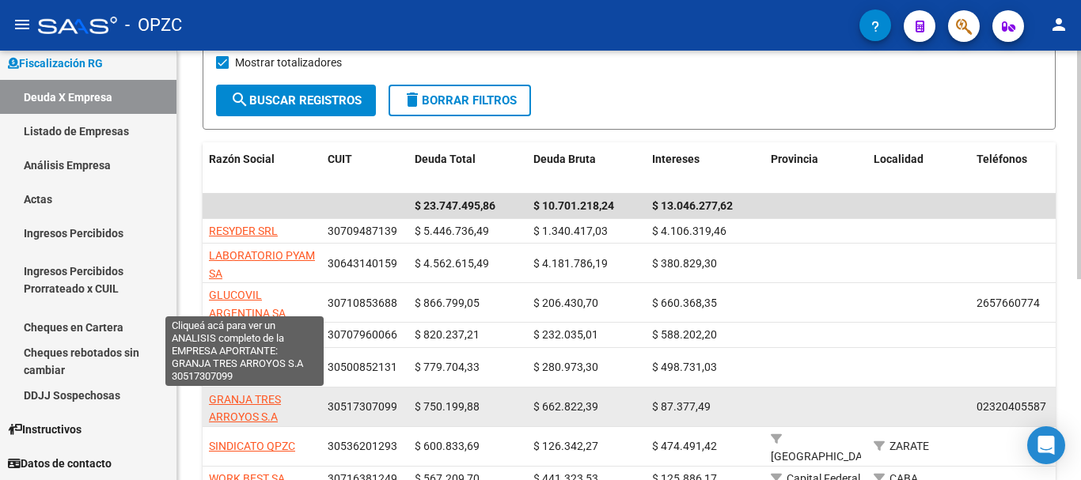
click at [252, 397] on span "GRANJA TRES ARROYOS S.A" at bounding box center [245, 408] width 72 height 31
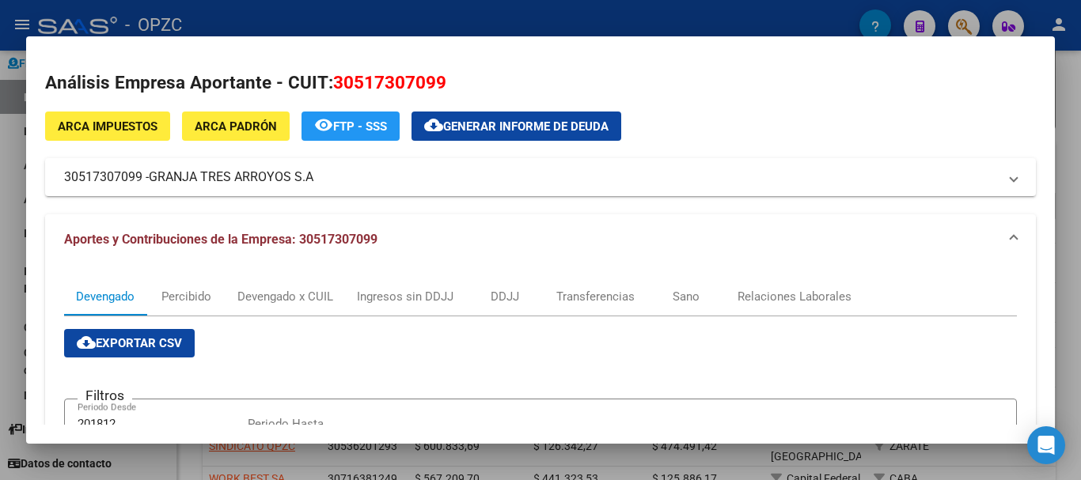
scroll to position [323, 0]
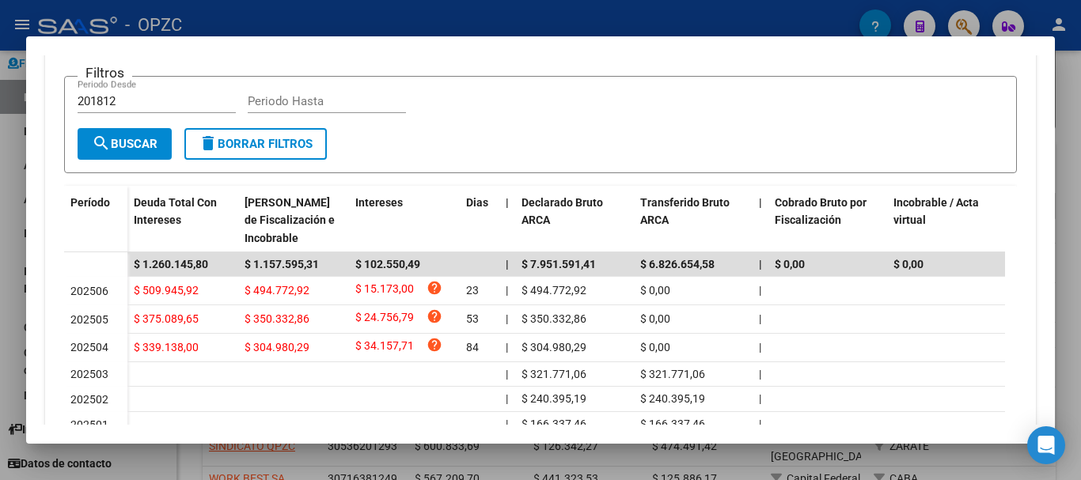
click at [710, 108] on div "Filtros 201812 Periodo Desde Periodo Hasta" at bounding box center [541, 108] width 926 height 39
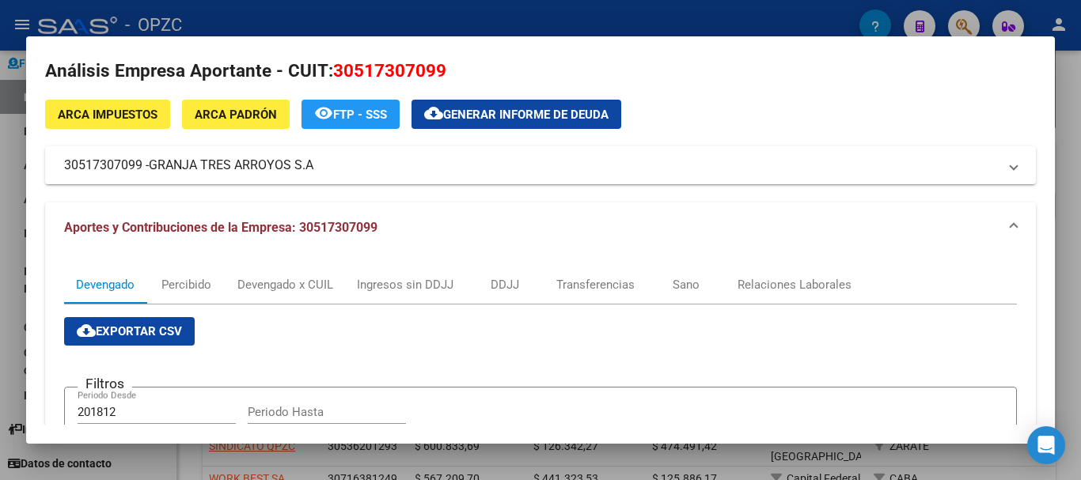
scroll to position [0, 0]
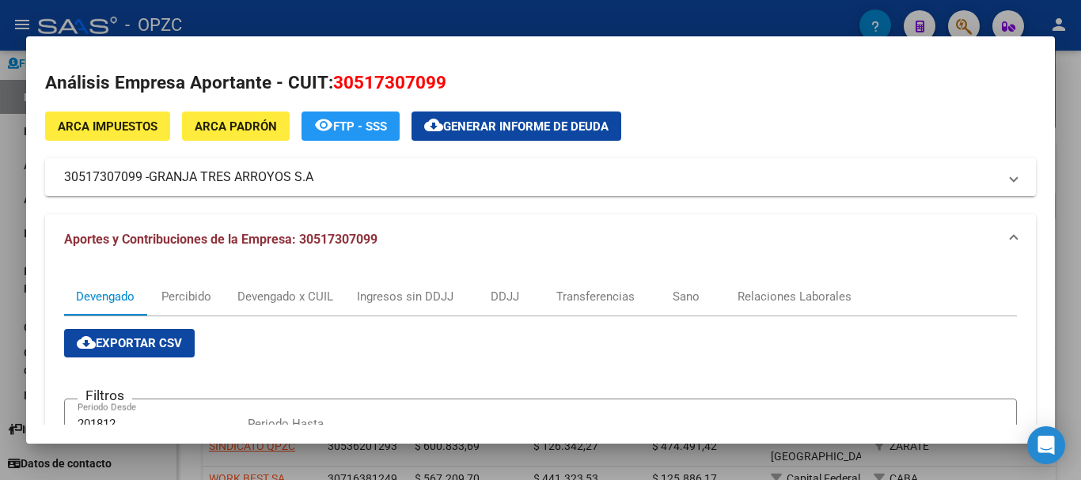
click at [788, 24] on div at bounding box center [540, 240] width 1081 height 480
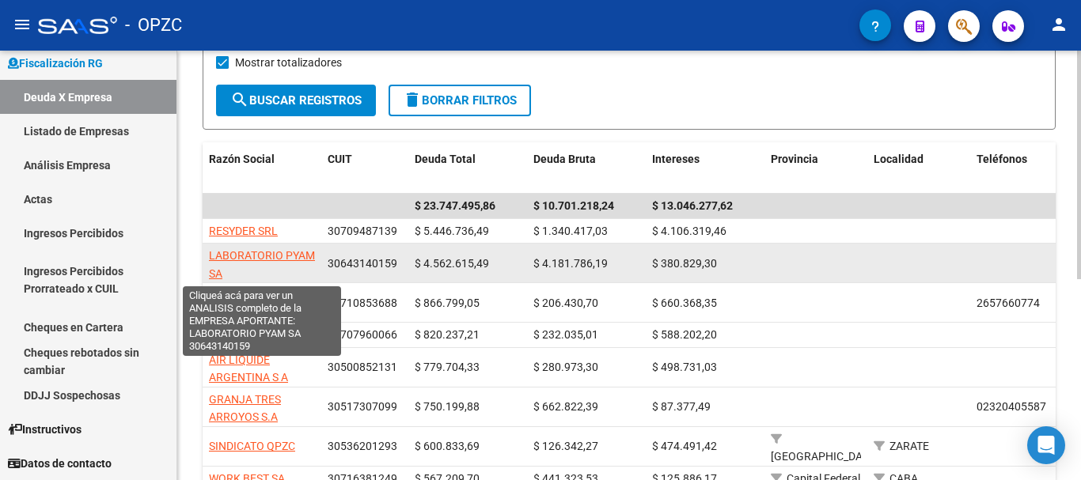
click at [294, 254] on span "LABORATORIO PYAM SA" at bounding box center [262, 264] width 106 height 31
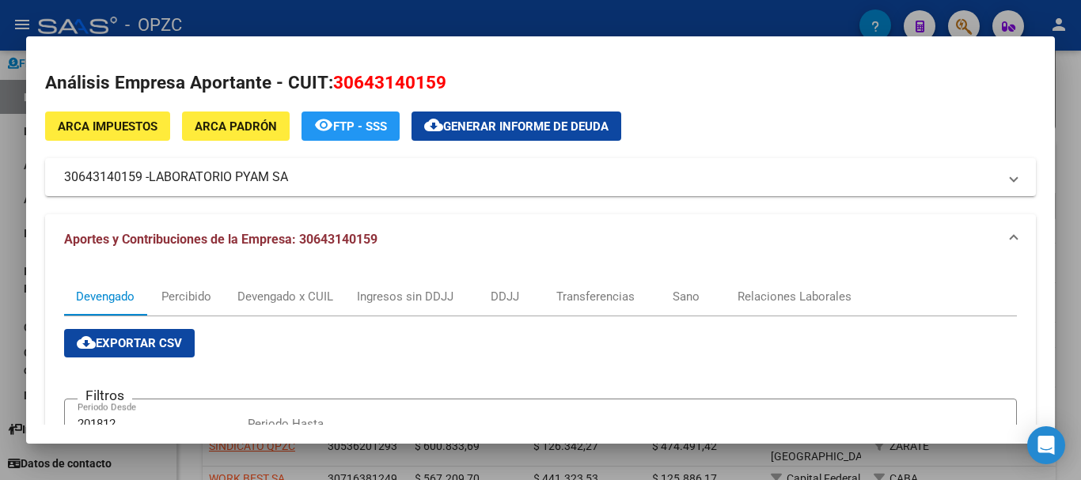
scroll to position [323, 0]
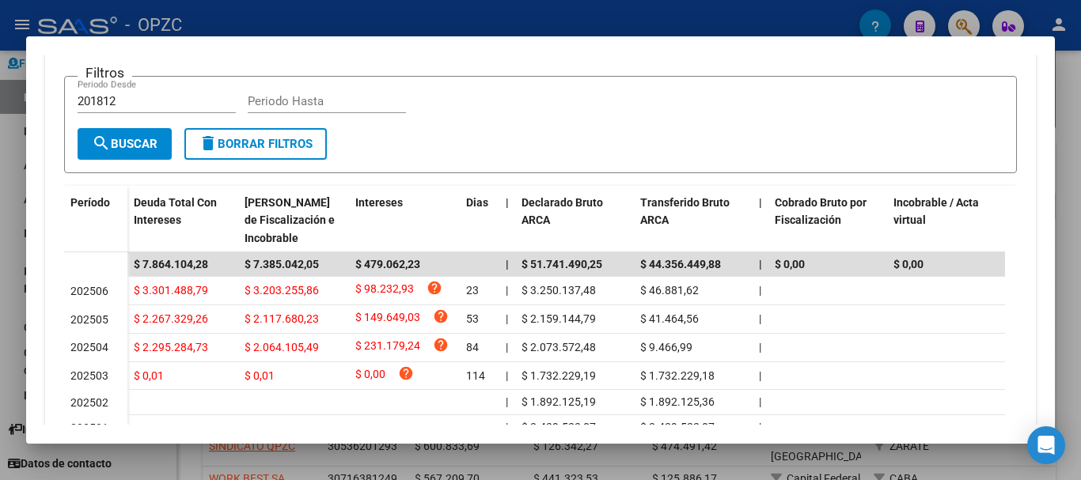
click at [704, 17] on div at bounding box center [540, 240] width 1081 height 480
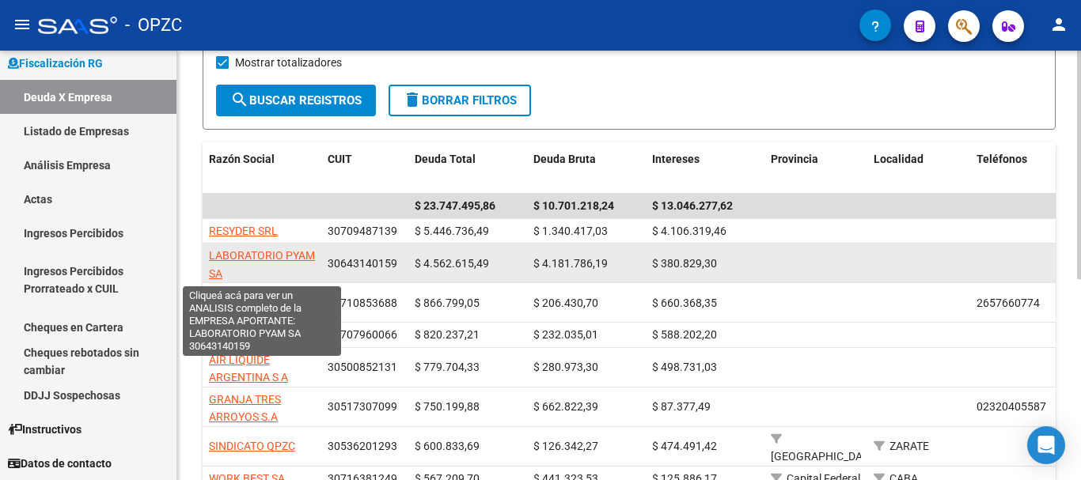
click at [294, 254] on span "LABORATORIO PYAM SA" at bounding box center [262, 264] width 106 height 31
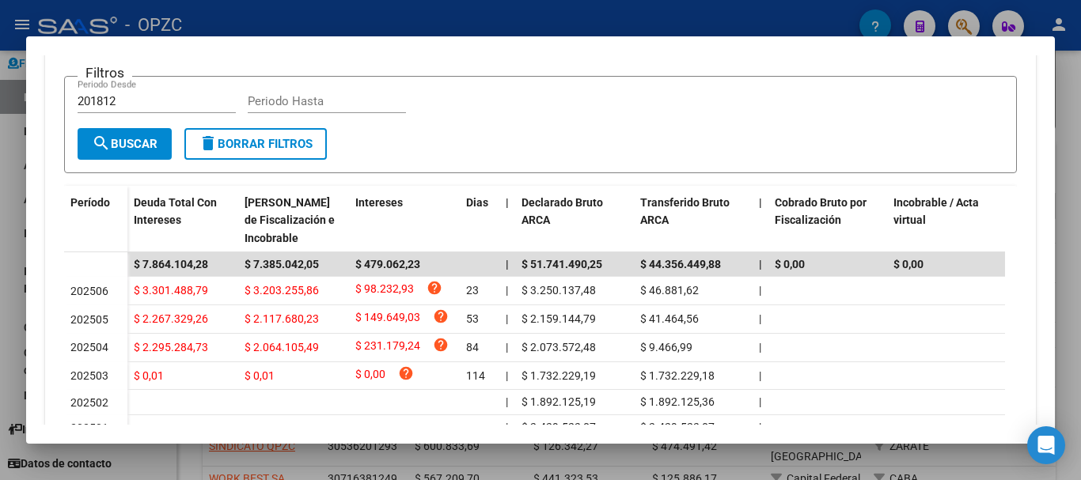
click at [659, 15] on div at bounding box center [540, 240] width 1081 height 480
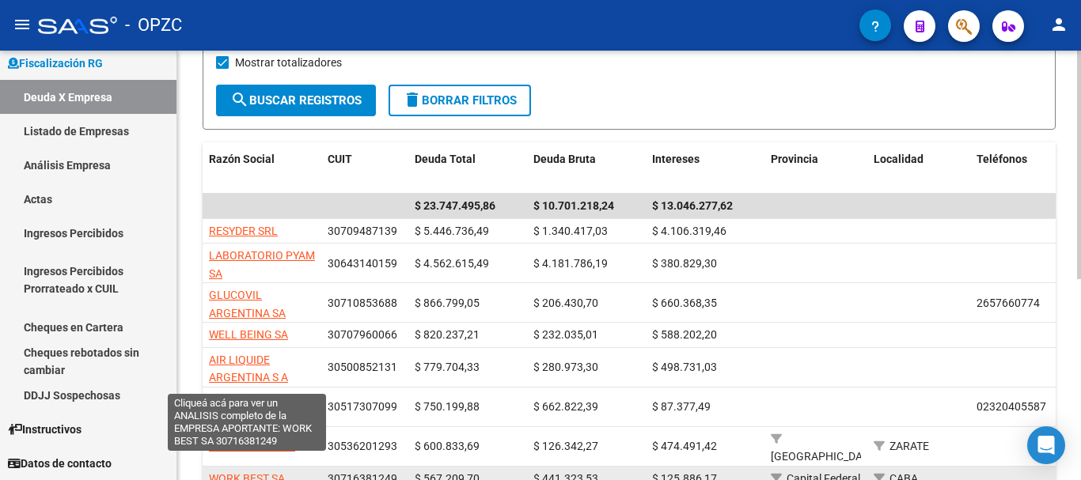
click at [253, 472] on span "WORK BEST SA" at bounding box center [247, 478] width 76 height 13
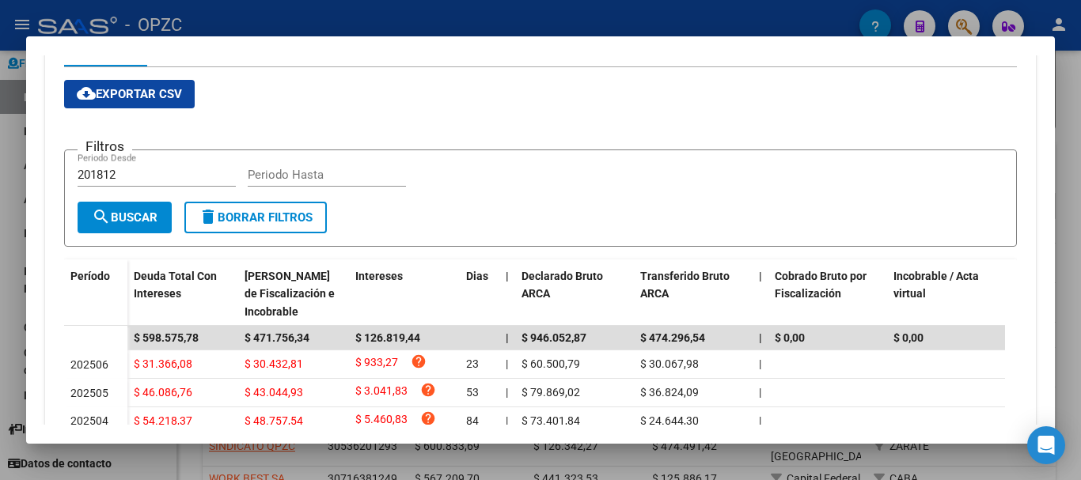
scroll to position [234, 0]
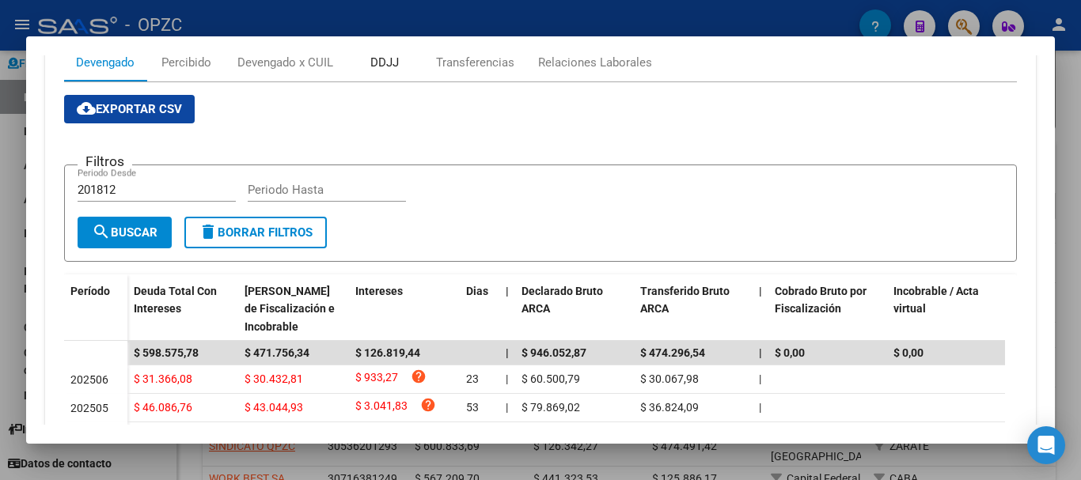
click at [390, 66] on div "DDJJ" at bounding box center [384, 62] width 28 height 17
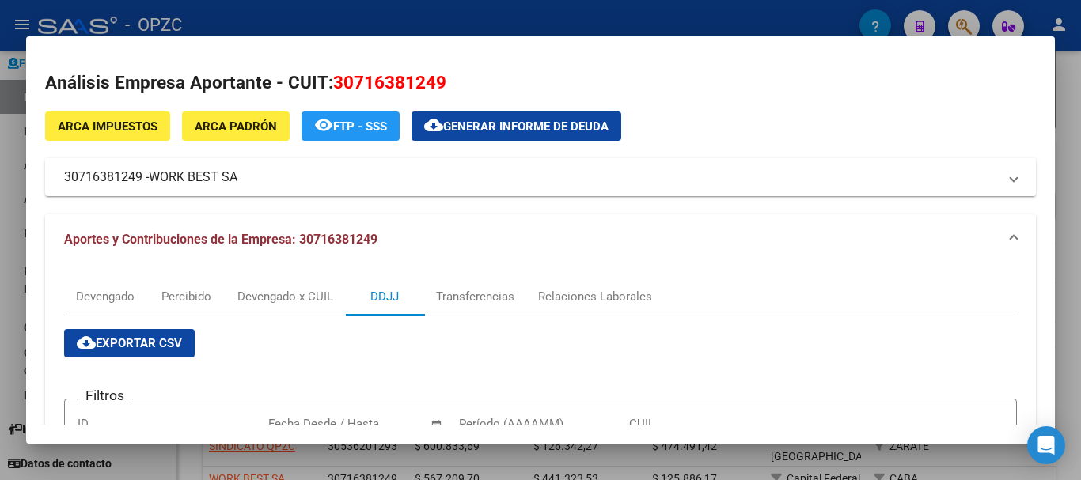
scroll to position [323, 0]
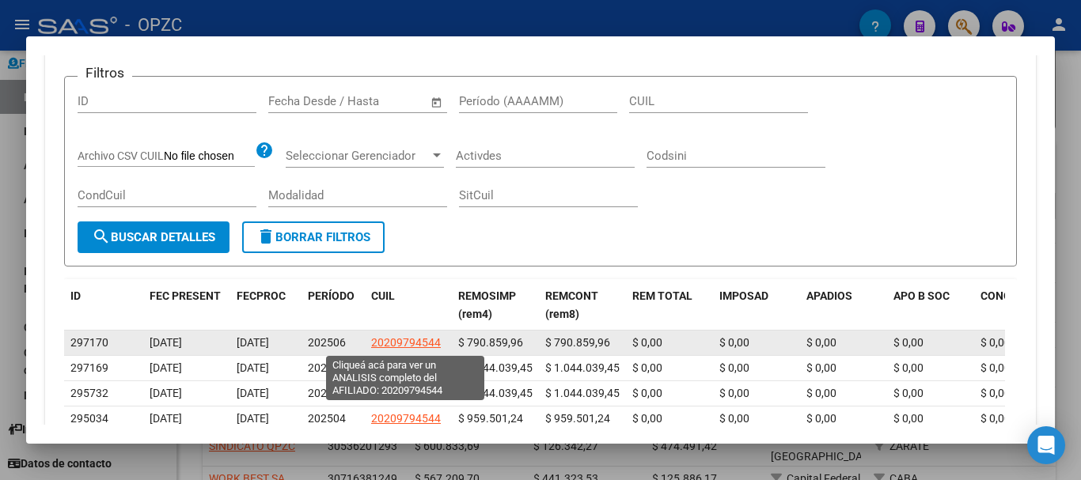
click at [411, 342] on span "20209794544" at bounding box center [406, 342] width 70 height 13
type textarea "20209794544"
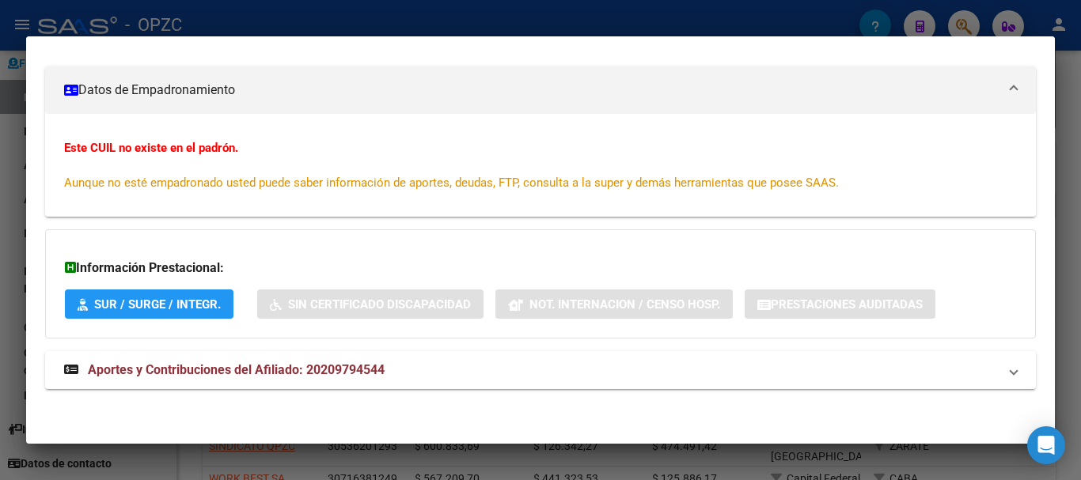
scroll to position [0, 0]
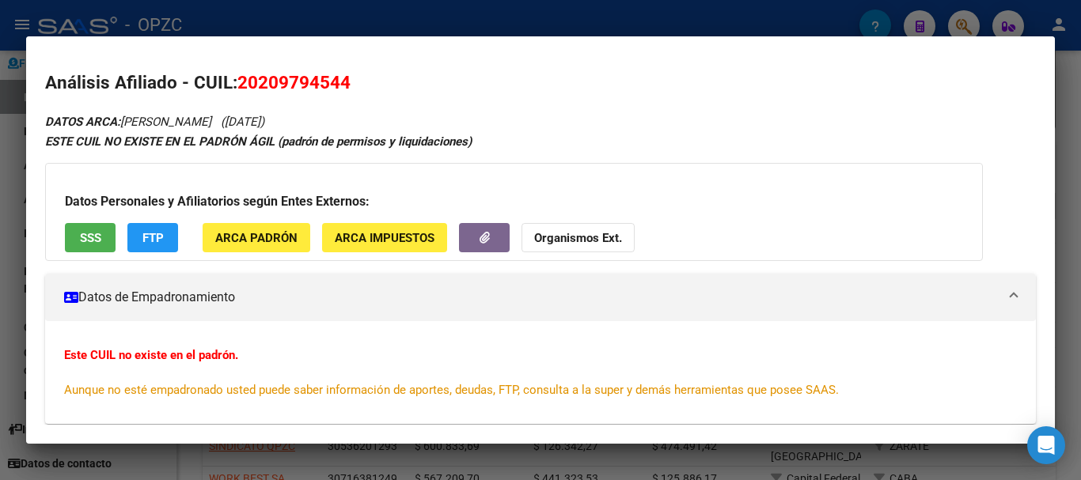
click at [571, 235] on strong "Organismos Ext." at bounding box center [578, 238] width 88 height 14
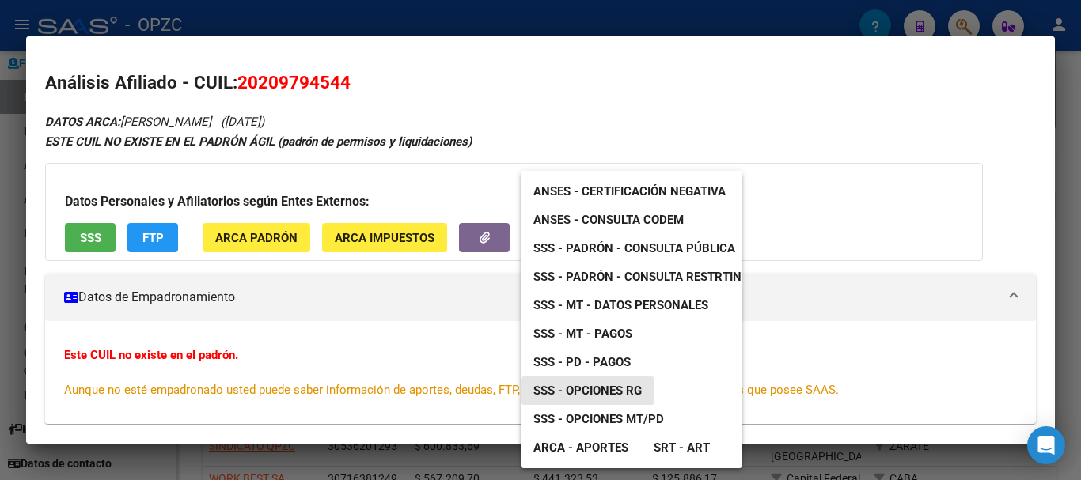
click at [601, 391] on span "SSS - Opciones RG" at bounding box center [587, 391] width 108 height 14
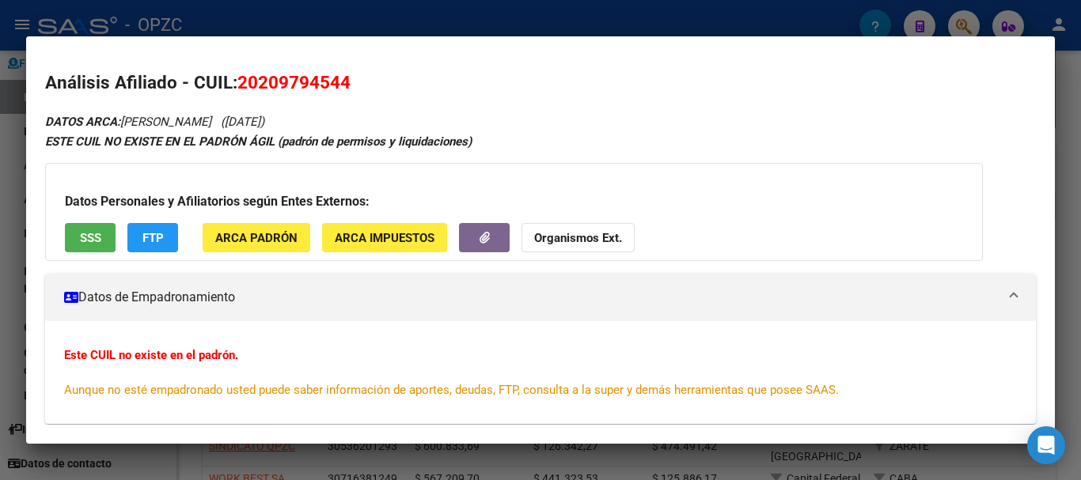
click at [243, 79] on span "20209794544" at bounding box center [293, 82] width 113 height 21
click at [239, 78] on span "20209794544" at bounding box center [293, 82] width 113 height 21
drag, startPoint x: 244, startPoint y: 69, endPoint x: 364, endPoint y: 83, distance: 121.1
click at [364, 83] on mat-dialog-content "Análisis Afiliado - CUIL: 20209794544 DATOS ARCA: [PERSON_NAME] ([DATE]) ESTE C…" at bounding box center [540, 240] width 1028 height 370
click at [238, 85] on span "20209794544" at bounding box center [293, 82] width 113 height 21
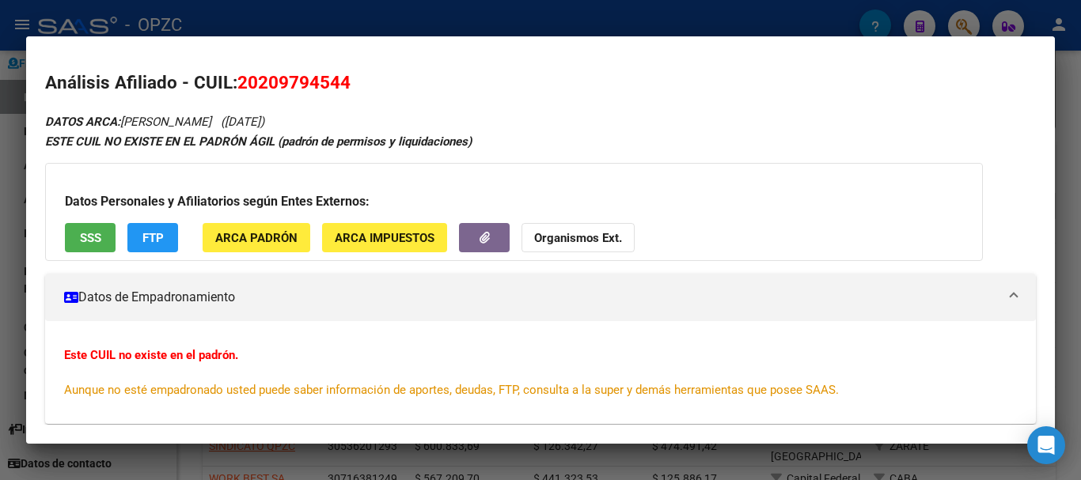
drag, startPoint x: 238, startPoint y: 85, endPoint x: 377, endPoint y: 87, distance: 139.2
click at [377, 87] on h2 "Análisis Afiliado - CUIL: 20209794544" at bounding box center [540, 83] width 990 height 27
copy span "20209794544"
click at [454, 20] on div at bounding box center [540, 240] width 1081 height 480
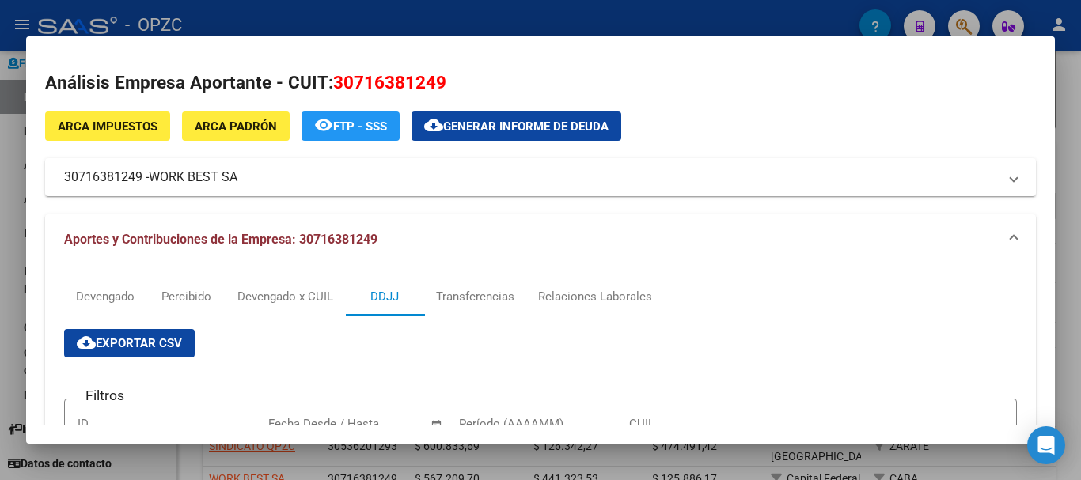
click at [139, 131] on span "ARCA Impuestos" at bounding box center [108, 126] width 100 height 14
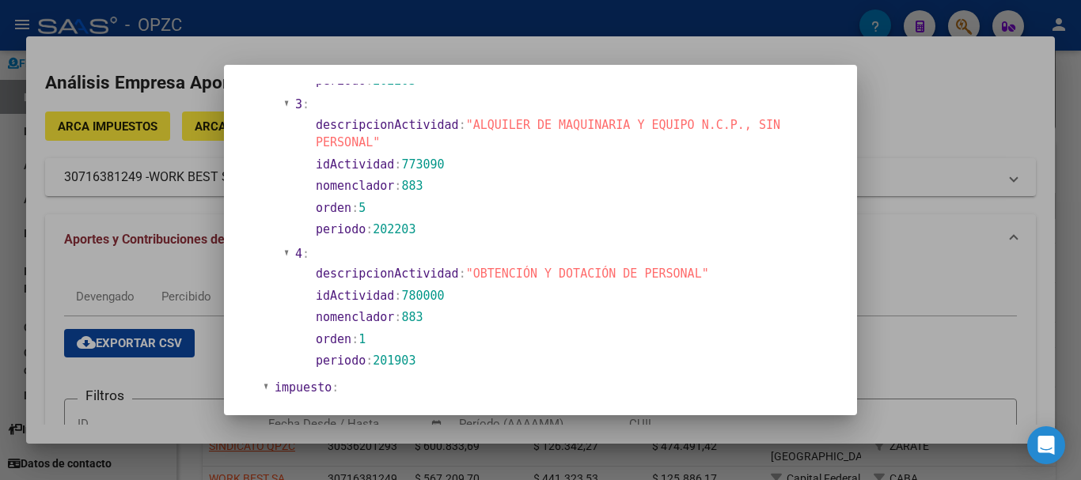
scroll to position [546, 0]
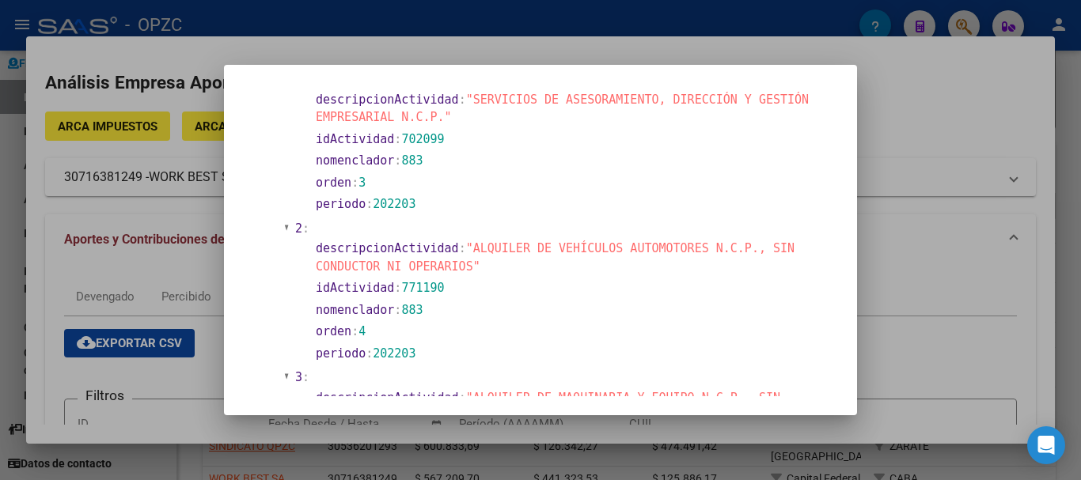
click at [888, 98] on div at bounding box center [540, 240] width 1081 height 480
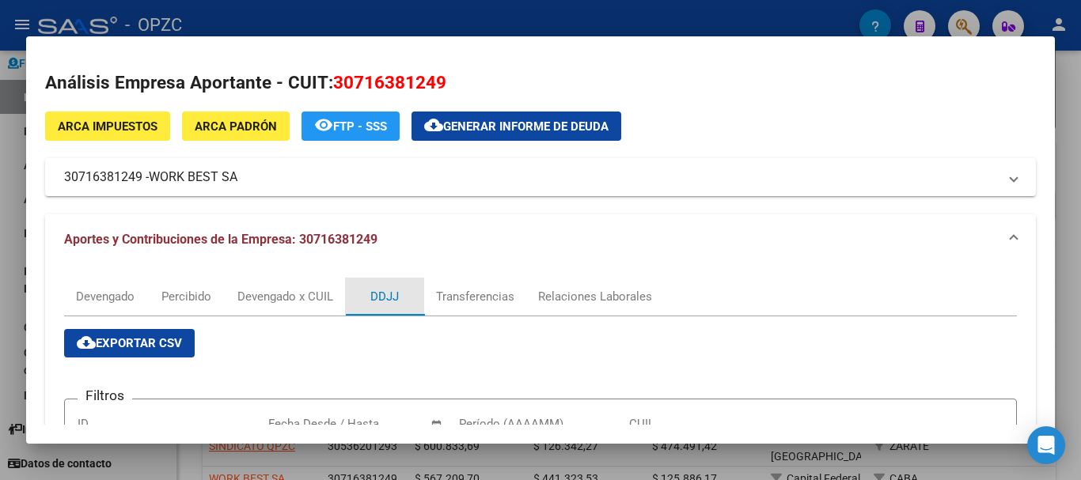
click at [383, 291] on div "DDJJ" at bounding box center [384, 296] width 28 height 17
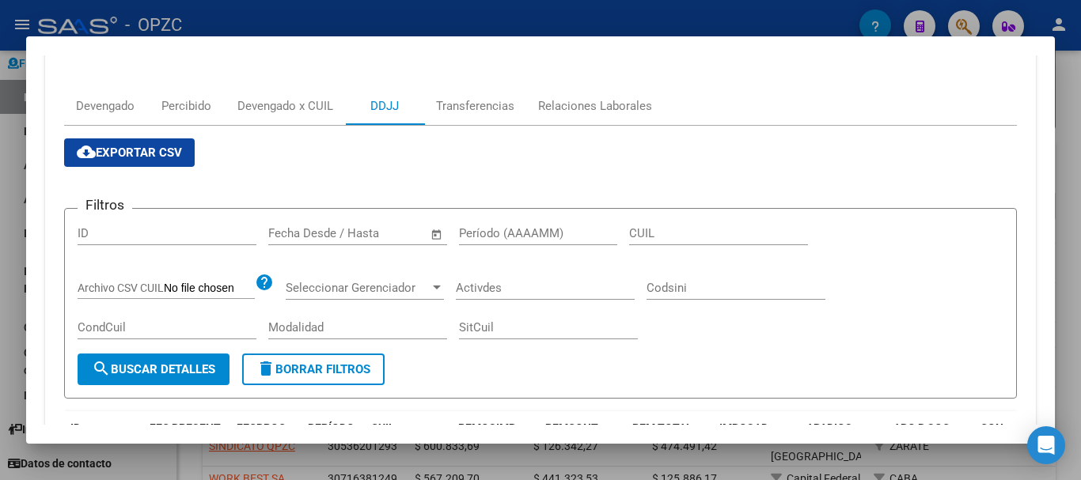
scroll to position [0, 0]
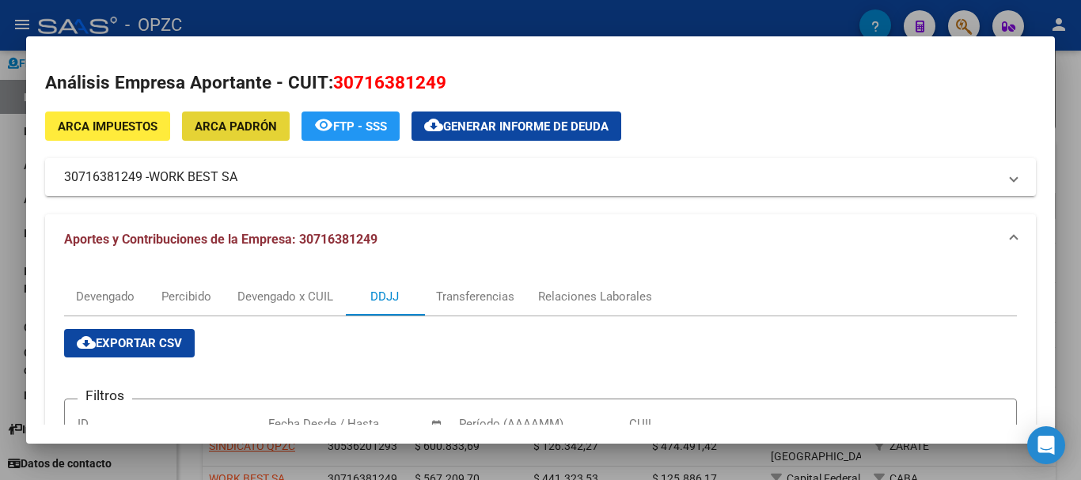
click at [267, 128] on span "ARCA Padrón" at bounding box center [236, 126] width 82 height 14
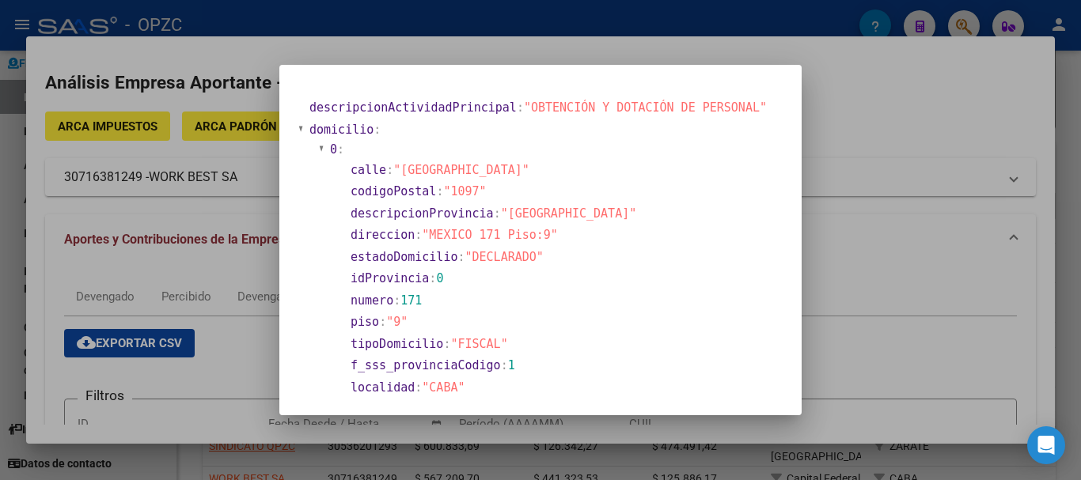
scroll to position [273, 0]
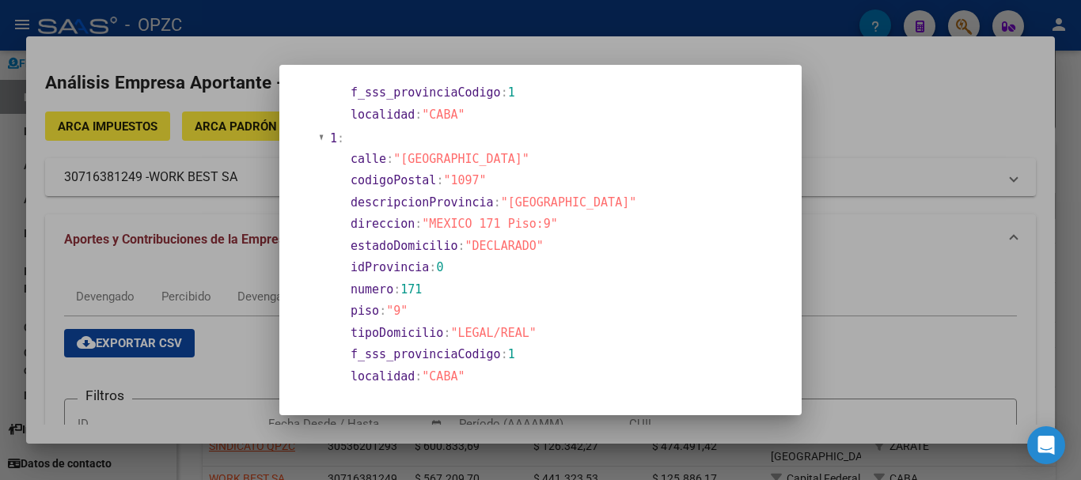
click at [881, 89] on div at bounding box center [540, 240] width 1081 height 480
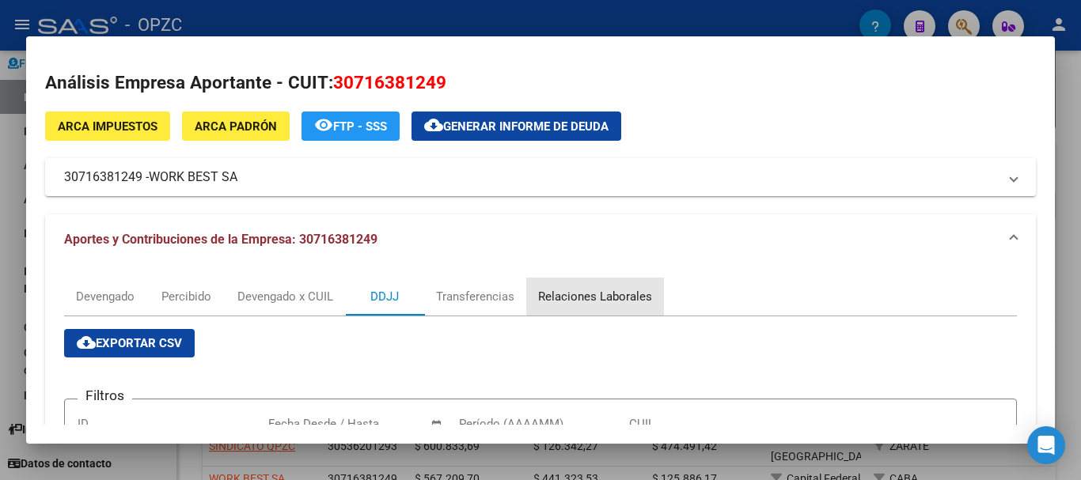
click at [621, 294] on div "Relaciones Laborales" at bounding box center [595, 296] width 114 height 17
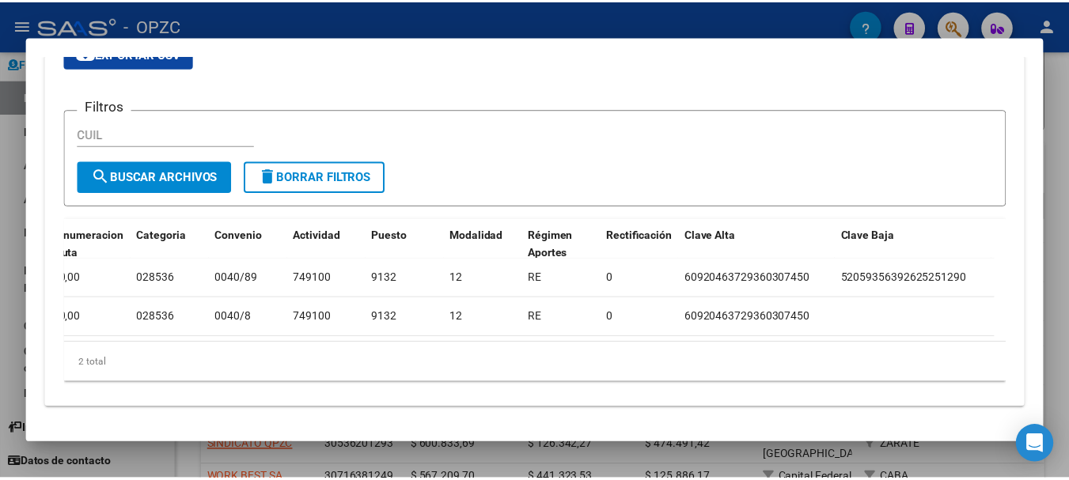
scroll to position [0, 0]
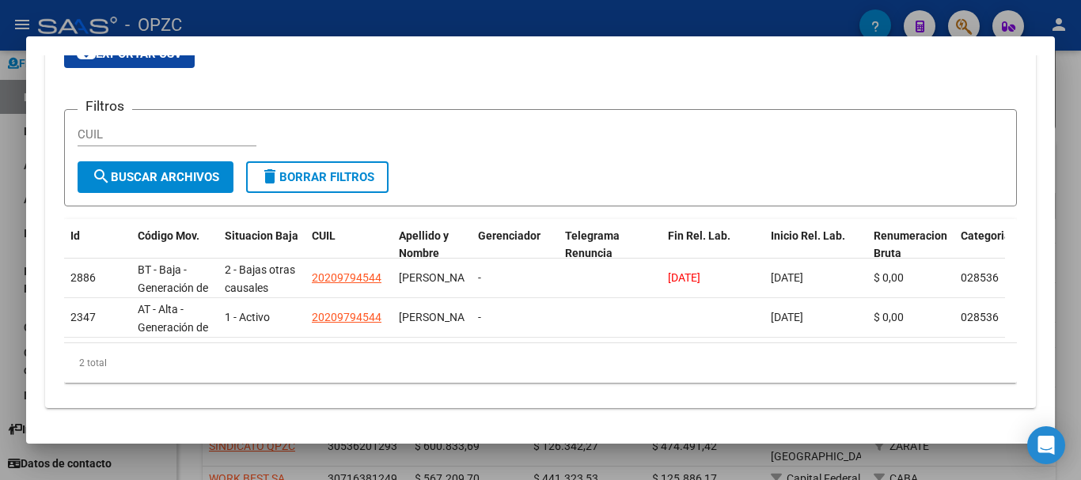
click at [501, 19] on div at bounding box center [540, 240] width 1081 height 480
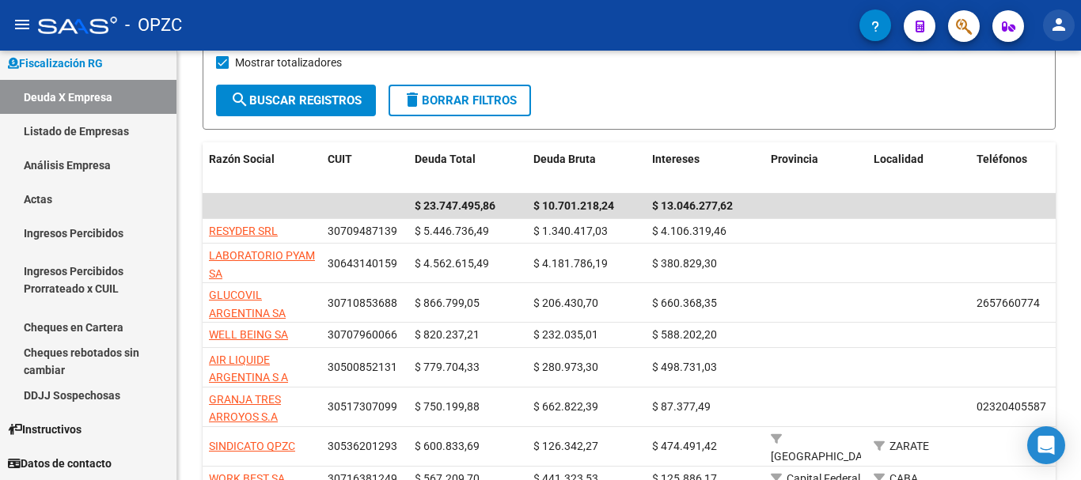
click at [1062, 19] on mat-icon "person" at bounding box center [1058, 24] width 19 height 19
click at [1038, 102] on button "exit_to_app Salir" at bounding box center [1026, 104] width 97 height 38
